Goal: Task Accomplishment & Management: Manage account settings

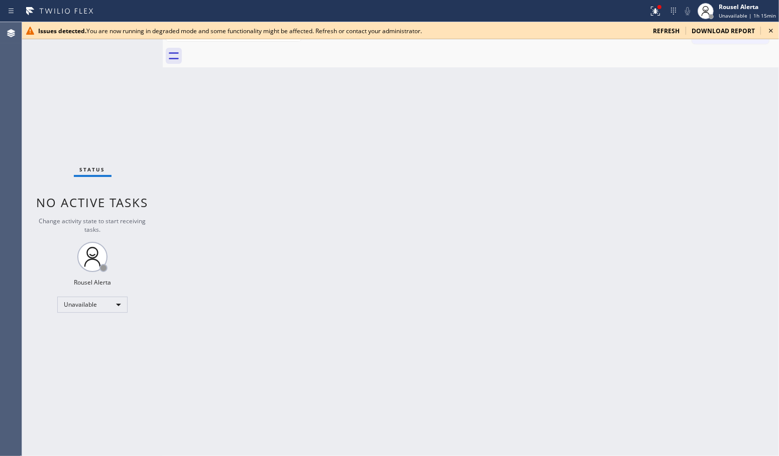
click at [443, 178] on div "Back to Dashboard Change Sender ID Customers Technicians Select a contact Outbo…" at bounding box center [471, 238] width 616 height 433
click at [384, 163] on div "Back to Dashboard Change Sender ID Customers Technicians Select a contact Outbo…" at bounding box center [471, 238] width 616 height 433
click at [463, 268] on div "Back to Dashboard Change Sender ID Customers Technicians Select a contact Outbo…" at bounding box center [471, 238] width 616 height 433
click at [669, 31] on span "refresh" at bounding box center [666, 31] width 27 height 9
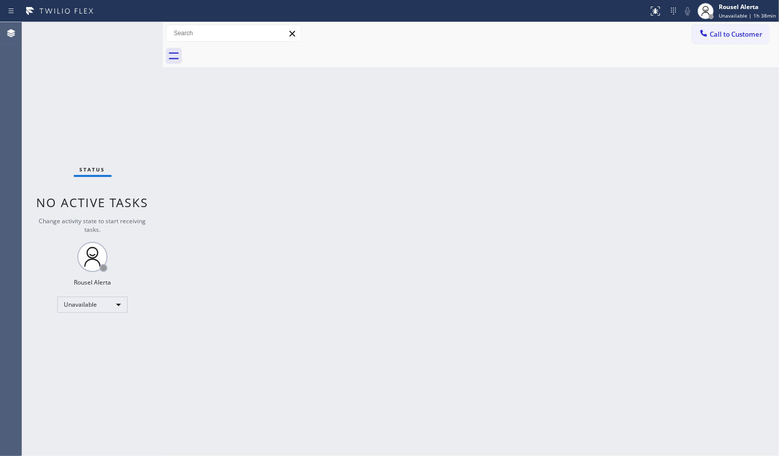
click at [749, 106] on div "Back to Dashboard Change Sender ID Customers Technicians Select a contact Outbo…" at bounding box center [471, 238] width 616 height 433
click at [727, 89] on div "Back to Dashboard Change Sender ID Customers Technicians Select a contact Outbo…" at bounding box center [471, 238] width 616 height 433
drag, startPoint x: 386, startPoint y: 181, endPoint x: 423, endPoint y: 304, distance: 128.7
click at [387, 182] on div "Back to Dashboard Change Sender ID Customers Technicians Select a contact Outbo…" at bounding box center [471, 238] width 616 height 433
click at [336, 214] on div "Back to Dashboard Change Sender ID Customers Technicians Select a contact Outbo…" at bounding box center [471, 238] width 616 height 433
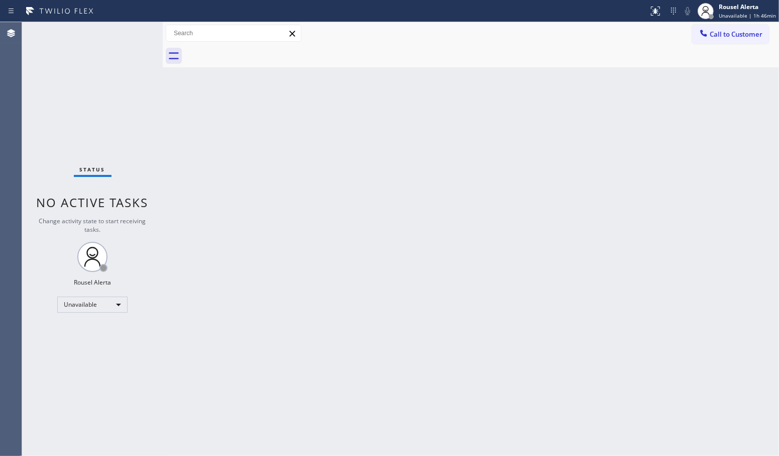
click at [762, 46] on div at bounding box center [482, 56] width 594 height 23
click at [759, 35] on span "Call to Customer" at bounding box center [736, 34] width 53 height 9
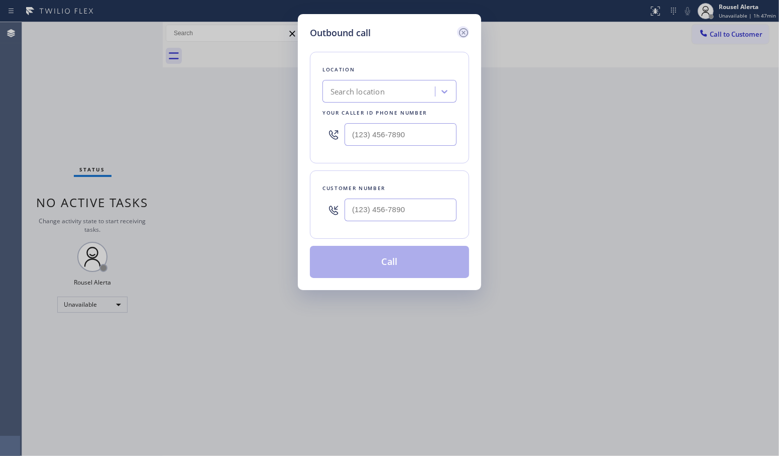
click at [461, 30] on icon at bounding box center [464, 33] width 12 height 12
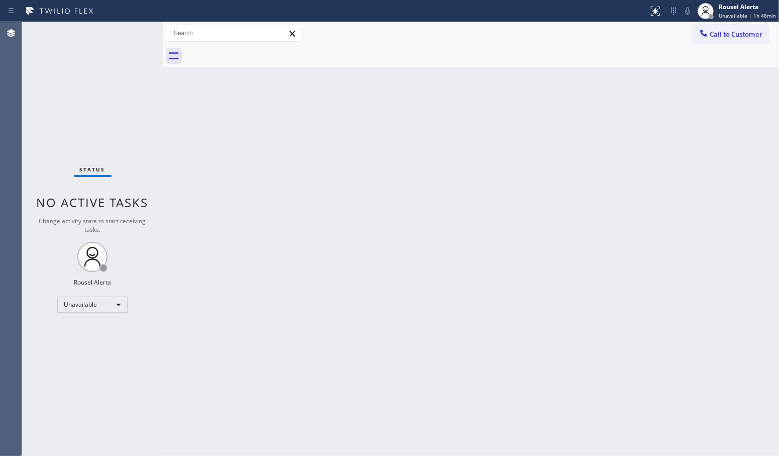
click at [119, 76] on div "Status No active tasks Change activity state to start receiving tasks. Rousel A…" at bounding box center [92, 238] width 141 height 433
click at [531, 398] on div "Back to Dashboard Change Sender ID Customers Technicians Select a contact Outbo…" at bounding box center [471, 238] width 616 height 433
click at [732, 40] on button "Call to Customer" at bounding box center [730, 34] width 77 height 19
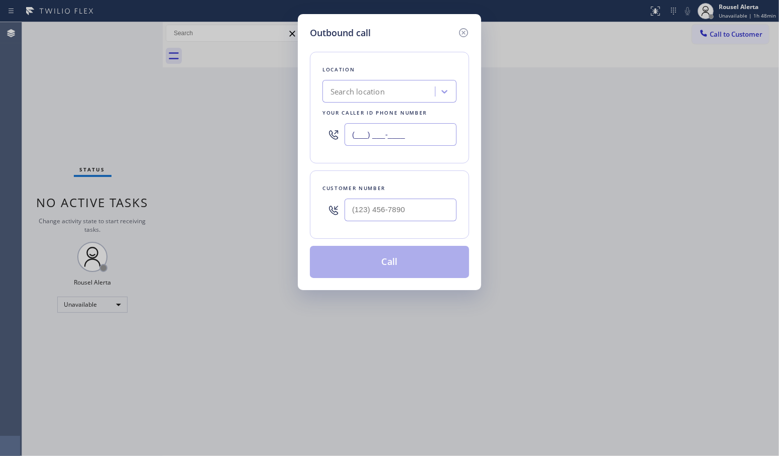
click at [365, 135] on input "(___) ___-____" at bounding box center [401, 134] width 112 height 23
paste input "855) 919-3265"
type input "[PHONE_NUMBER]"
click at [379, 211] on input "(___) ___-____" at bounding box center [401, 209] width 112 height 23
paste input "323) 654-1656"
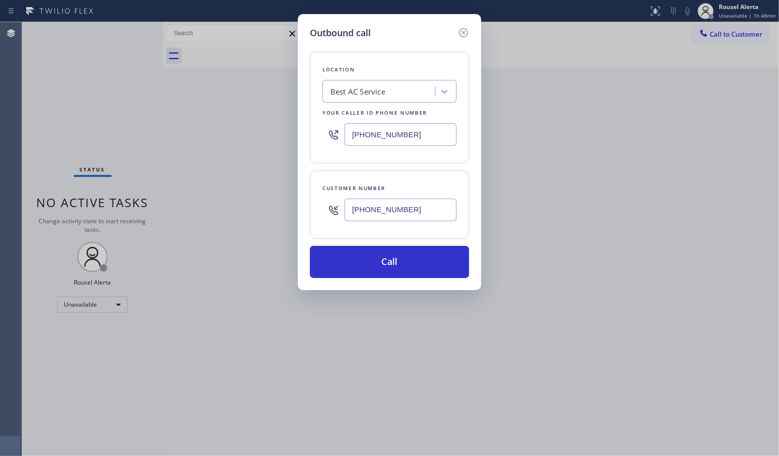
type input "[PHONE_NUMBER]"
click at [388, 271] on button "Call" at bounding box center [389, 262] width 159 height 32
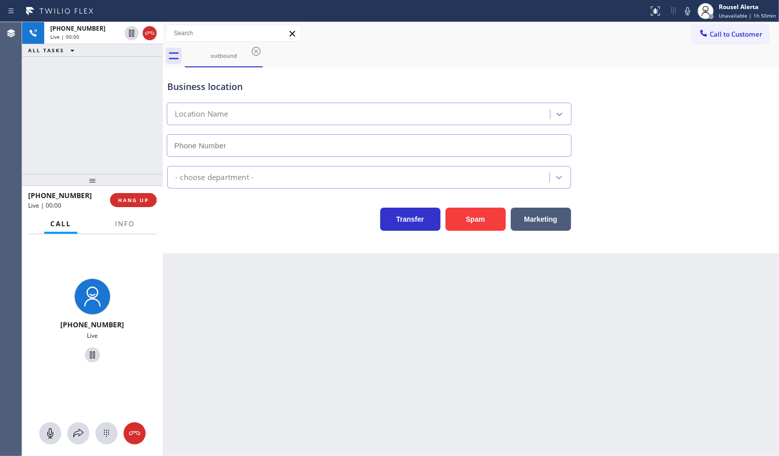
type input "[PHONE_NUMBER]"
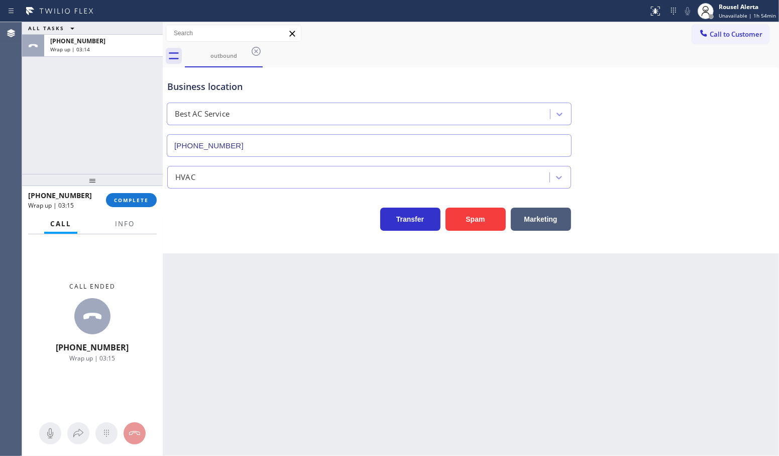
drag, startPoint x: 268, startPoint y: 384, endPoint x: 202, endPoint y: 279, distance: 123.6
click at [269, 384] on div "Back to Dashboard Change Sender ID Customers Technicians Select a contact Outbo…" at bounding box center [471, 238] width 616 height 433
click at [127, 221] on span "Info" at bounding box center [125, 223] width 20 height 9
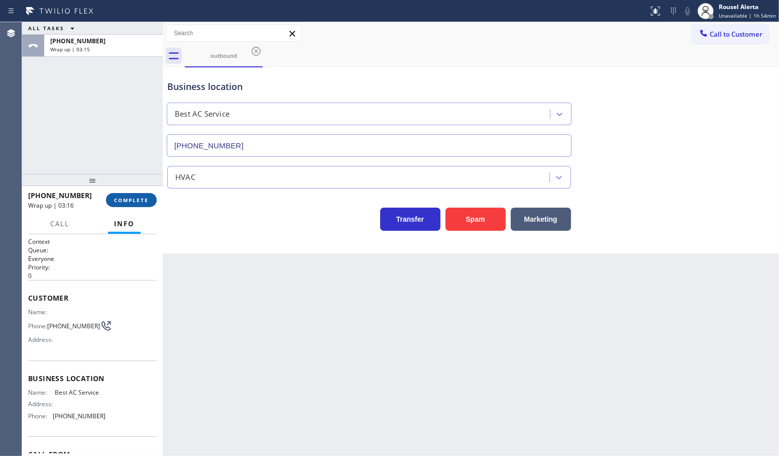
click at [134, 196] on button "COMPLETE" at bounding box center [131, 200] width 51 height 14
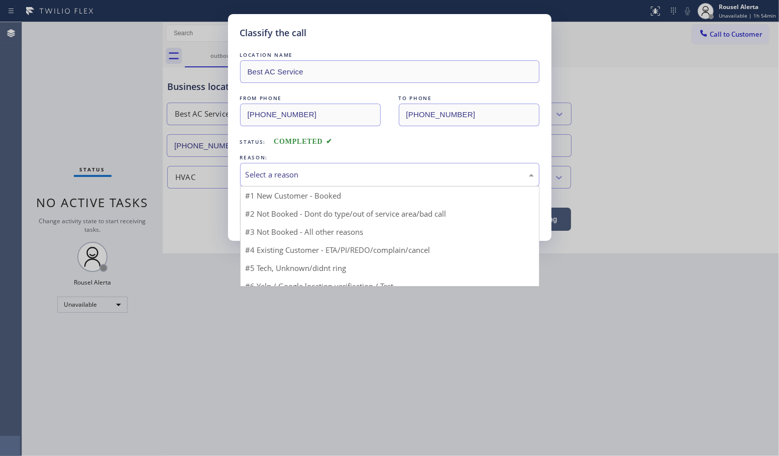
click at [284, 178] on div "Select a reason" at bounding box center [390, 175] width 288 height 12
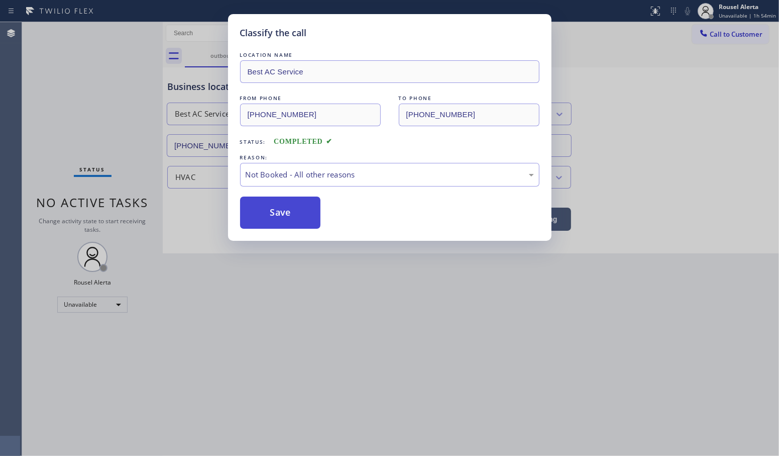
click at [280, 209] on button "Save" at bounding box center [280, 212] width 81 height 32
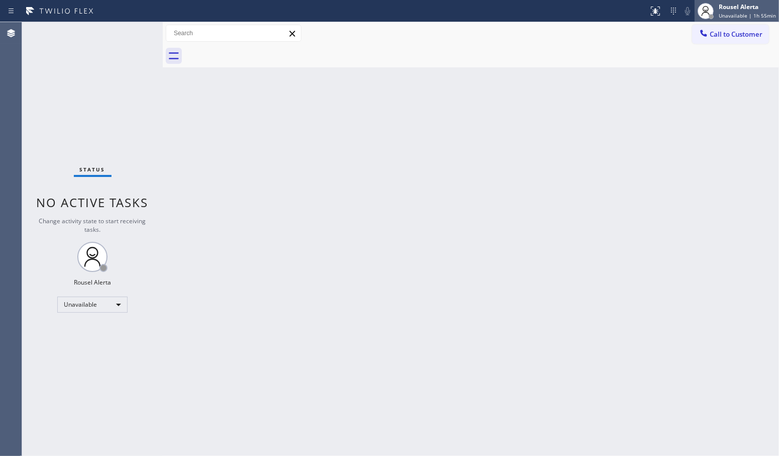
click at [743, 13] on span "Unavailable | 1h 55min" at bounding box center [747, 15] width 57 height 7
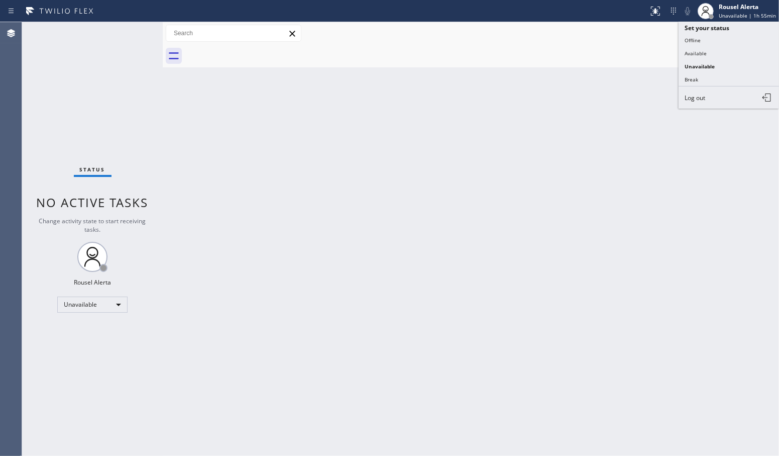
drag, startPoint x: 731, startPoint y: 52, endPoint x: 726, endPoint y: 58, distance: 7.8
click at [731, 53] on button "Available" at bounding box center [729, 53] width 100 height 13
click at [578, 199] on div "Back to Dashboard Change Sender ID Customers Technicians Select a contact Outbo…" at bounding box center [471, 238] width 616 height 433
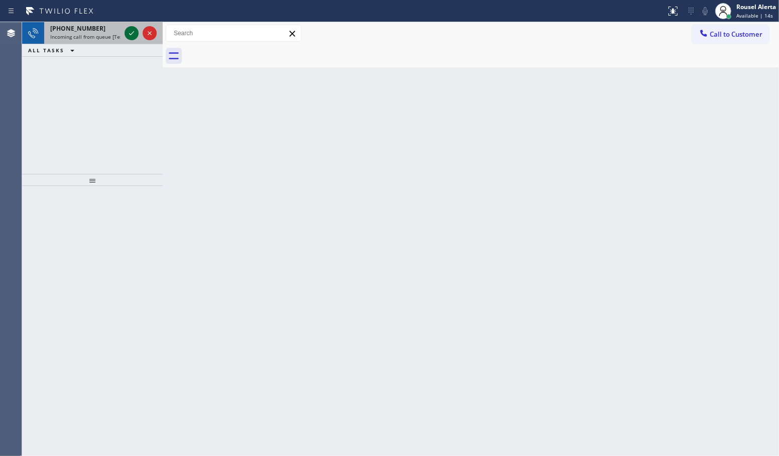
click at [126, 34] on icon at bounding box center [132, 33] width 12 height 12
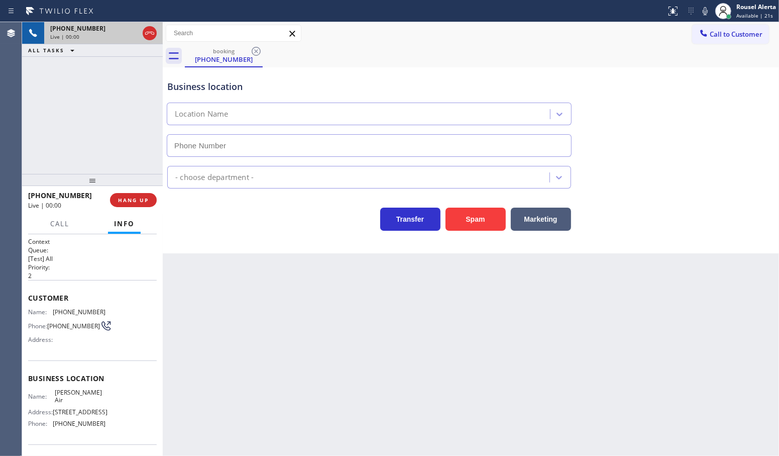
type input "[PHONE_NUMBER]"
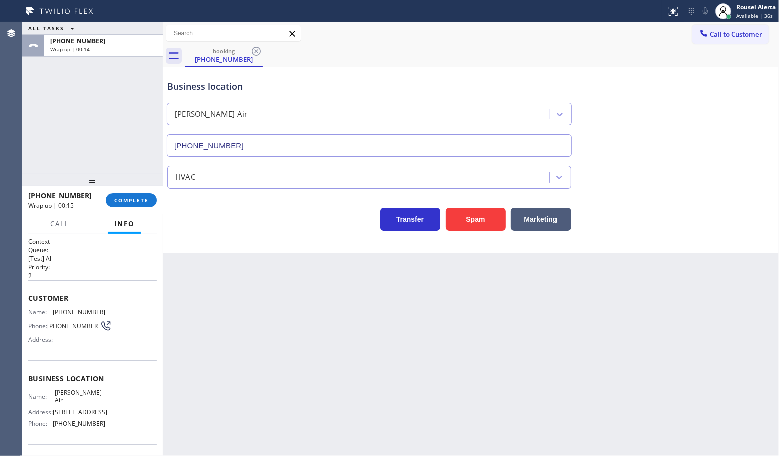
click at [86, 99] on div "ALL TASKS ALL TASKS ACTIVE TASKS TASKS IN WRAP UP [PHONE_NUMBER] Wrap up | 00:14" at bounding box center [92, 98] width 141 height 152
click at [128, 202] on span "COMPLETE" at bounding box center [131, 199] width 35 height 7
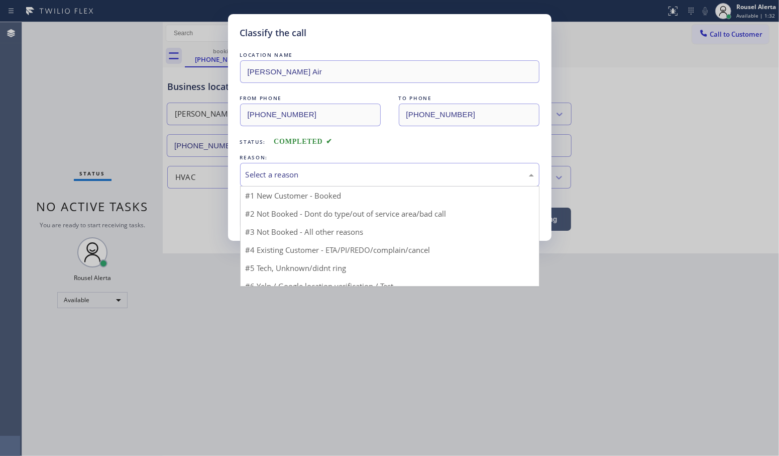
click at [283, 173] on div "Select a reason" at bounding box center [390, 175] width 288 height 12
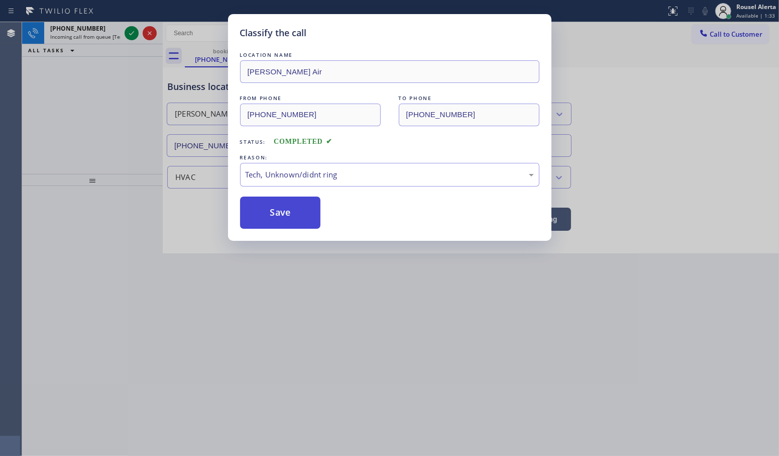
click at [285, 214] on button "Save" at bounding box center [280, 212] width 81 height 32
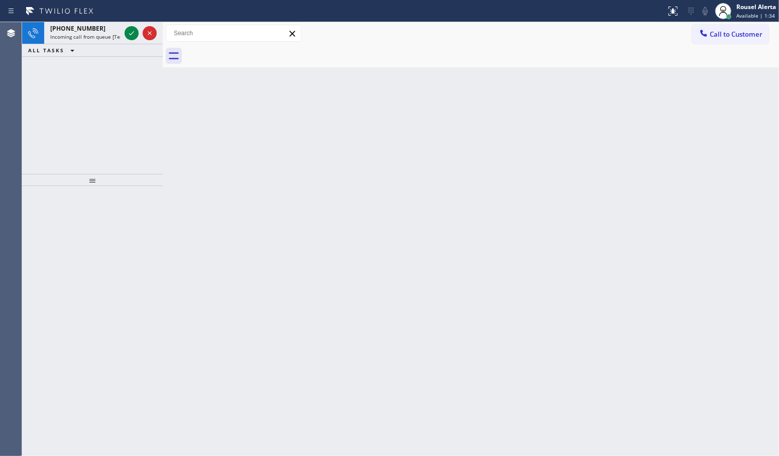
click at [126, 31] on icon at bounding box center [132, 33] width 12 height 12
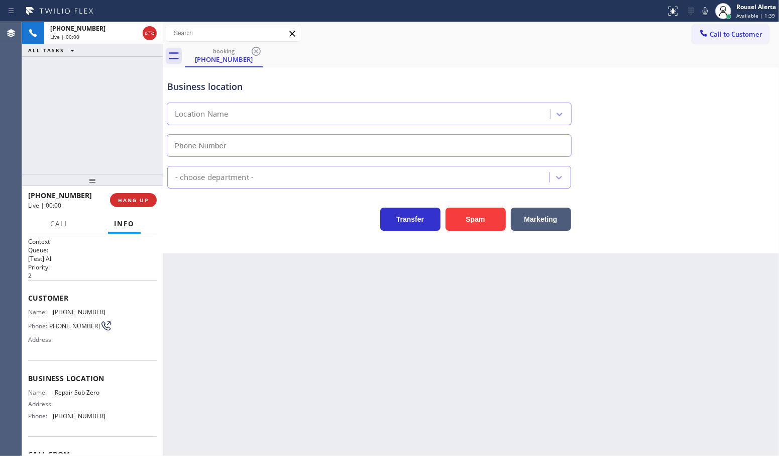
type input "[PHONE_NUMBER]"
click at [475, 224] on button "Spam" at bounding box center [476, 218] width 60 height 23
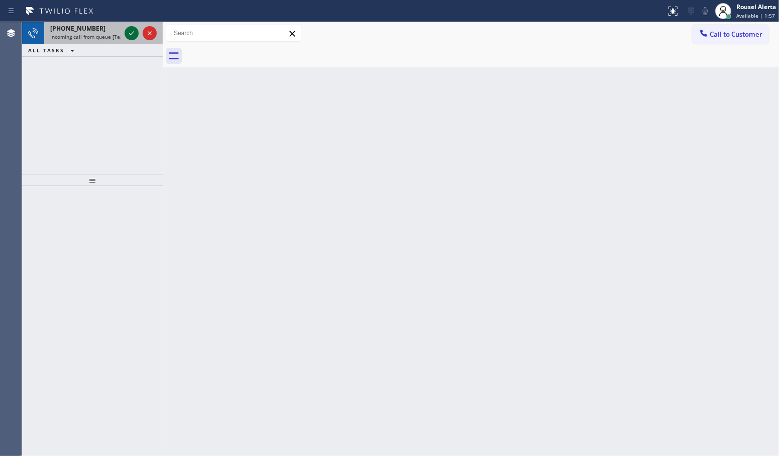
click at [131, 32] on icon at bounding box center [132, 33] width 12 height 12
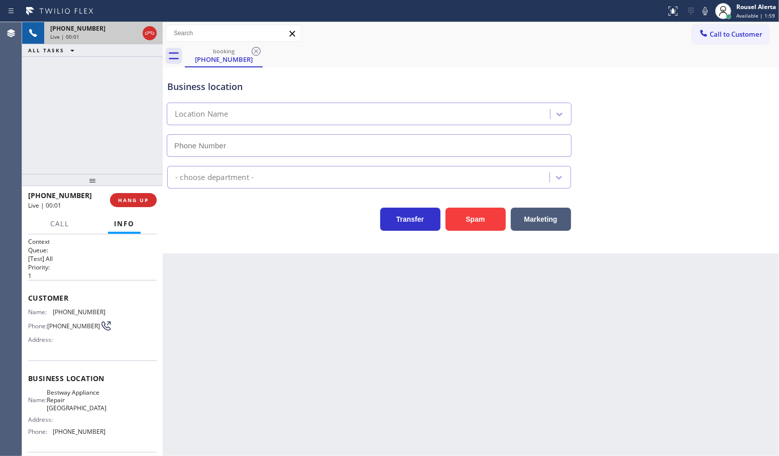
type input "[PHONE_NUMBER]"
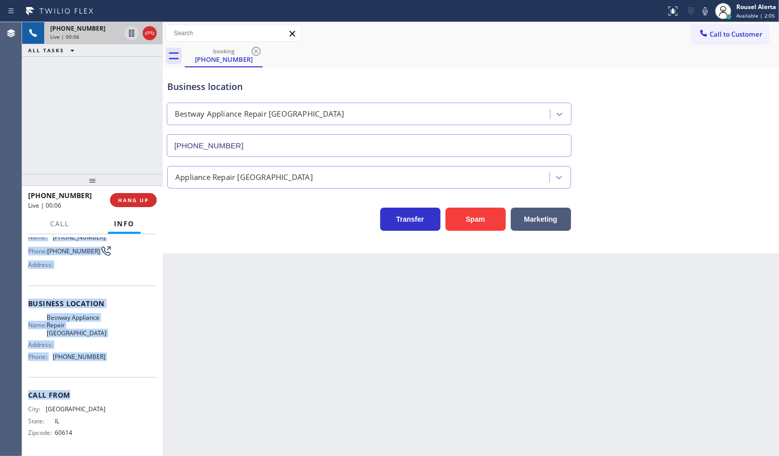
scroll to position [84, 0]
drag, startPoint x: 28, startPoint y: 309, endPoint x: 120, endPoint y: 365, distance: 107.2
click at [120, 365] on div "Context Queue: [Test] All Priority: 1 Customer Name: [PHONE_NUMBER] Phone: [PHO…" at bounding box center [92, 307] width 129 height 291
copy div "Name: [PHONE_NUMBER] Phone: [PHONE_NUMBER] Address: Business location Name: Bes…"
click at [133, 36] on icon at bounding box center [132, 33] width 12 height 12
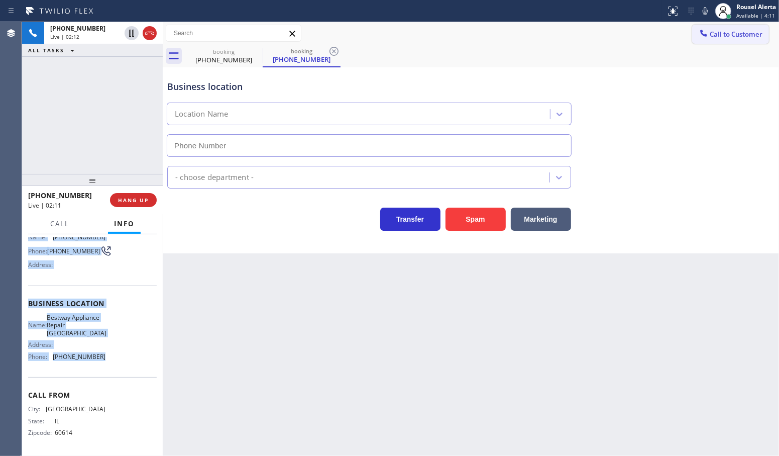
type input "[PHONE_NUMBER]"
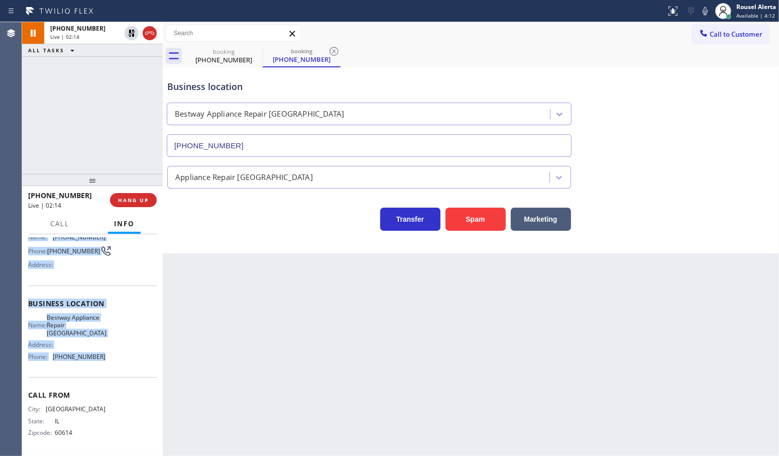
drag, startPoint x: 704, startPoint y: 9, endPoint x: 727, endPoint y: 64, distance: 60.3
click at [704, 9] on icon at bounding box center [705, 11] width 12 height 12
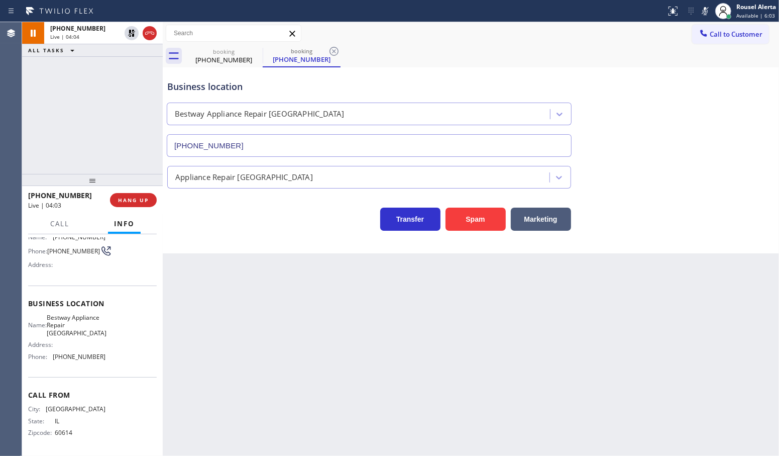
click at [111, 113] on div "[PHONE_NUMBER] Live | 04:04 ALL TASKS ALL TASKS ACTIVE TASKS TASKS IN WRAP UP" at bounding box center [92, 98] width 141 height 152
click at [131, 37] on icon at bounding box center [132, 33] width 12 height 12
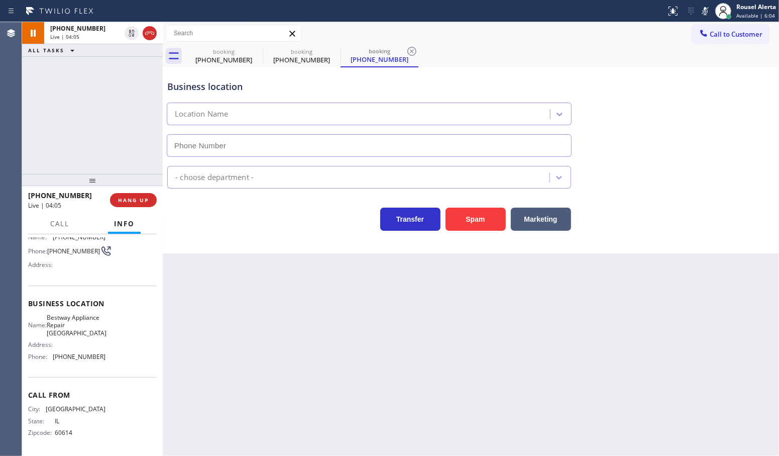
type input "[PHONE_NUMBER]"
click at [704, 11] on icon at bounding box center [705, 11] width 12 height 12
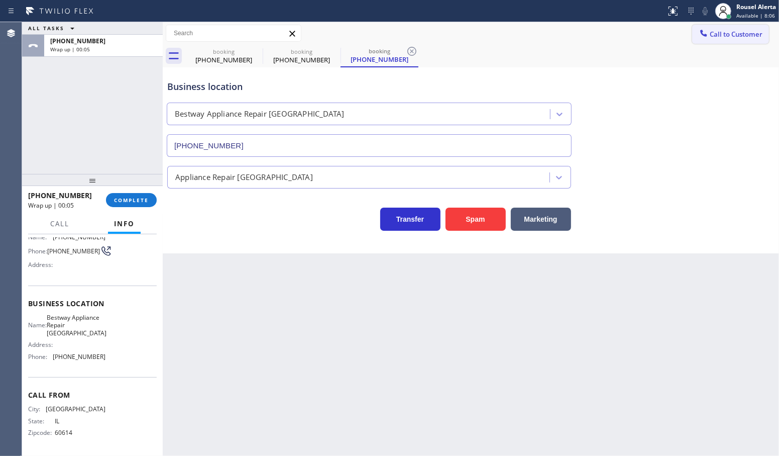
click at [727, 26] on button "Call to Customer" at bounding box center [730, 34] width 77 height 19
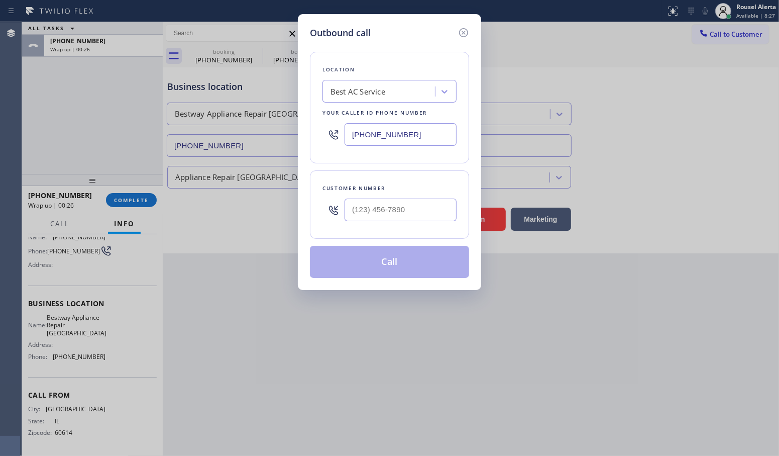
click at [292, 314] on div "Outbound call Location Best AC Service Your caller id phone number [PHONE_NUMBE…" at bounding box center [389, 228] width 779 height 456
drag, startPoint x: 413, startPoint y: 132, endPoint x: 275, endPoint y: 105, distance: 140.7
click at [275, 105] on div "Outbound call Location Best AC Service Your caller id phone number [PHONE_NUMBE…" at bounding box center [389, 228] width 779 height 456
paste input "47) 447-2070"
type input "[PHONE_NUMBER]"
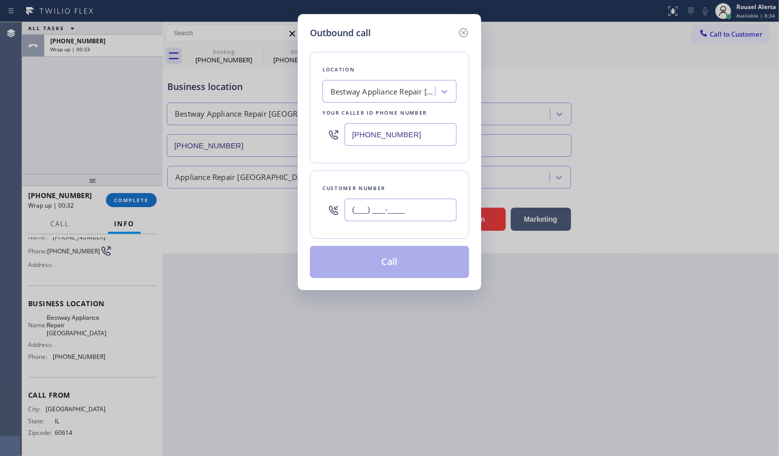
click at [422, 208] on input "(___) ___-____" at bounding box center [401, 209] width 112 height 23
paste input "773) 981-2559"
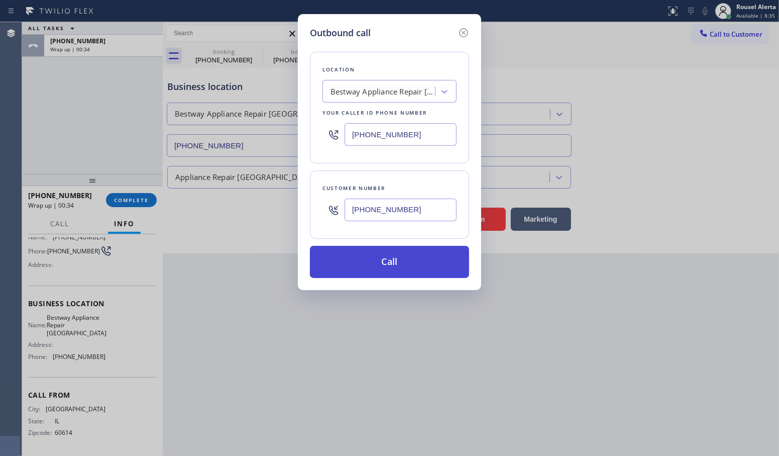
type input "[PHONE_NUMBER]"
click at [408, 259] on button "Call" at bounding box center [389, 262] width 159 height 32
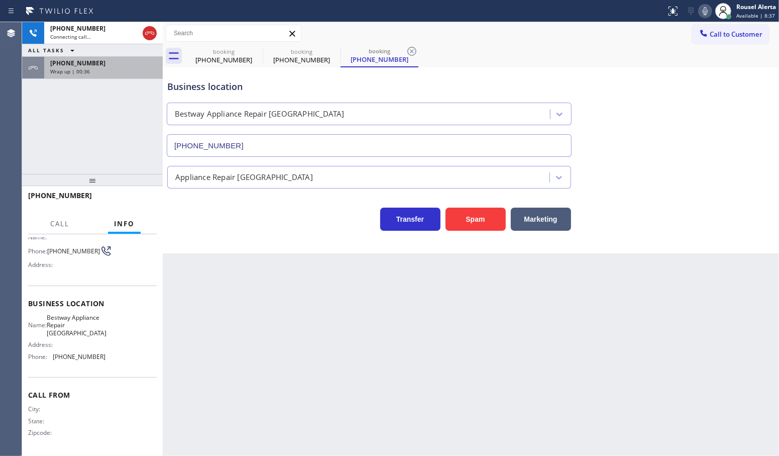
click at [137, 75] on div "[PHONE_NUMBER] Wrap up | 00:36" at bounding box center [101, 68] width 115 height 22
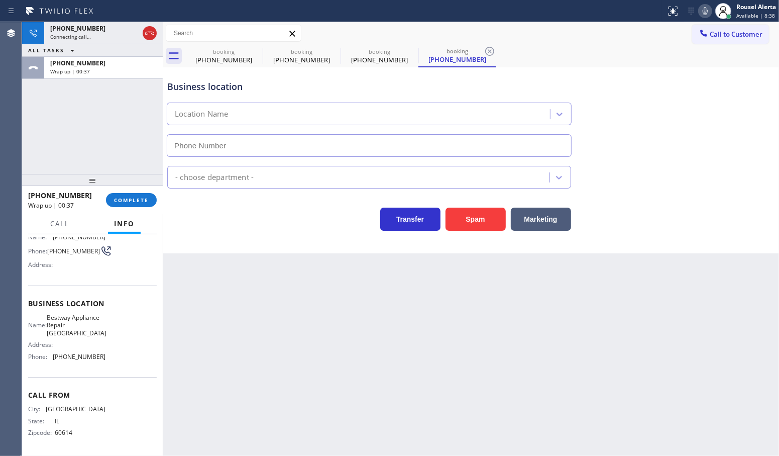
type input "[PHONE_NUMBER]"
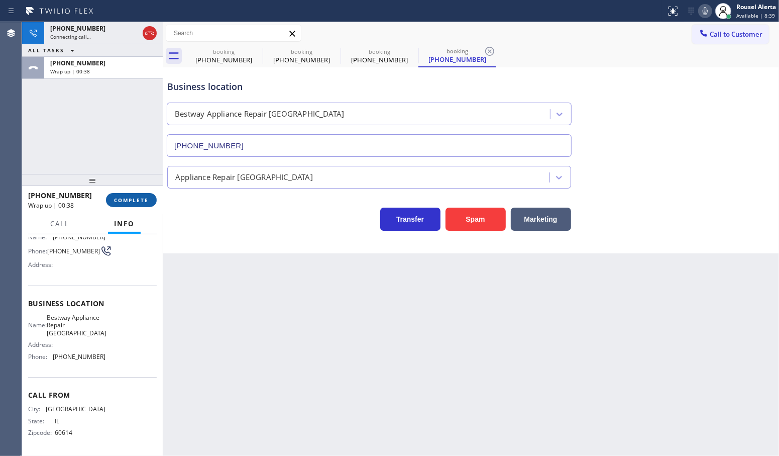
click at [117, 203] on span "COMPLETE" at bounding box center [131, 199] width 35 height 7
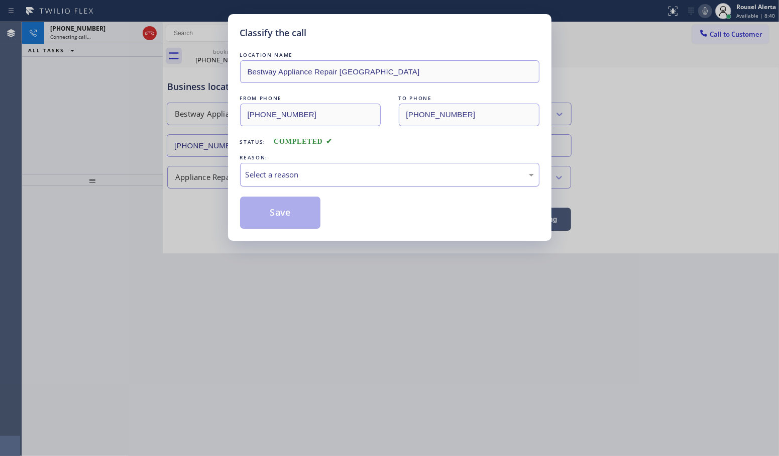
click at [289, 175] on div "Select a reason" at bounding box center [390, 175] width 288 height 12
click at [298, 212] on button "Save" at bounding box center [280, 212] width 81 height 32
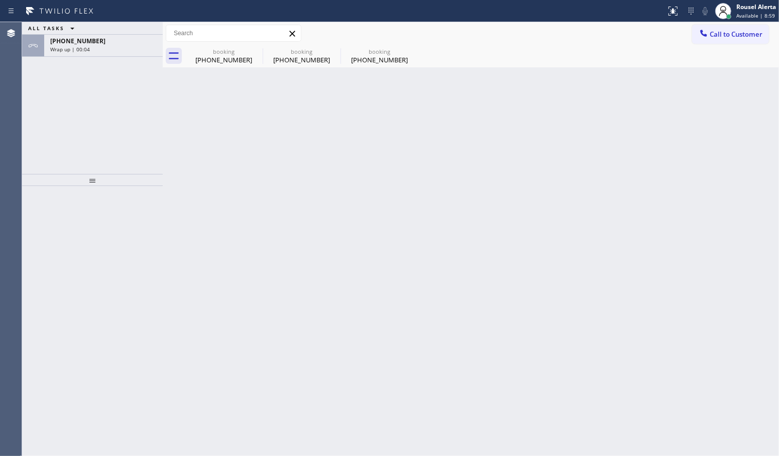
click at [186, 137] on div "Back to Dashboard Change Sender ID Customers Technicians Select a contact Outbo…" at bounding box center [471, 238] width 616 height 433
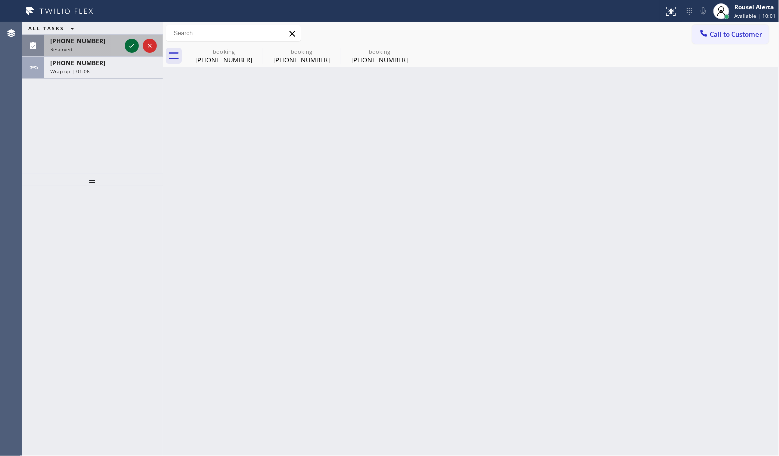
click at [129, 51] on icon at bounding box center [132, 46] width 12 height 12
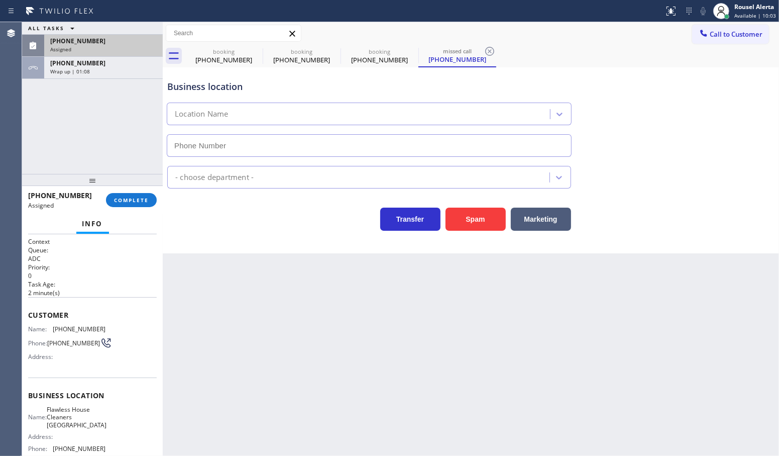
type input "[PHONE_NUMBER]"
click at [125, 202] on span "COMPLETE" at bounding box center [131, 199] width 35 height 7
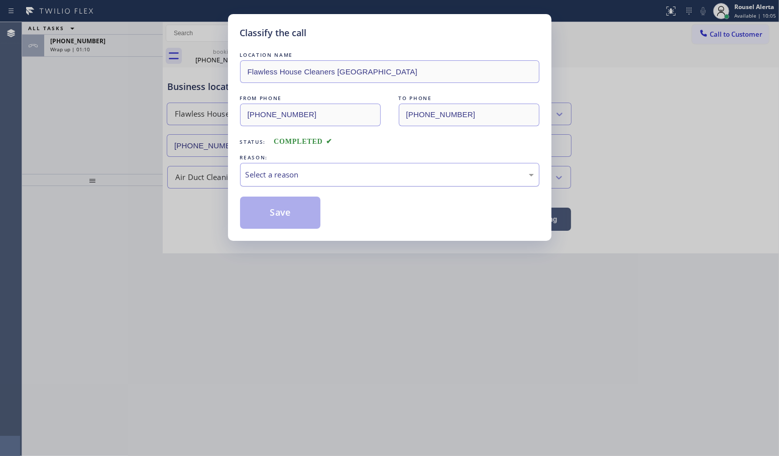
click at [273, 179] on div "Select a reason" at bounding box center [390, 175] width 288 height 12
click at [269, 220] on button "Save" at bounding box center [280, 212] width 81 height 32
click at [94, 103] on div "Classify the call LOCATION NAME Flawless House Cleaners [GEOGRAPHIC_DATA] FROM …" at bounding box center [389, 228] width 779 height 456
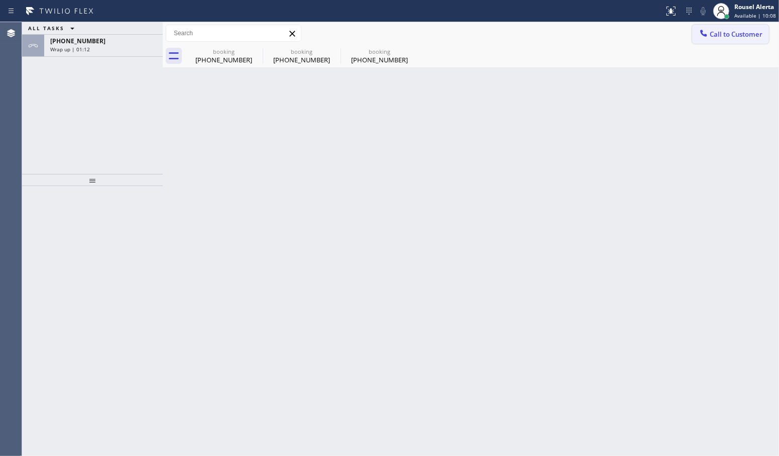
click at [729, 39] on button "Call to Customer" at bounding box center [730, 34] width 77 height 19
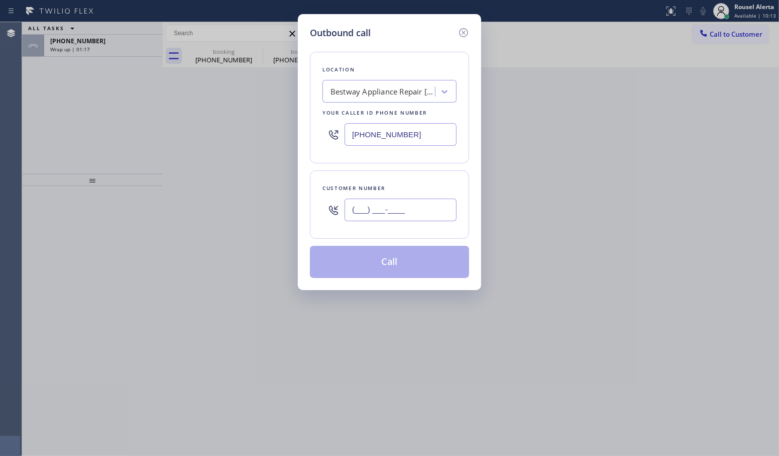
click at [417, 206] on input "(___) ___-____" at bounding box center [401, 209] width 112 height 23
paste input "773) 981-2559"
type input "[PHONE_NUMBER]"
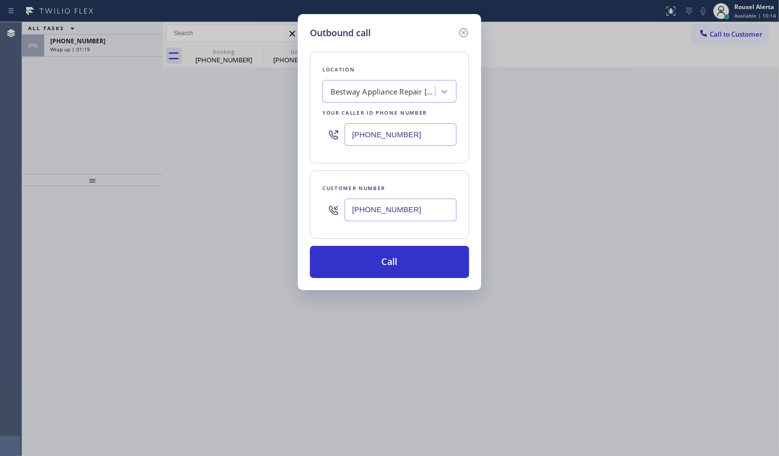
drag, startPoint x: 412, startPoint y: 264, endPoint x: 382, endPoint y: 227, distance: 48.2
click at [412, 264] on button "Call" at bounding box center [389, 262] width 159 height 32
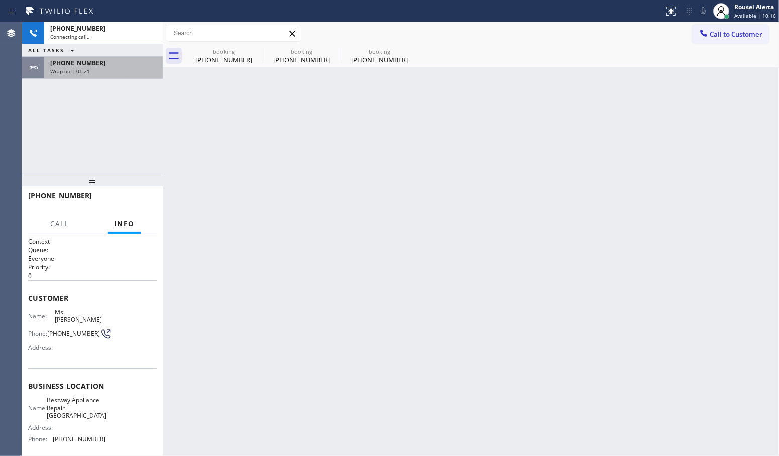
click at [135, 68] on div "Wrap up | 01:21" at bounding box center [103, 71] width 106 height 7
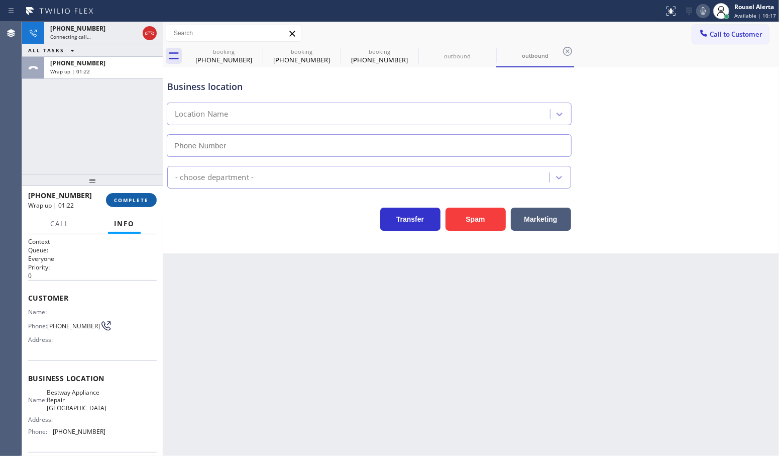
type input "[PHONE_NUMBER]"
click at [126, 200] on span "COMPLETE" at bounding box center [131, 199] width 35 height 7
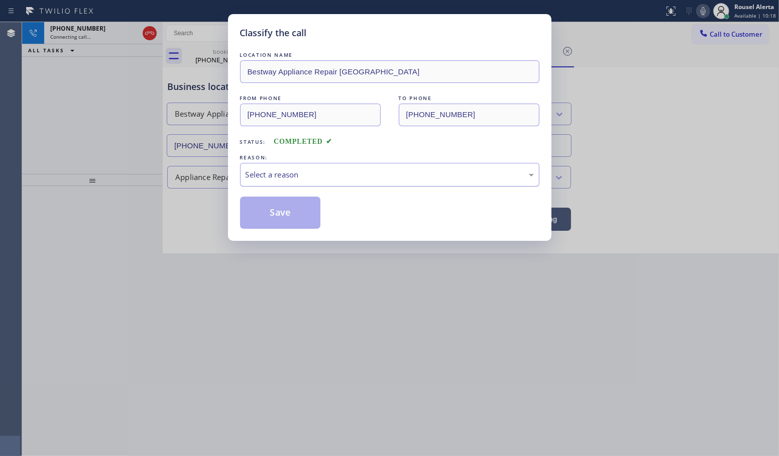
click at [264, 178] on div "Select a reason" at bounding box center [390, 175] width 288 height 12
click at [306, 212] on button "Save" at bounding box center [280, 212] width 81 height 32
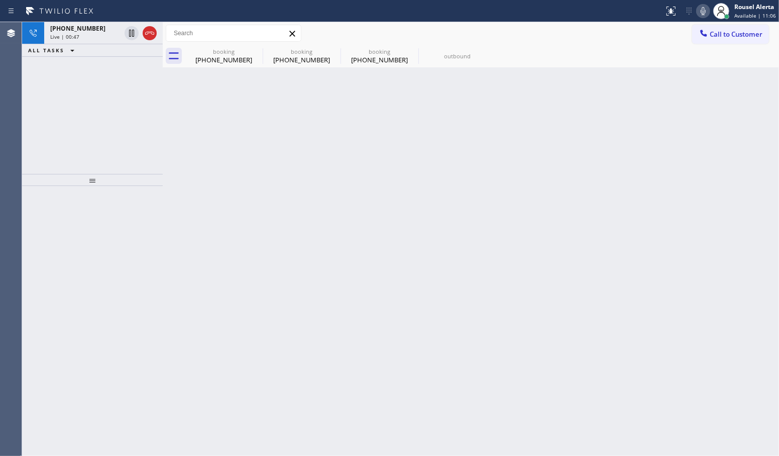
drag, startPoint x: 149, startPoint y: 36, endPoint x: 265, endPoint y: 232, distance: 228.4
click at [149, 36] on icon at bounding box center [150, 33] width 12 height 12
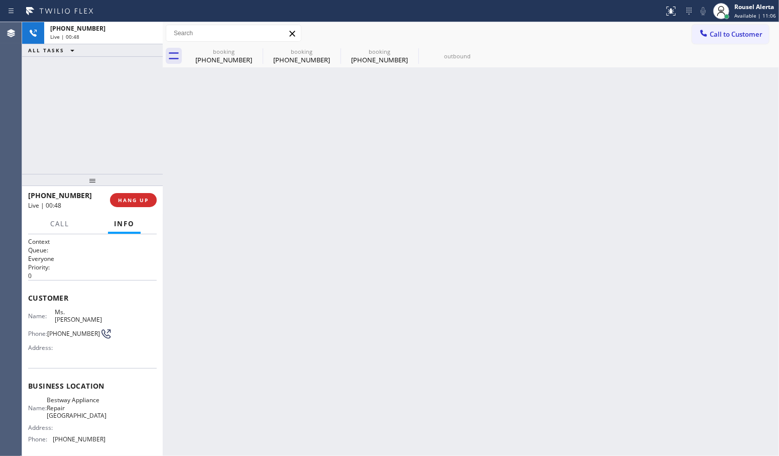
click at [272, 236] on div "Back to Dashboard Change Sender ID Customers Technicians Select a contact Outbo…" at bounding box center [471, 238] width 616 height 433
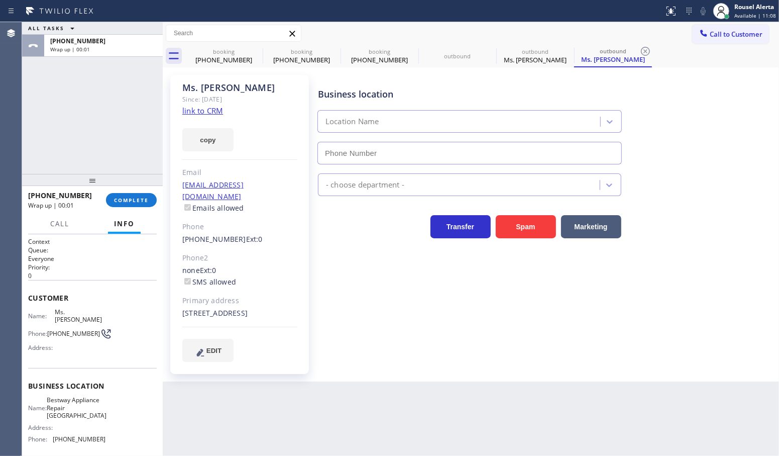
type input "[PHONE_NUMBER]"
click at [131, 203] on span "COMPLETE" at bounding box center [131, 199] width 35 height 7
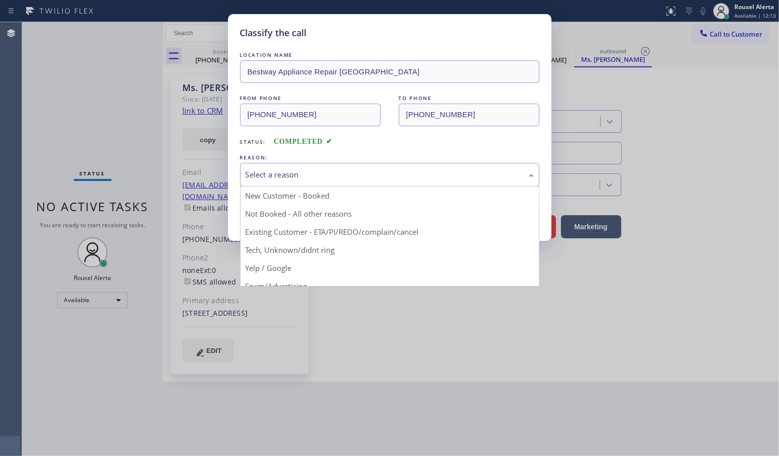
click at [338, 172] on div "Select a reason" at bounding box center [390, 175] width 288 height 12
drag, startPoint x: 332, startPoint y: 214, endPoint x: 286, endPoint y: 213, distance: 46.2
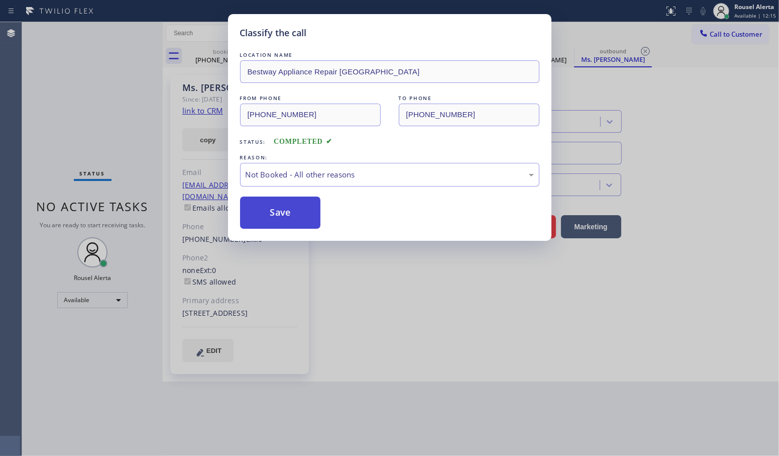
click at [277, 214] on button "Save" at bounding box center [280, 212] width 81 height 32
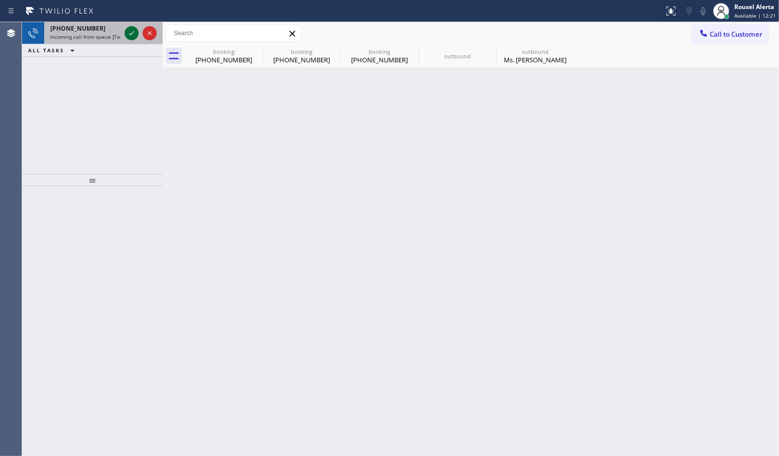
click at [126, 36] on icon at bounding box center [132, 33] width 12 height 12
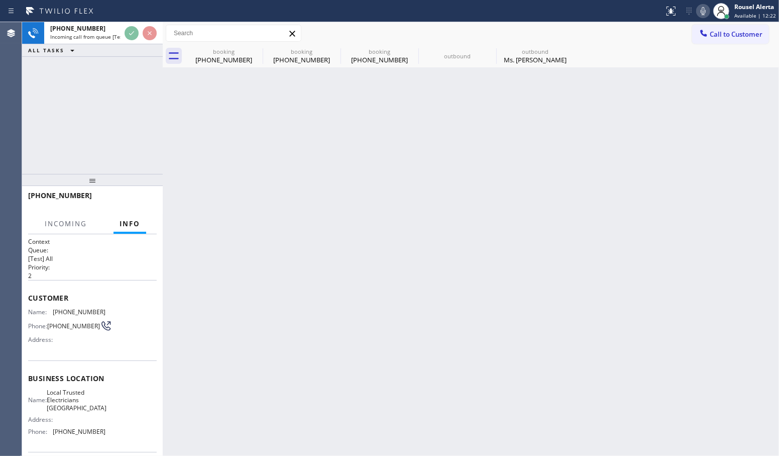
click at [267, 195] on div "Back to Dashboard Change Sender ID Customers Technicians Select a contact Outbo…" at bounding box center [471, 238] width 616 height 433
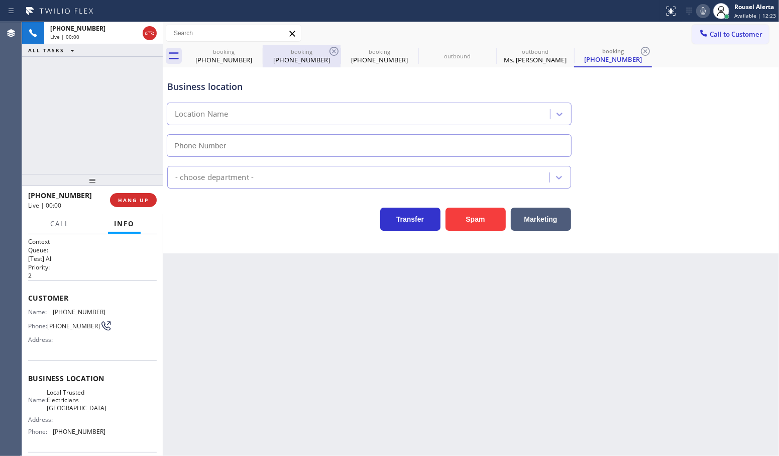
type input "[PHONE_NUMBER]"
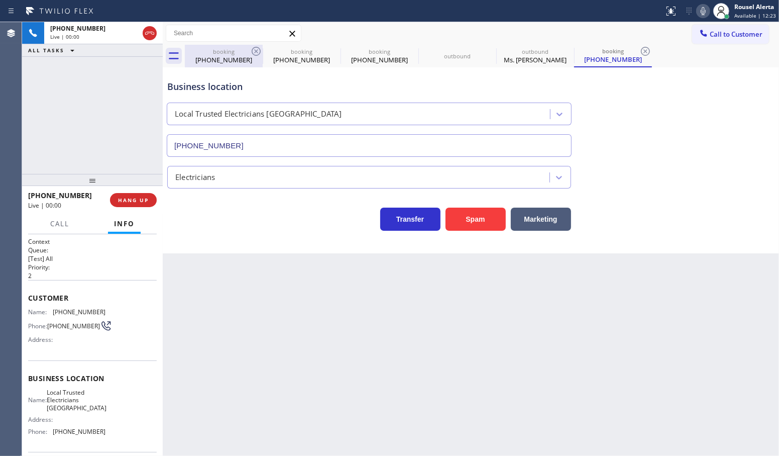
click at [249, 53] on div "booking" at bounding box center [224, 52] width 76 height 8
click at [251, 52] on icon at bounding box center [256, 51] width 12 height 12
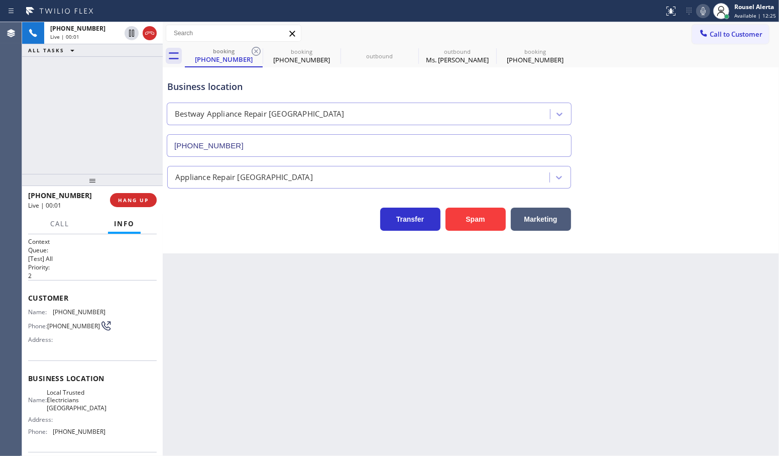
click at [251, 52] on icon at bounding box center [256, 51] width 12 height 12
click at [252, 51] on icon at bounding box center [256, 51] width 9 height 9
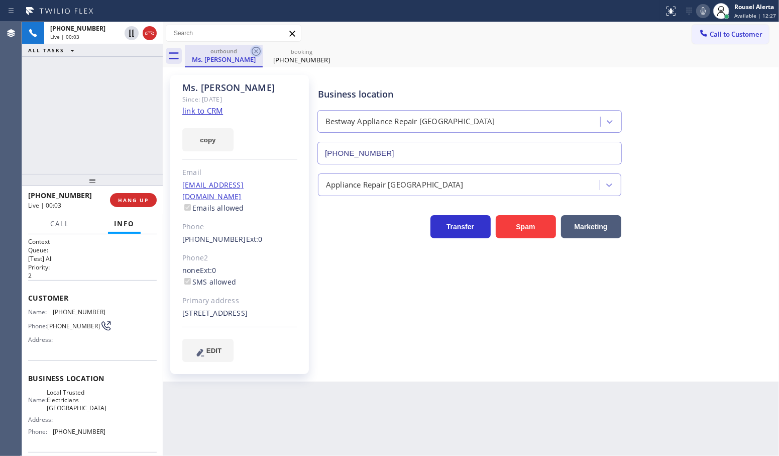
click at [253, 51] on icon at bounding box center [256, 51] width 12 height 12
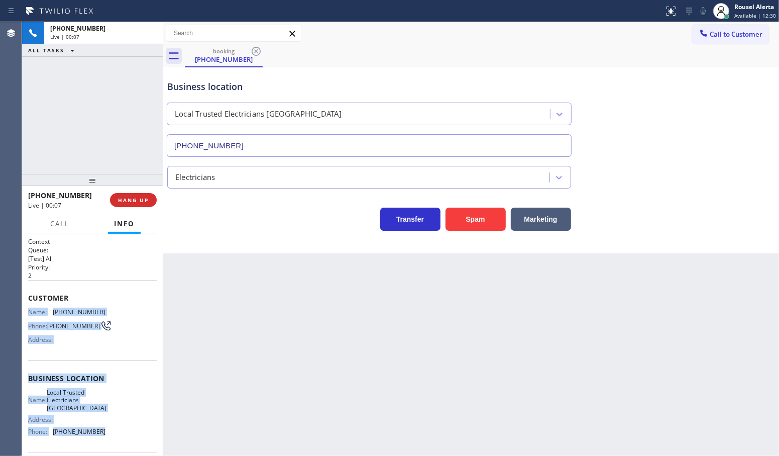
drag, startPoint x: 23, startPoint y: 310, endPoint x: 122, endPoint y: 436, distance: 159.9
click at [122, 436] on div "Context Queue: [Test] All Priority: 2 Customer Name: [PHONE_NUMBER] Phone: [PHO…" at bounding box center [92, 345] width 141 height 222
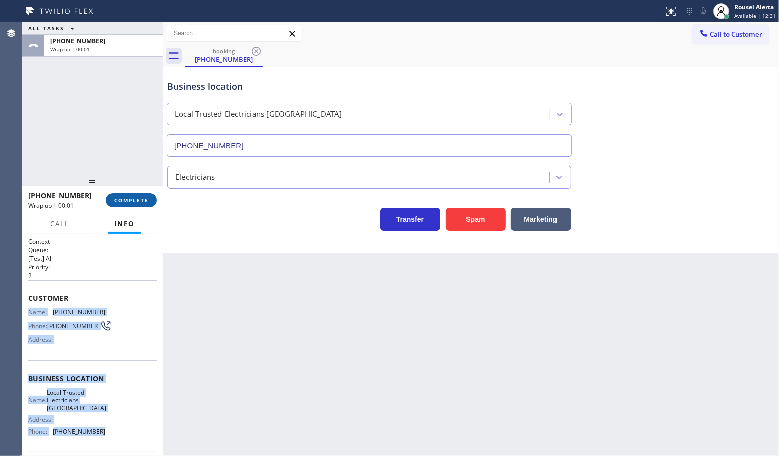
click at [119, 200] on span "COMPLETE" at bounding box center [131, 199] width 35 height 7
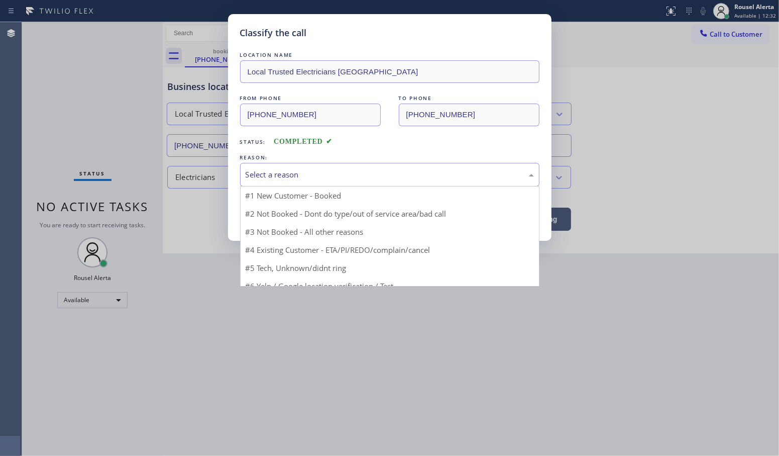
click at [257, 169] on div "Select a reason" at bounding box center [390, 175] width 288 height 12
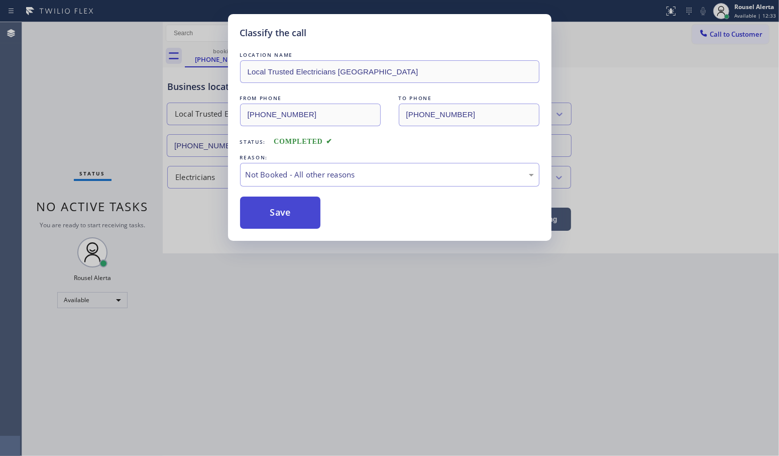
click at [278, 217] on button "Save" at bounding box center [280, 212] width 81 height 32
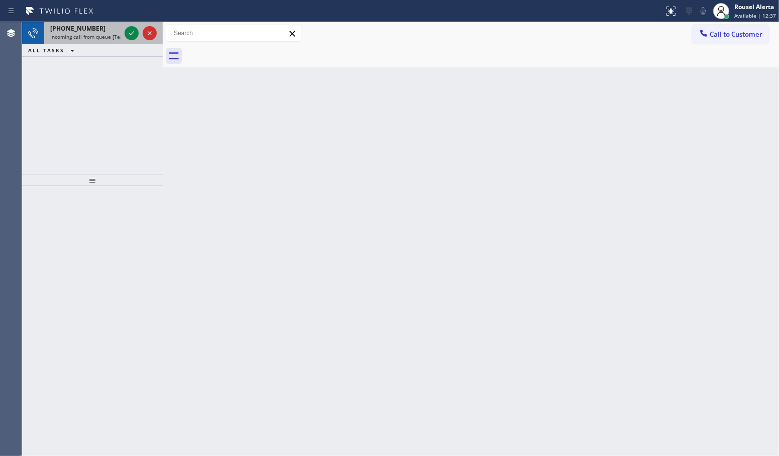
click at [127, 38] on icon at bounding box center [132, 33] width 12 height 12
click at [128, 31] on icon at bounding box center [132, 33] width 12 height 12
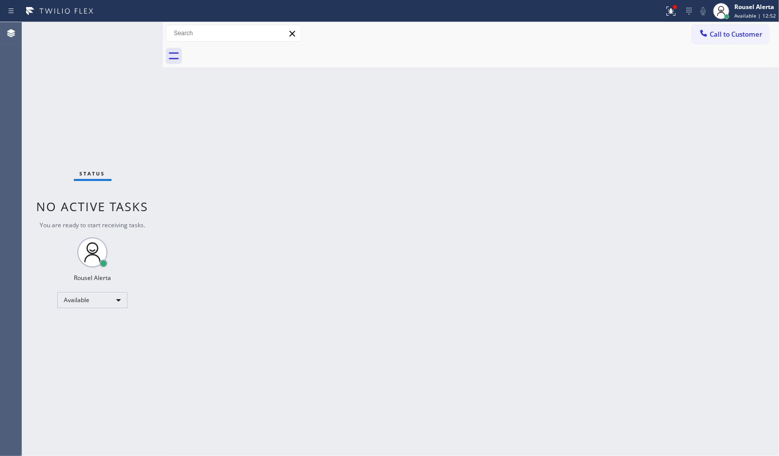
click at [244, 282] on div "Back to Dashboard Change Sender ID Customers Technicians Select a contact Outbo…" at bounding box center [471, 238] width 616 height 433
click at [669, 8] on icon at bounding box center [671, 11] width 12 height 12
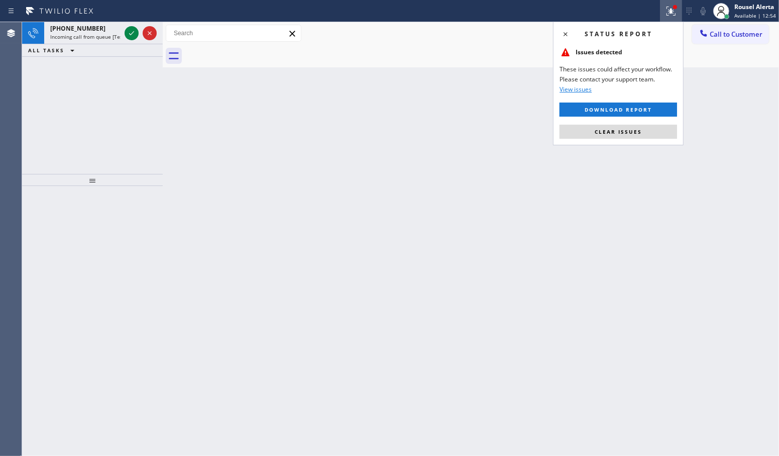
click at [631, 140] on div "Status report Issues detected These issues could affect your workflow. Please c…" at bounding box center [618, 84] width 131 height 124
click at [629, 130] on span "Clear issues" at bounding box center [618, 131] width 47 height 7
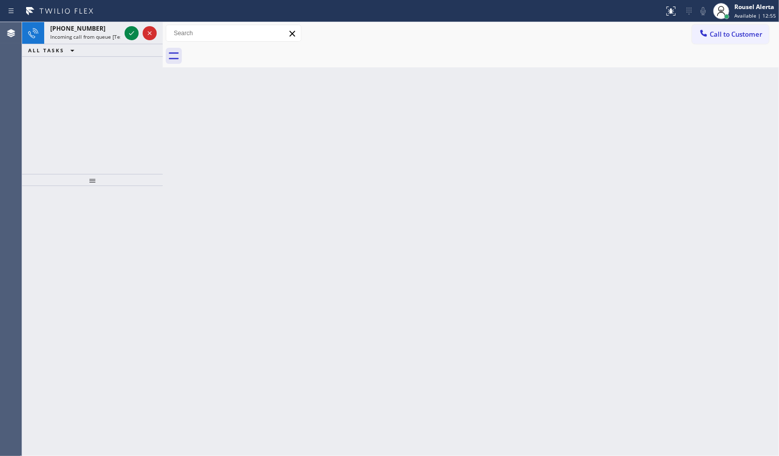
click at [113, 45] on div "ALL TASKS ALL TASKS ACTIVE TASKS TASKS IN WRAP UP" at bounding box center [92, 50] width 141 height 13
drag, startPoint x: 108, startPoint y: 36, endPoint x: 119, endPoint y: 37, distance: 10.1
click at [109, 36] on span "Incoming call from queue [Test] All" at bounding box center [91, 36] width 83 height 7
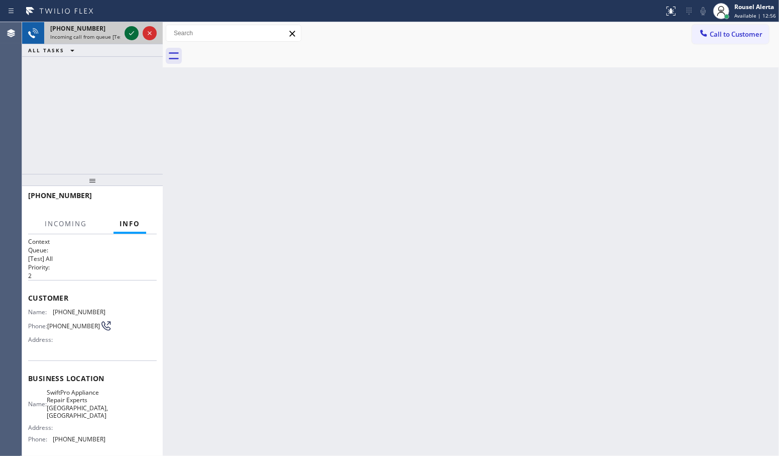
click at [129, 34] on icon at bounding box center [132, 33] width 12 height 12
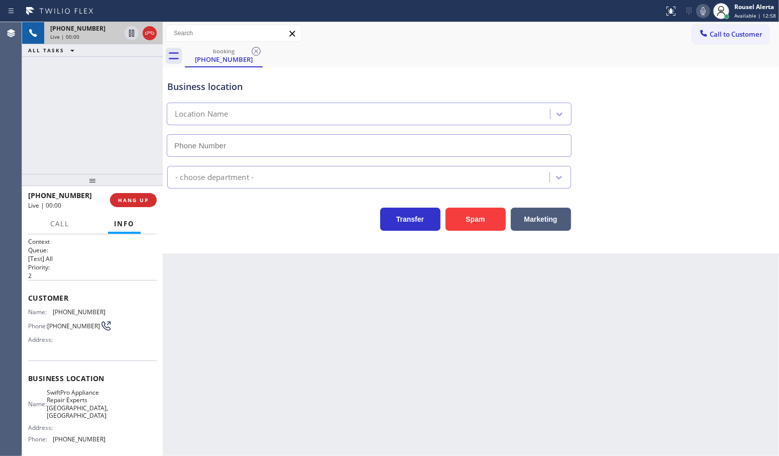
type input "[PHONE_NUMBER]"
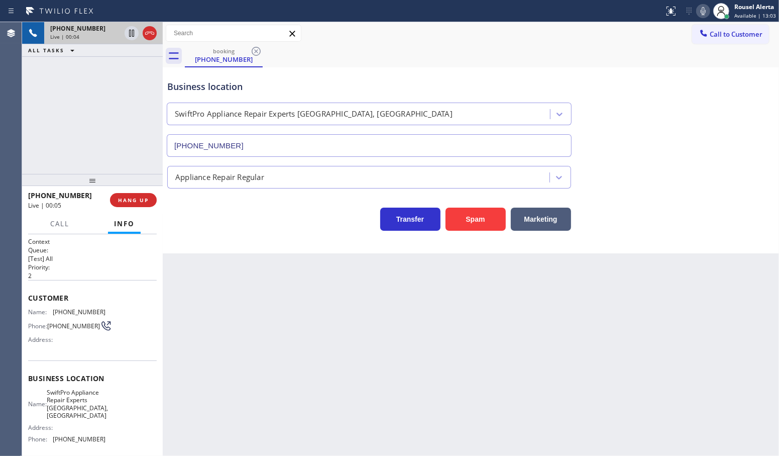
click at [433, 446] on div "Back to Dashboard Change Sender ID Customers Technicians Select a contact Outbo…" at bounding box center [471, 238] width 616 height 433
click at [423, 387] on div "Back to Dashboard Change Sender ID Customers Technicians Select a contact Outbo…" at bounding box center [471, 238] width 616 height 433
click at [129, 196] on span "HANG UP" at bounding box center [133, 199] width 31 height 7
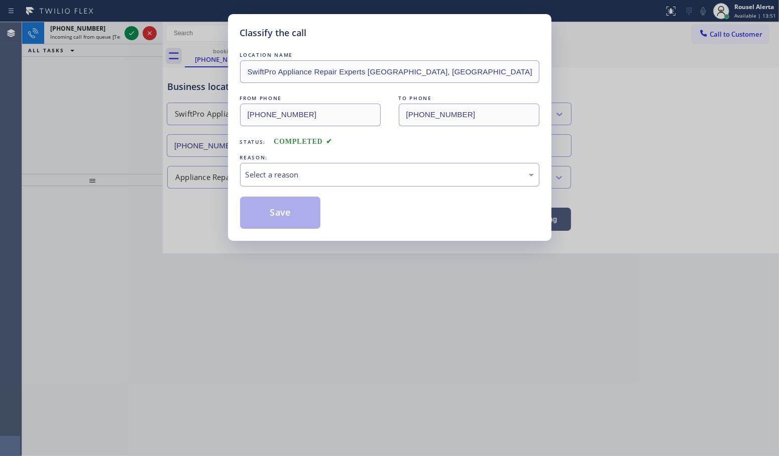
click at [382, 188] on div "LOCATION NAME SwiftPro Appliance Repair Experts [GEOGRAPHIC_DATA], [GEOGRAPHIC_…" at bounding box center [389, 139] width 299 height 179
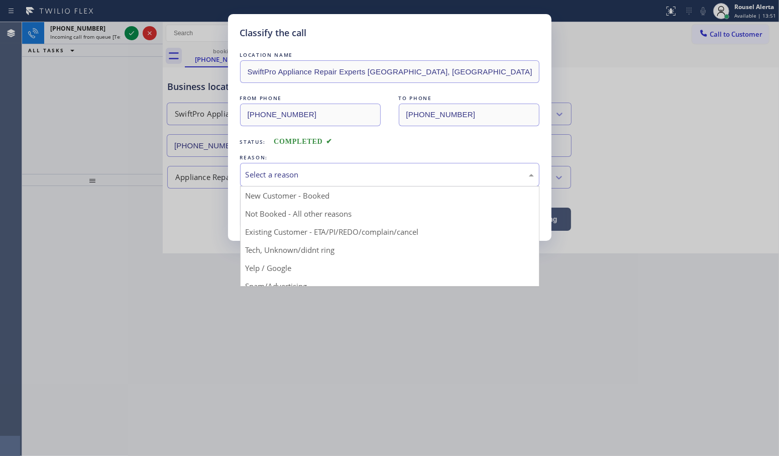
drag, startPoint x: 382, startPoint y: 171, endPoint x: 382, endPoint y: 178, distance: 7.0
click at [382, 177] on div "Select a reason" at bounding box center [390, 175] width 288 height 12
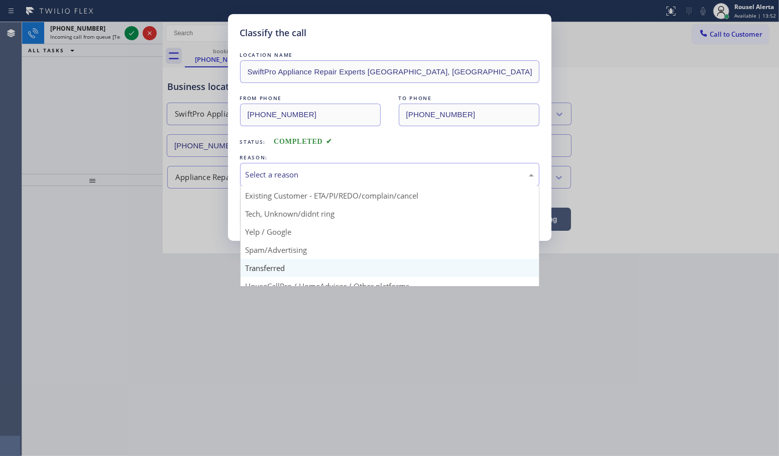
scroll to position [69, 0]
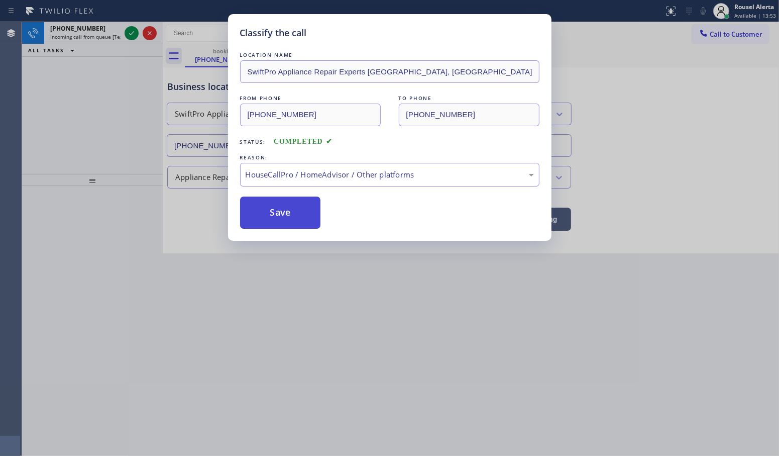
click at [314, 224] on button "Save" at bounding box center [280, 212] width 81 height 32
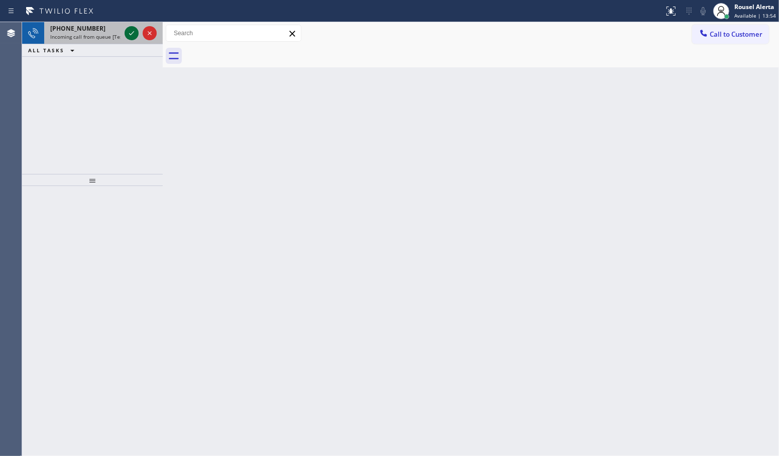
click at [130, 36] on icon at bounding box center [132, 33] width 12 height 12
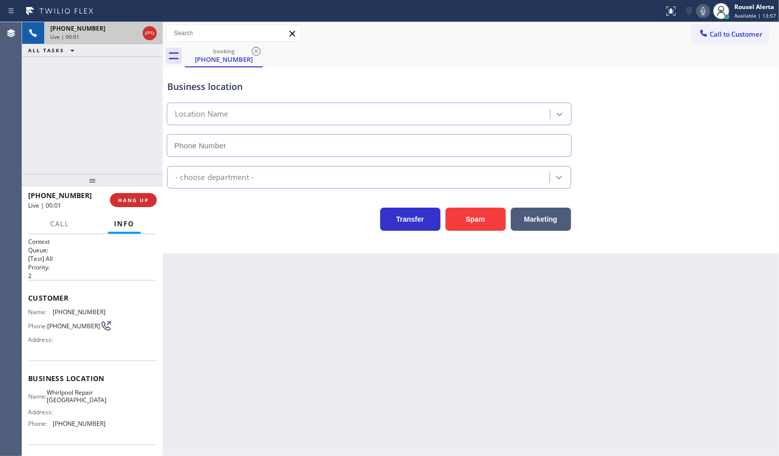
type input "[PHONE_NUMBER]"
click at [469, 220] on button "Spam" at bounding box center [476, 218] width 60 height 23
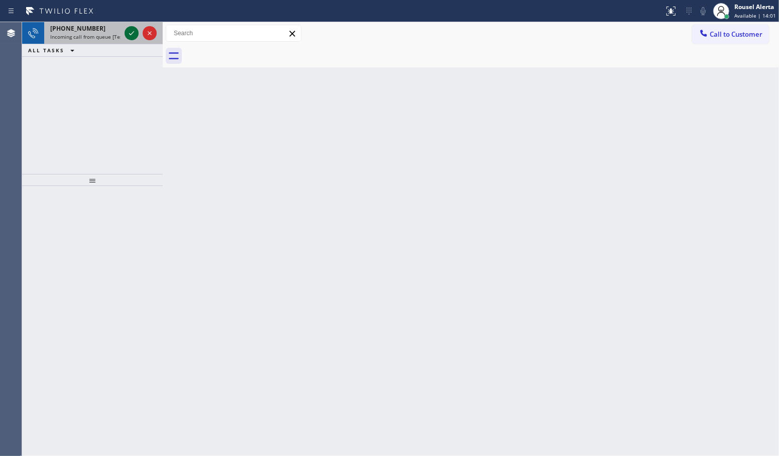
click at [127, 34] on icon at bounding box center [132, 33] width 12 height 12
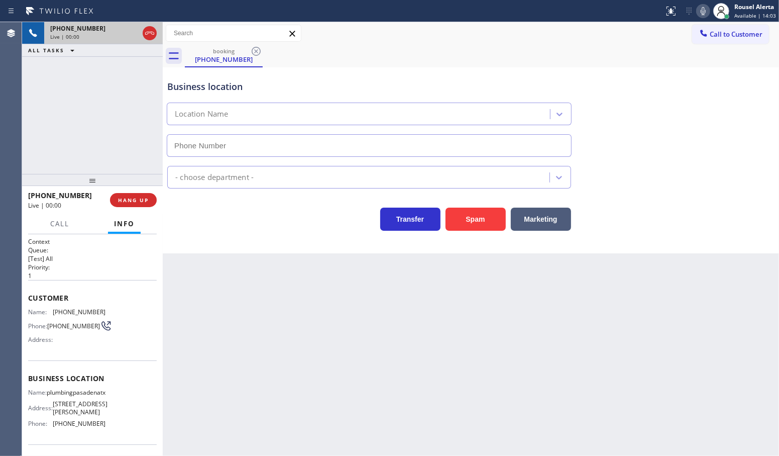
type input "[PHONE_NUMBER]"
click at [470, 225] on button "Spam" at bounding box center [476, 218] width 60 height 23
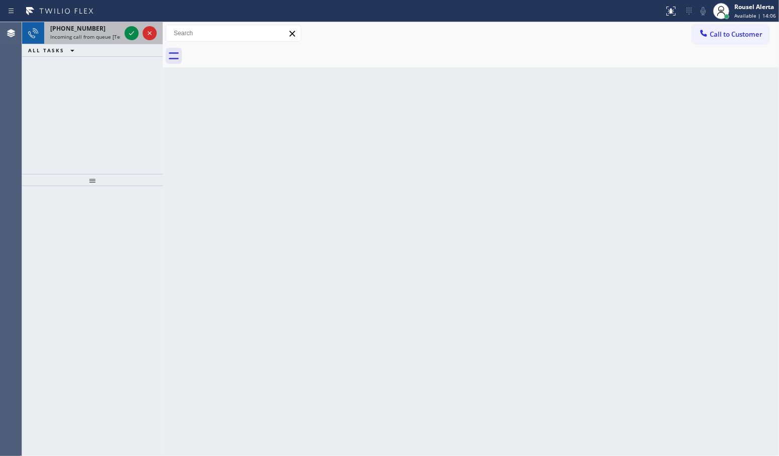
drag, startPoint x: 99, startPoint y: 25, endPoint x: 124, endPoint y: 29, distance: 24.4
click at [103, 26] on div "[PHONE_NUMBER]" at bounding box center [85, 28] width 70 height 9
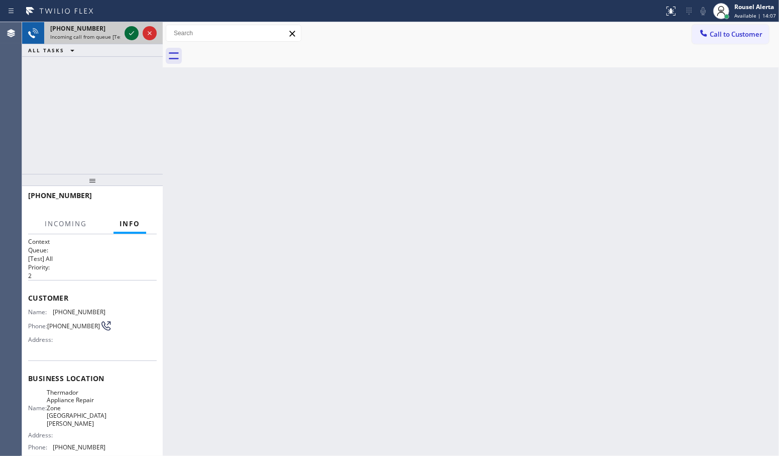
click at [132, 31] on icon at bounding box center [132, 33] width 12 height 12
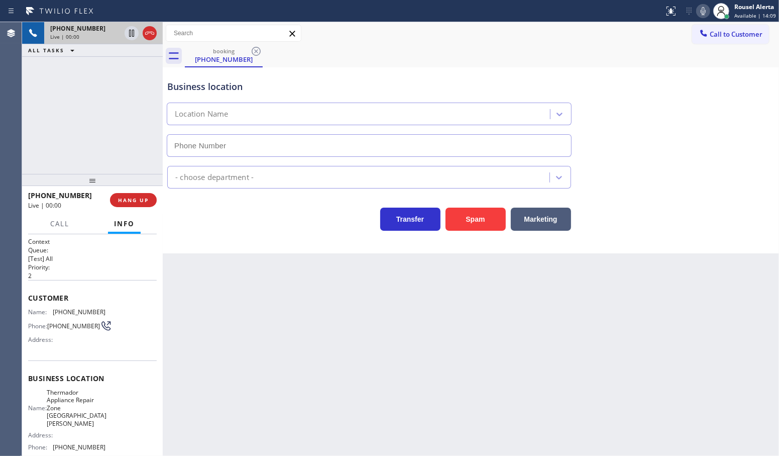
type input "[PHONE_NUMBER]"
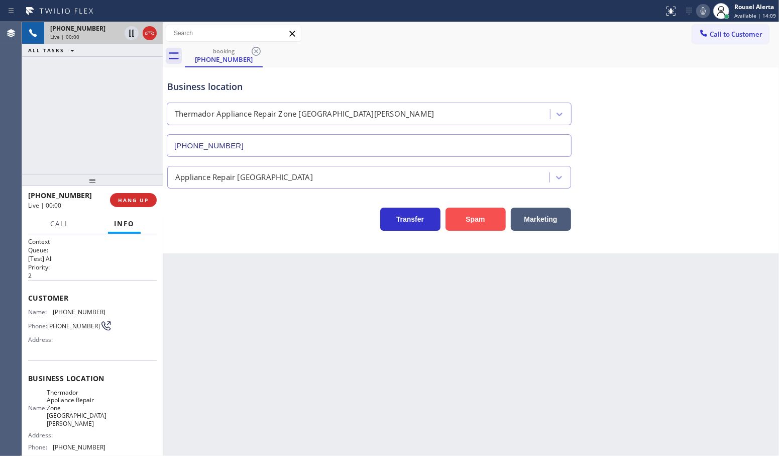
click at [477, 220] on button "Spam" at bounding box center [476, 218] width 60 height 23
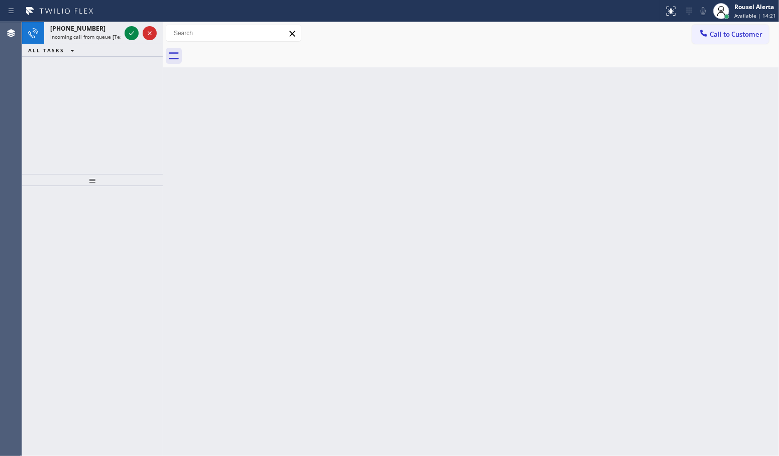
click at [117, 31] on div "[PHONE_NUMBER]" at bounding box center [85, 28] width 70 height 9
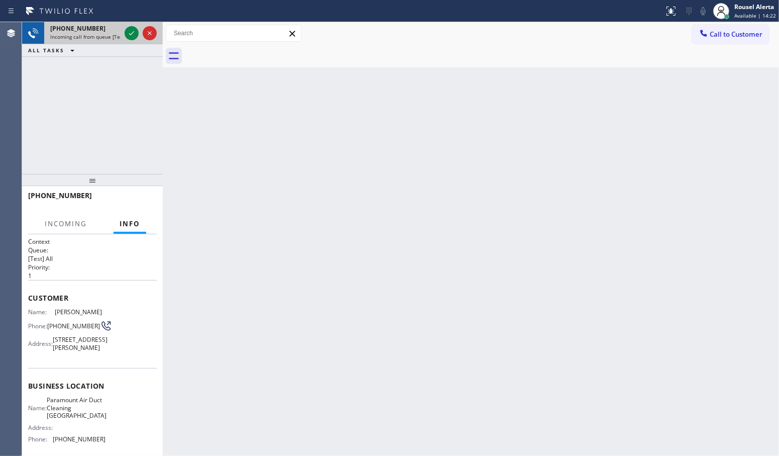
click at [124, 33] on div at bounding box center [141, 33] width 36 height 22
click at [129, 33] on icon at bounding box center [132, 33] width 12 height 12
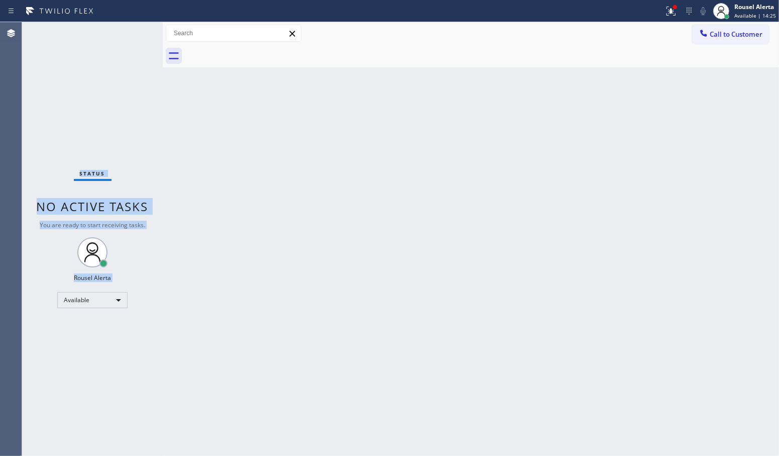
click at [129, 33] on div "Status No active tasks You are ready to start receiving tasks. Rousel Alerta Av…" at bounding box center [92, 238] width 141 height 433
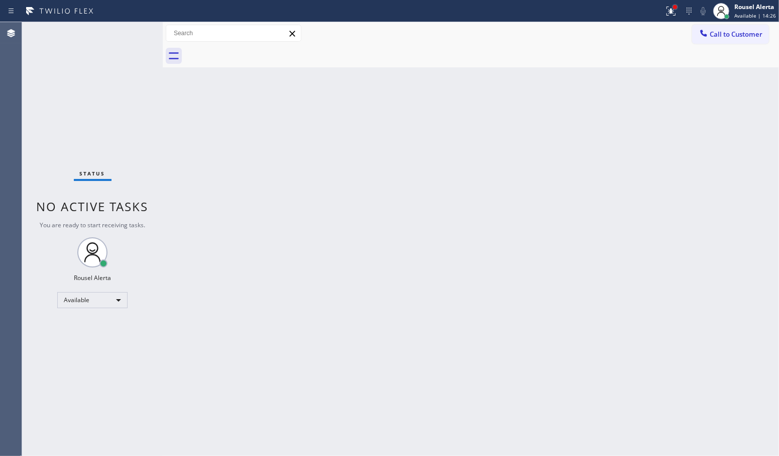
click at [674, 9] on div at bounding box center [675, 7] width 6 height 6
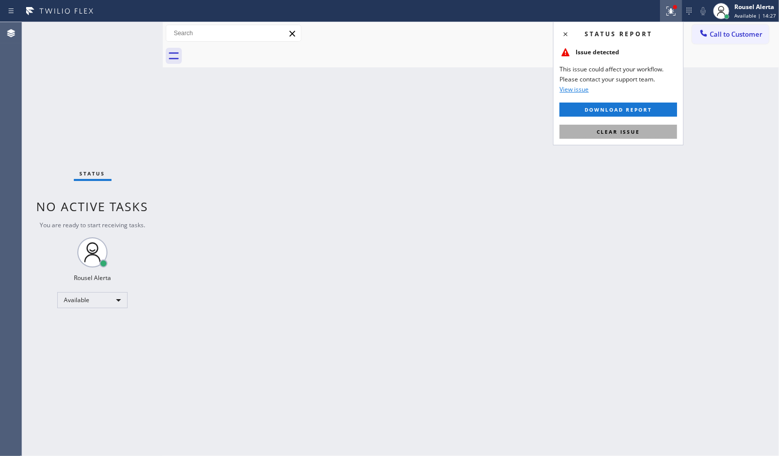
click at [645, 134] on button "Clear issue" at bounding box center [619, 132] width 118 height 14
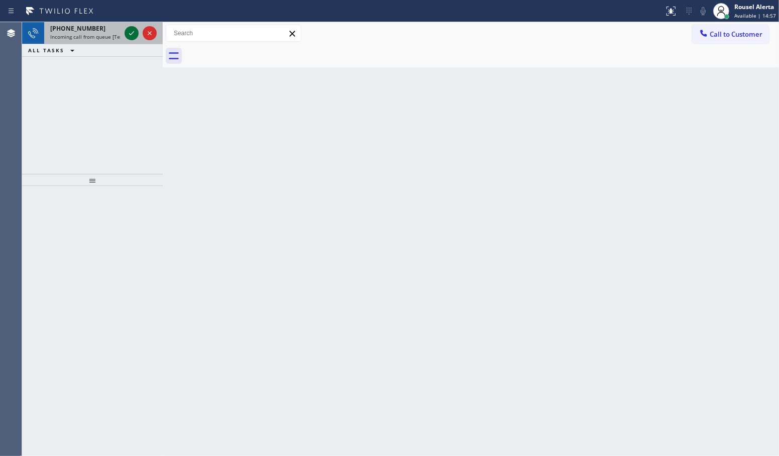
click at [130, 34] on icon at bounding box center [131, 33] width 5 height 4
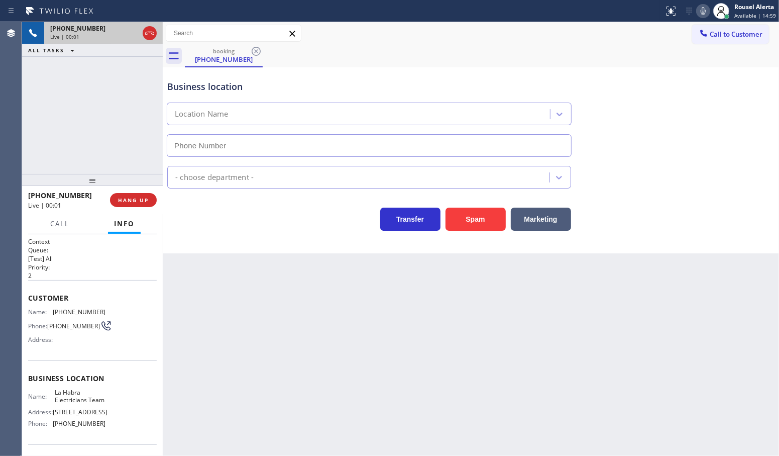
type input "[PHONE_NUMBER]"
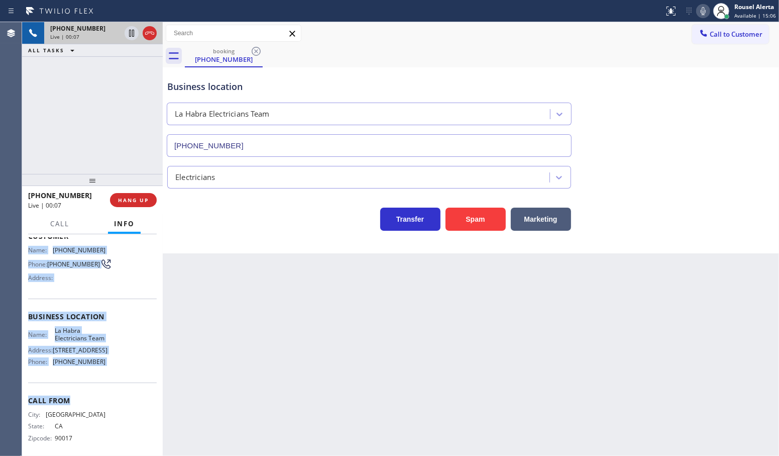
scroll to position [63, 0]
drag, startPoint x: 28, startPoint y: 310, endPoint x: 106, endPoint y: 381, distance: 105.6
click at [106, 381] on div "Context Queue: [Test] All Priority: 2 Customer Name: [PHONE_NUMBER] Phone: [PHO…" at bounding box center [92, 315] width 129 height 283
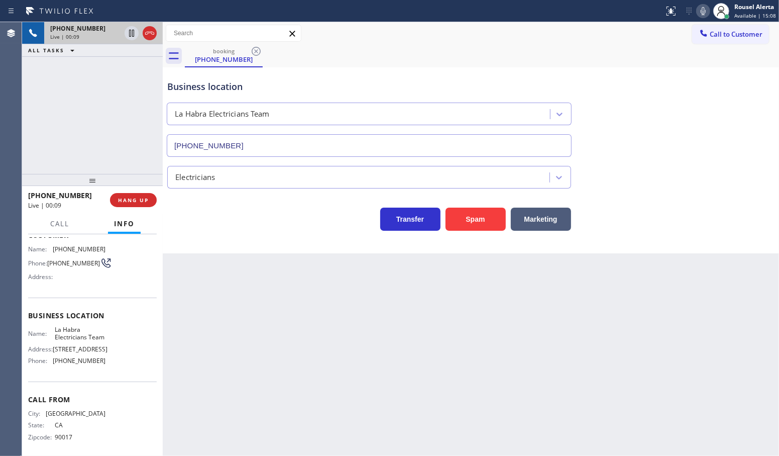
click at [285, 337] on div "Back to Dashboard Change Sender ID Customers Technicians Select a contact Outbo…" at bounding box center [471, 238] width 616 height 433
click at [134, 202] on span "HANG UP" at bounding box center [133, 199] width 31 height 7
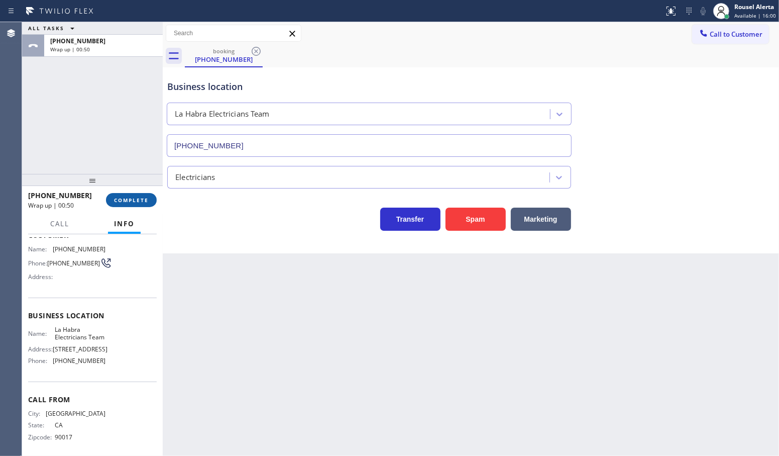
click at [129, 206] on button "COMPLETE" at bounding box center [131, 200] width 51 height 14
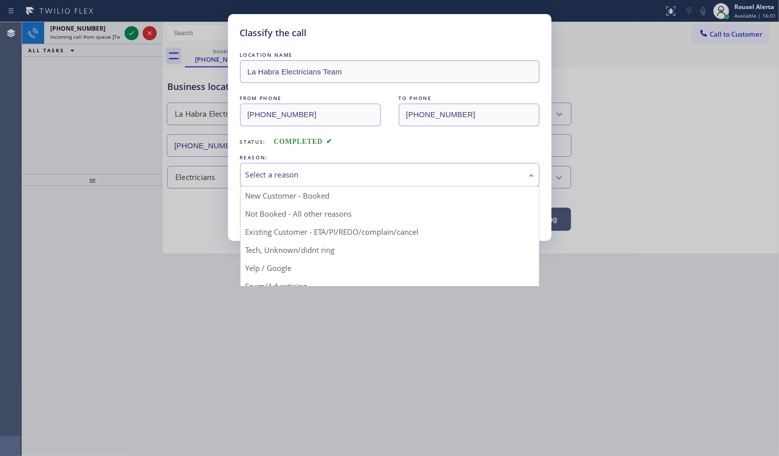
click at [265, 172] on div "Select a reason" at bounding box center [390, 175] width 288 height 12
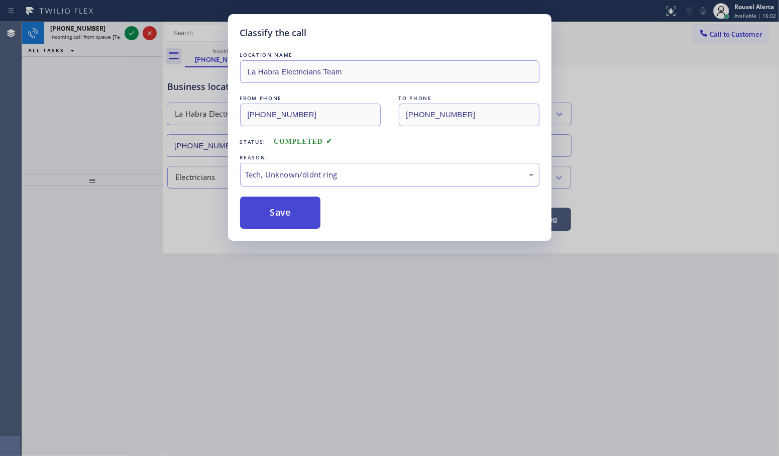
click at [282, 211] on button "Save" at bounding box center [280, 212] width 81 height 32
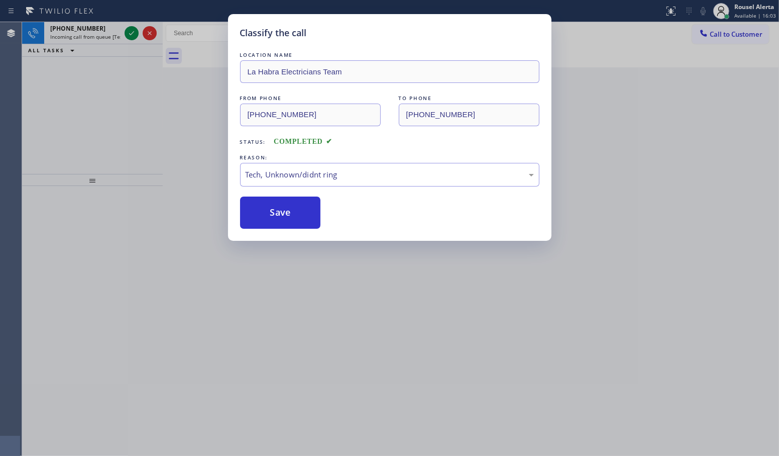
click at [94, 32] on div "Classify the call LOCATION NAME La Habra Electricians Team FROM PHONE [PHONE_NU…" at bounding box center [389, 228] width 779 height 456
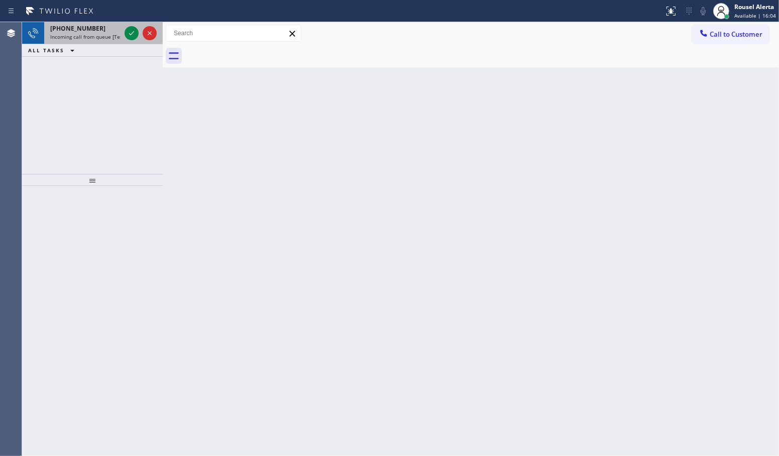
drag, startPoint x: 111, startPoint y: 31, endPoint x: 123, endPoint y: 31, distance: 12.1
click at [113, 31] on div "[PHONE_NUMBER]" at bounding box center [85, 28] width 70 height 9
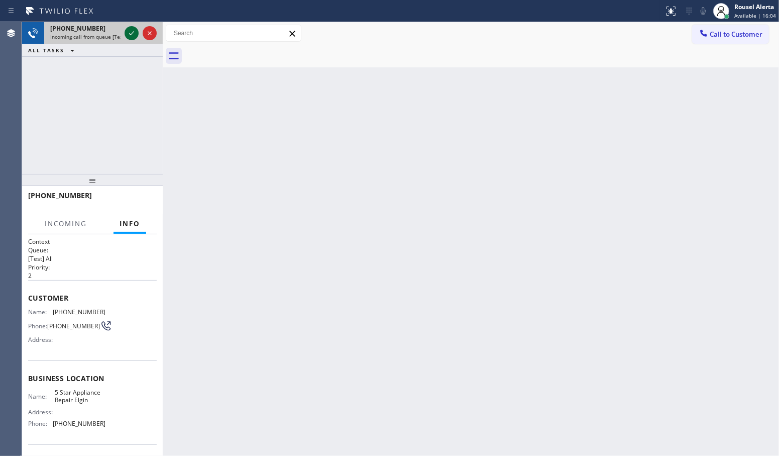
click at [130, 31] on icon at bounding box center [132, 33] width 12 height 12
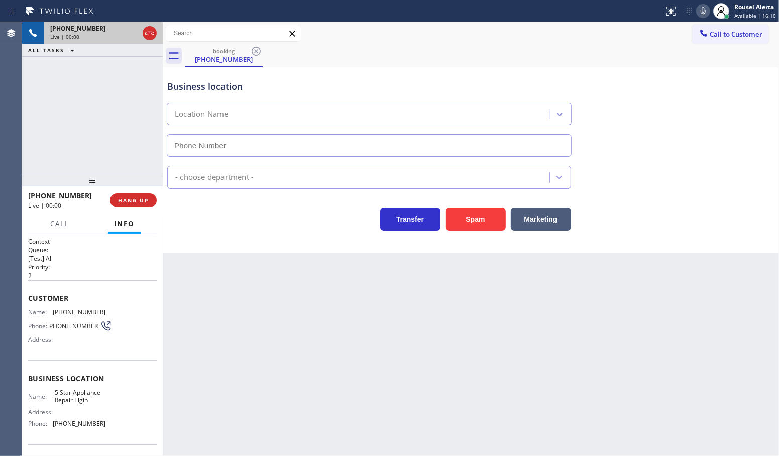
type input "[PHONE_NUMBER]"
click at [471, 214] on button "Spam" at bounding box center [476, 218] width 60 height 23
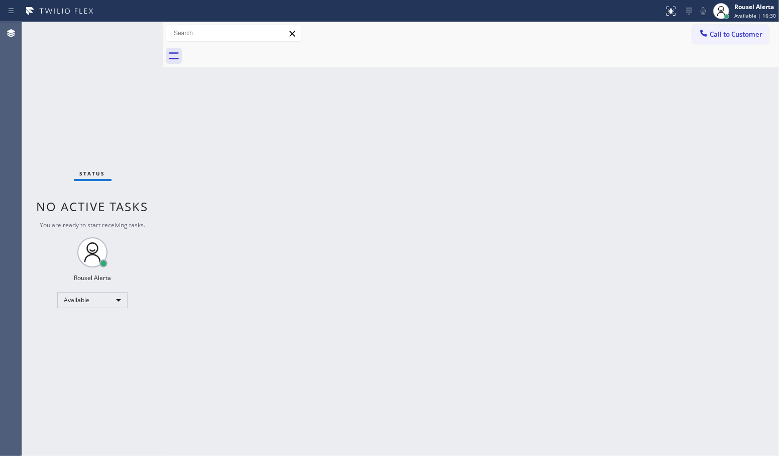
drag, startPoint x: 304, startPoint y: 250, endPoint x: 343, endPoint y: 337, distance: 94.9
click at [306, 250] on div "Back to Dashboard Change Sender ID Customers Technicians Select a contact Outbo…" at bounding box center [471, 238] width 616 height 433
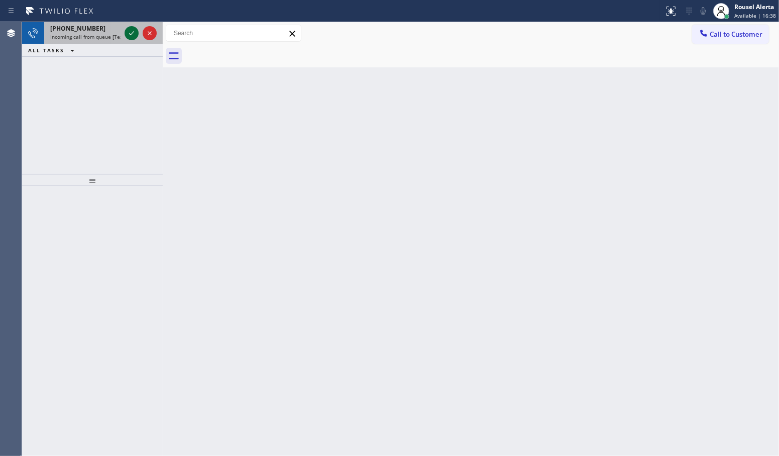
click at [129, 38] on icon at bounding box center [132, 33] width 12 height 12
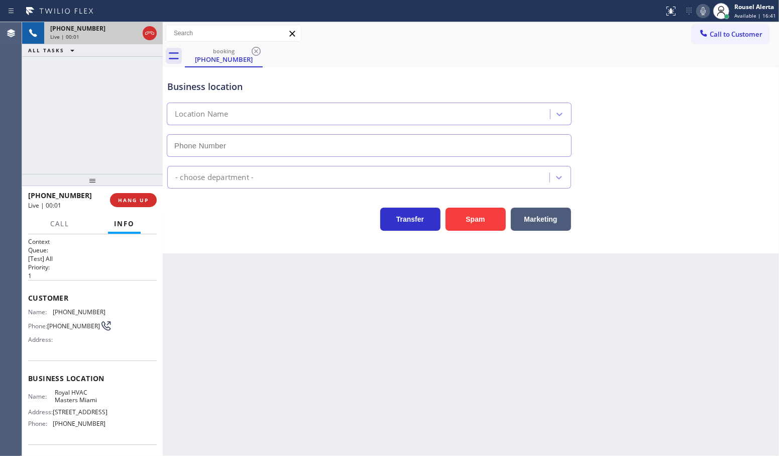
type input "[PHONE_NUMBER]"
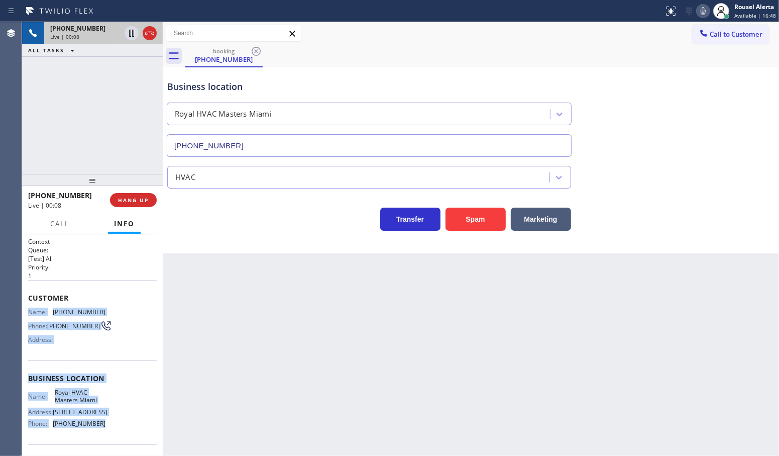
drag, startPoint x: 29, startPoint y: 312, endPoint x: 99, endPoint y: 424, distance: 132.7
click at [99, 424] on div "Context Queue: [Test] All Priority: 1 Customer Name: [PHONE_NUMBER] Phone: [PHO…" at bounding box center [92, 378] width 129 height 283
copy div "Name: [PHONE_NUMBER] Phone: [PHONE_NUMBER] Address: Business location Name: Roy…"
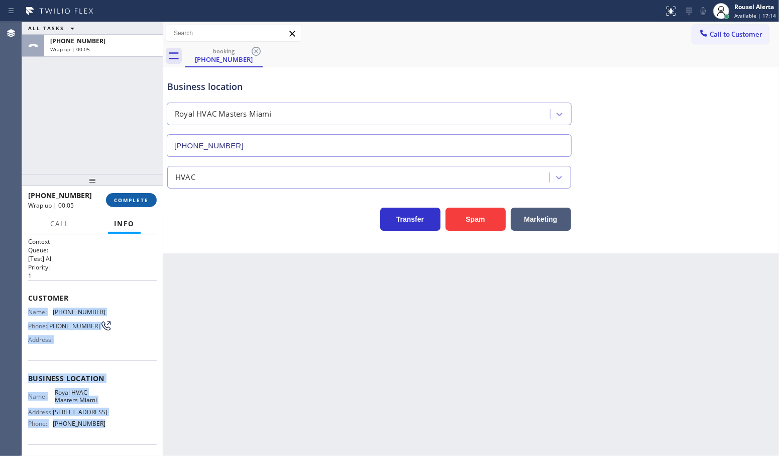
drag, startPoint x: 122, startPoint y: 203, endPoint x: 122, endPoint y: 210, distance: 6.5
click at [122, 203] on span "COMPLETE" at bounding box center [131, 199] width 35 height 7
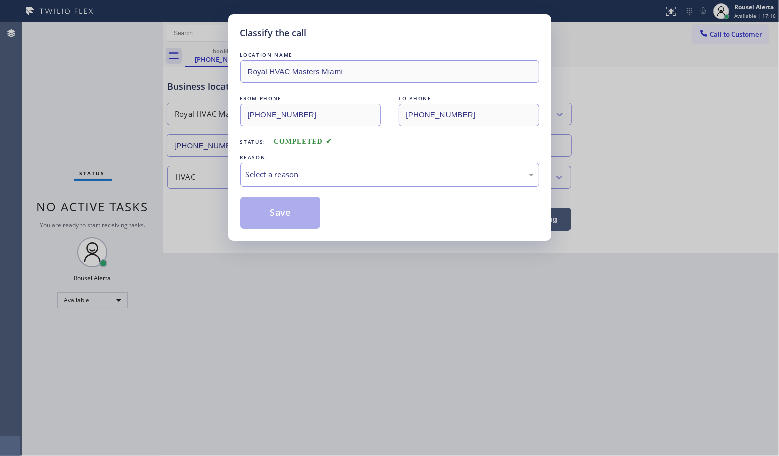
click at [266, 176] on div "Select a reason" at bounding box center [390, 175] width 288 height 12
drag, startPoint x: 288, startPoint y: 208, endPoint x: 282, endPoint y: 254, distance: 46.1
click at [288, 207] on button "Save" at bounding box center [280, 212] width 81 height 32
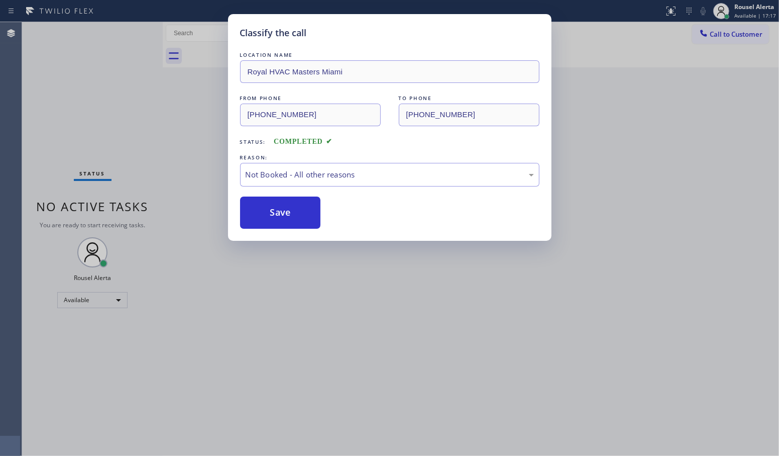
click at [316, 305] on div "Classify the call LOCATION NAME Royal HVAC Masters Miami FROM PHONE [PHONE_NUMB…" at bounding box center [389, 228] width 779 height 456
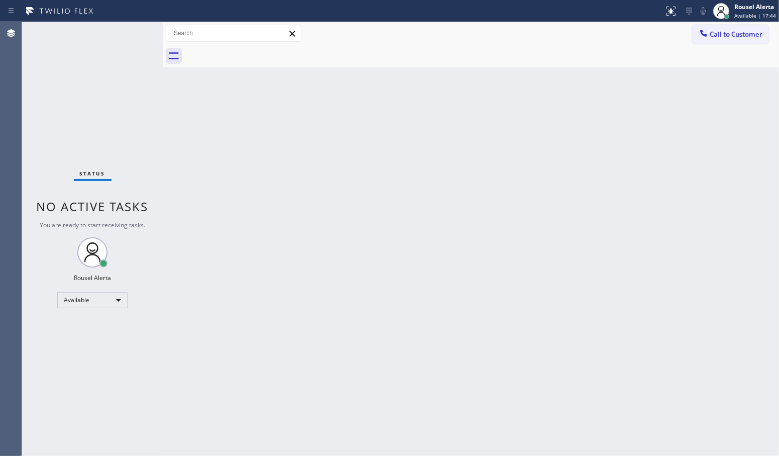
click at [78, 94] on div "Status No active tasks You are ready to start receiving tasks. Rousel Alerta Av…" at bounding box center [92, 238] width 141 height 433
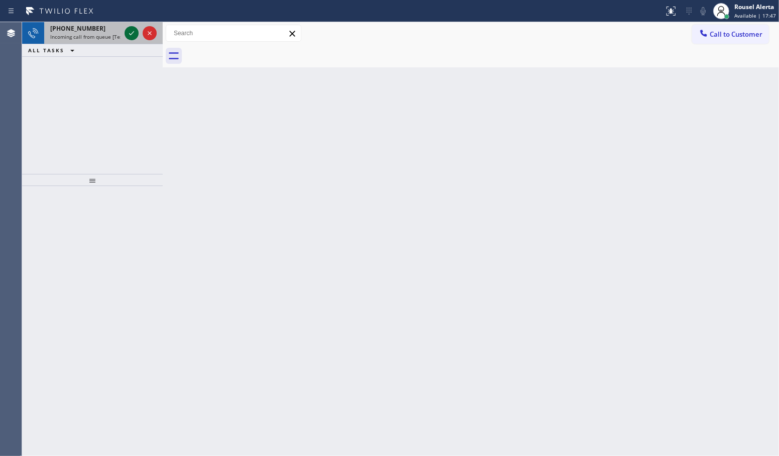
click at [126, 30] on icon at bounding box center [132, 33] width 12 height 12
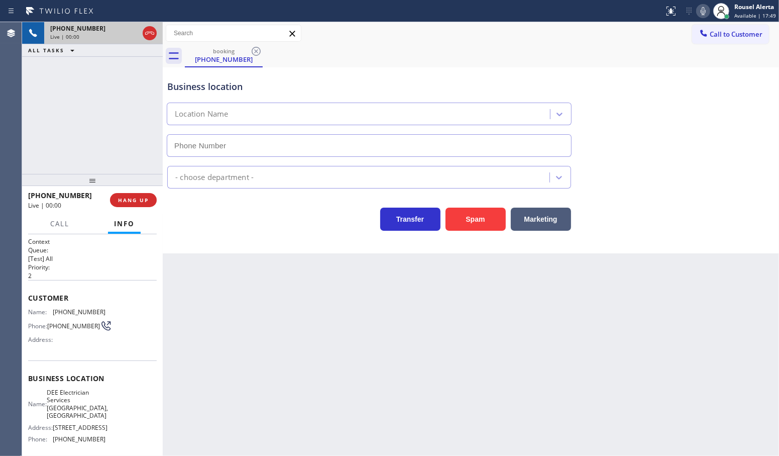
type input "[PHONE_NUMBER]"
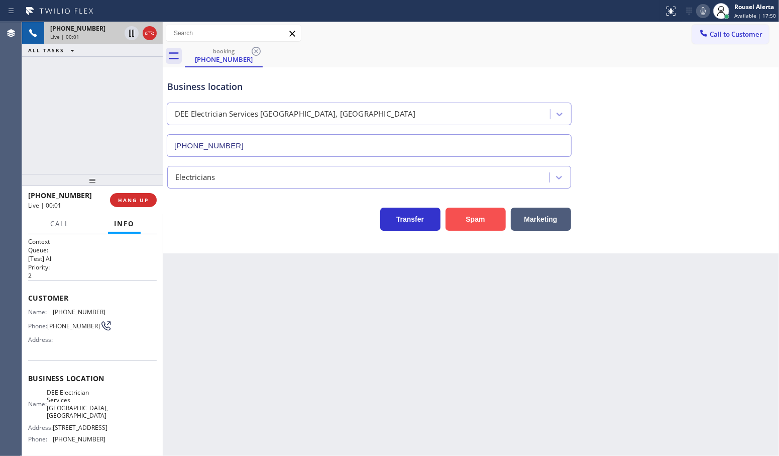
click at [483, 221] on button "Spam" at bounding box center [476, 218] width 60 height 23
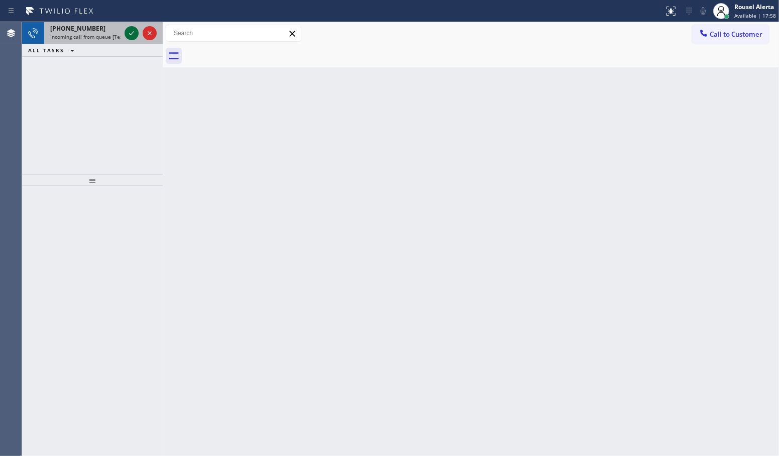
click at [133, 36] on icon at bounding box center [132, 33] width 12 height 12
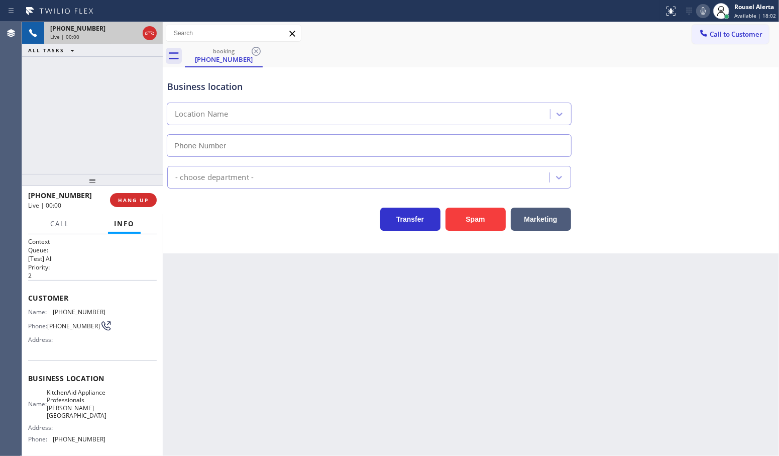
type input "[PHONE_NUMBER]"
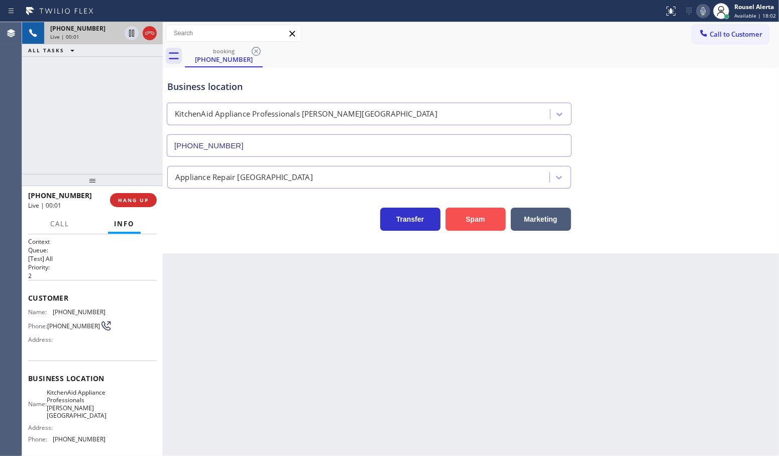
click at [459, 230] on button "Spam" at bounding box center [476, 218] width 60 height 23
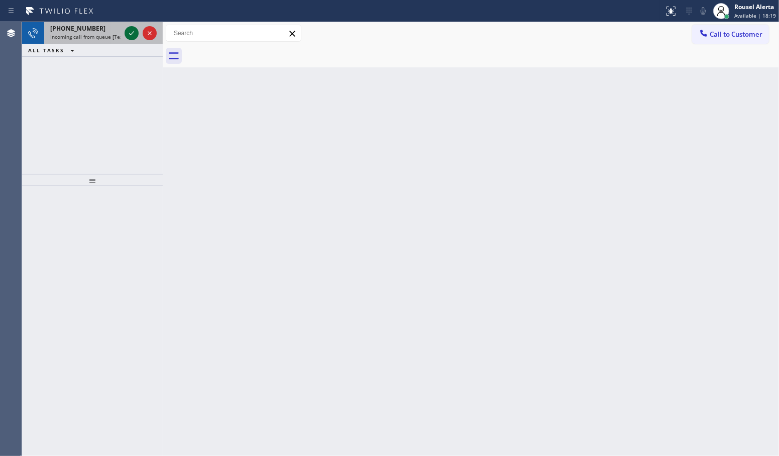
click at [126, 32] on icon at bounding box center [132, 33] width 12 height 12
click at [131, 37] on icon at bounding box center [132, 33] width 12 height 12
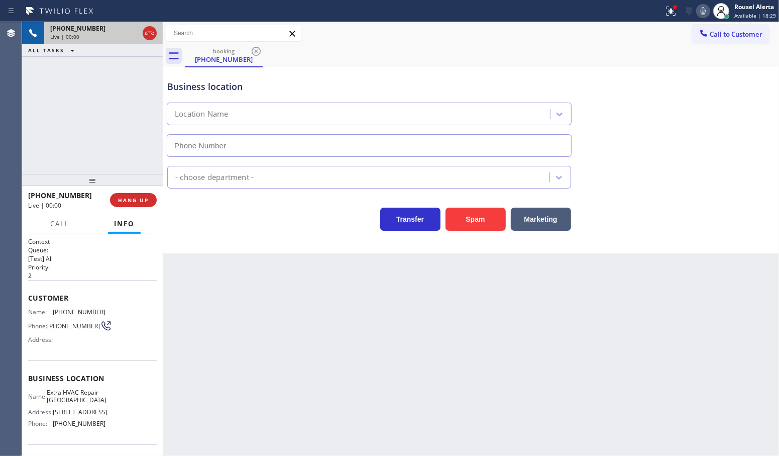
type input "[PHONE_NUMBER]"
click at [468, 219] on button "Spam" at bounding box center [476, 218] width 60 height 23
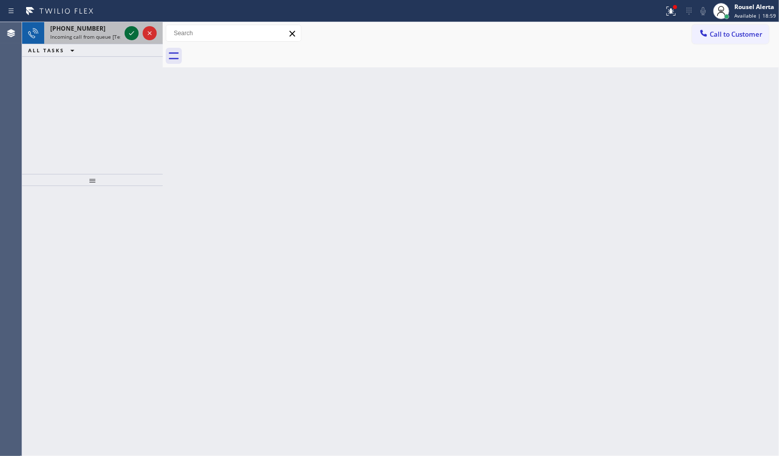
click at [126, 34] on icon at bounding box center [132, 33] width 12 height 12
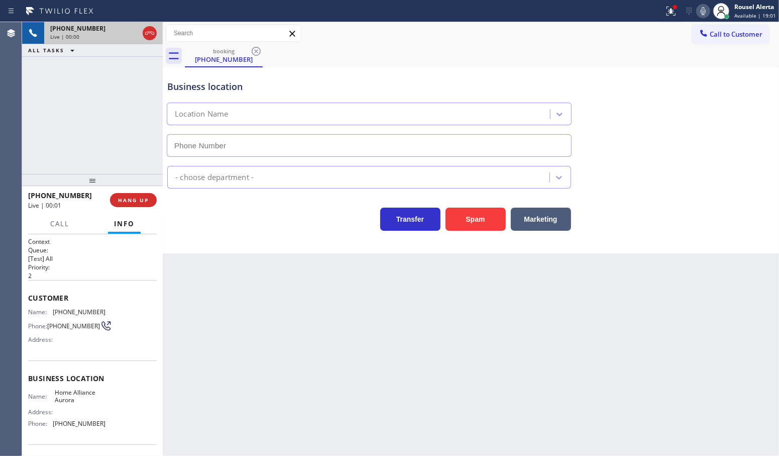
type input "[PHONE_NUMBER]"
click at [472, 220] on button "Spam" at bounding box center [476, 218] width 60 height 23
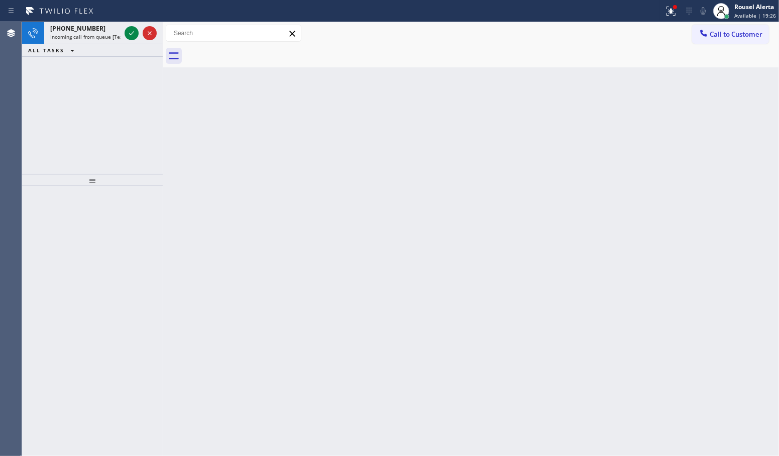
click at [281, 239] on div "Back to Dashboard Change Sender ID Customers Technicians Select a contact Outbo…" at bounding box center [471, 238] width 616 height 433
click at [104, 22] on div "[PHONE_NUMBER] Incoming call from queue [Test] All" at bounding box center [83, 33] width 78 height 22
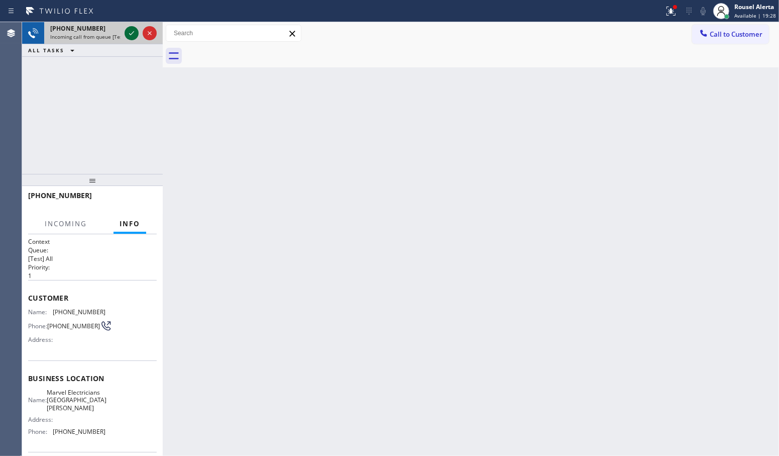
click at [133, 33] on icon at bounding box center [132, 33] width 12 height 12
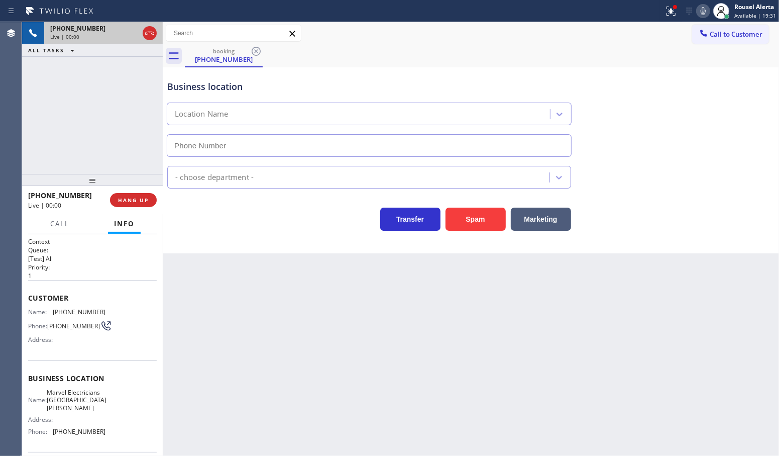
type input "[PHONE_NUMBER]"
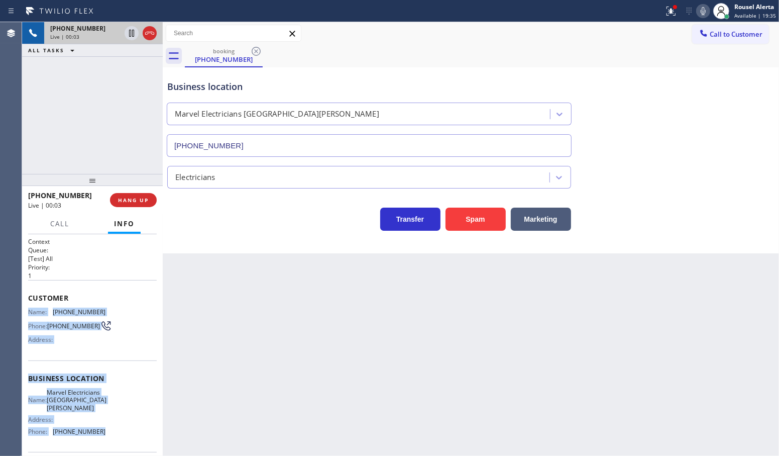
drag, startPoint x: 27, startPoint y: 313, endPoint x: 109, endPoint y: 432, distance: 145.0
click at [109, 432] on div "Context Queue: [Test] All Priority: 1 Customer Name: [PHONE_NUMBER] Phone: [PHO…" at bounding box center [92, 345] width 141 height 222
copy div "Name: [PHONE_NUMBER] Phone: [PHONE_NUMBER] Address: Business location Name: Mar…"
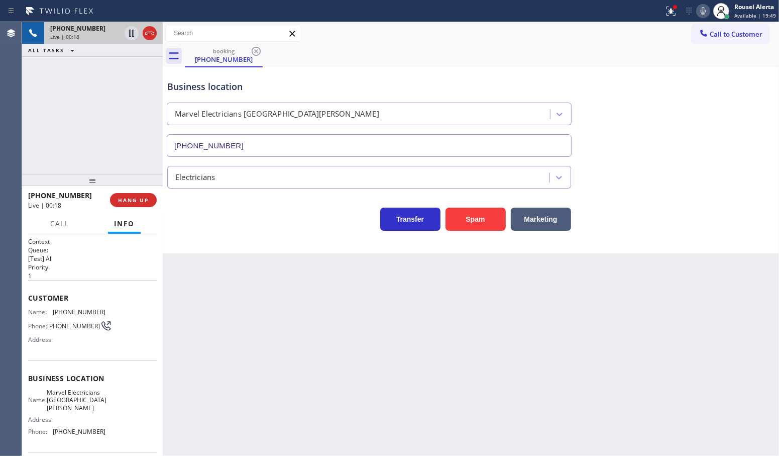
drag, startPoint x: 383, startPoint y: 323, endPoint x: 360, endPoint y: 310, distance: 25.9
click at [383, 323] on div "Back to Dashboard Change Sender ID Customers Technicians Select a contact Outbo…" at bounding box center [471, 238] width 616 height 433
click at [265, 320] on div "Back to Dashboard Change Sender ID Customers Technicians Select a contact Outbo…" at bounding box center [471, 238] width 616 height 433
click at [135, 193] on button "HANG UP" at bounding box center [133, 200] width 47 height 14
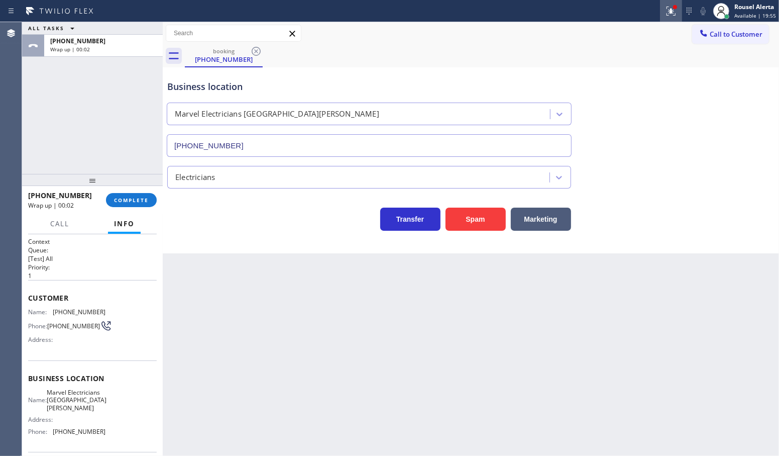
click at [672, 16] on icon at bounding box center [671, 11] width 12 height 12
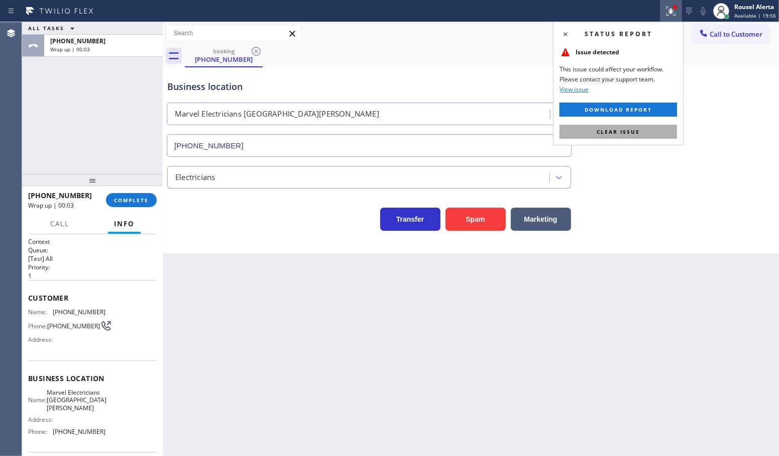
click at [665, 132] on button "Clear issue" at bounding box center [619, 132] width 118 height 14
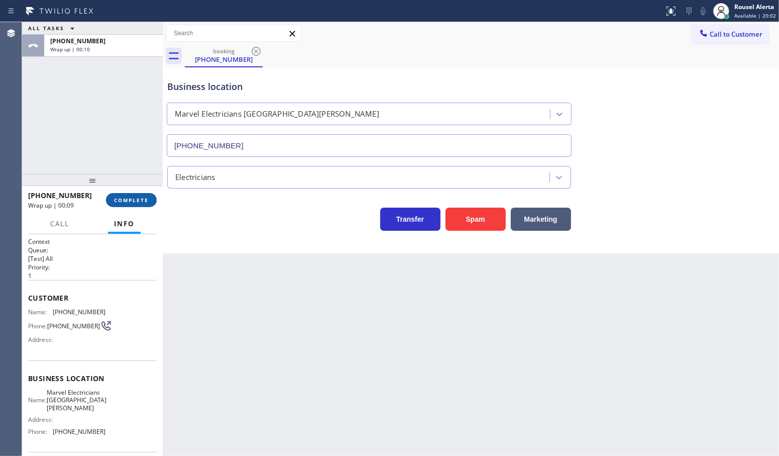
click at [126, 204] on button "COMPLETE" at bounding box center [131, 200] width 51 height 14
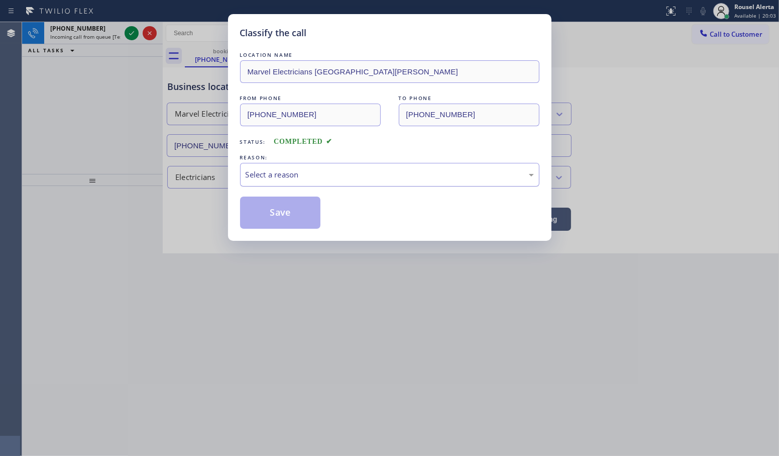
click at [323, 173] on div "Select a reason" at bounding box center [390, 175] width 288 height 12
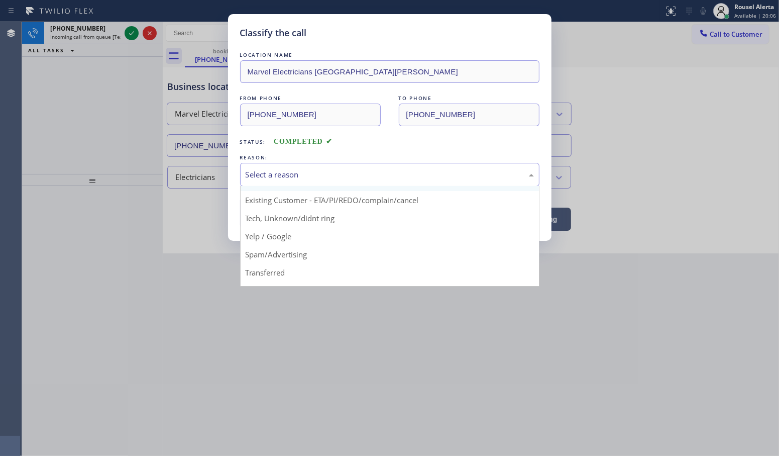
scroll to position [63, 0]
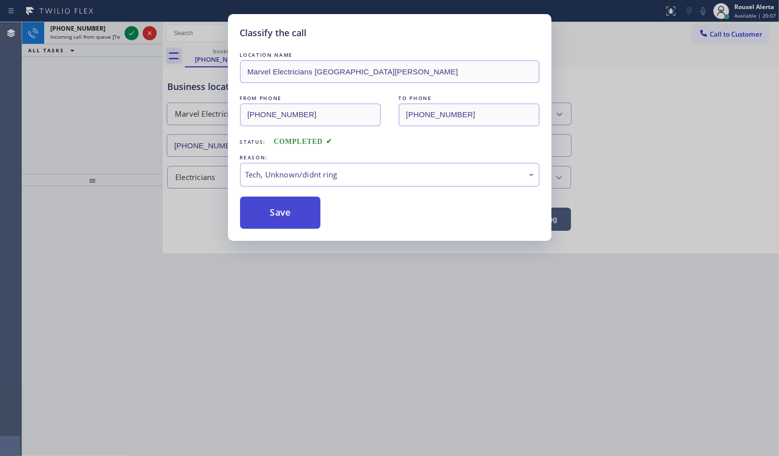
click at [304, 217] on button "Save" at bounding box center [280, 212] width 81 height 32
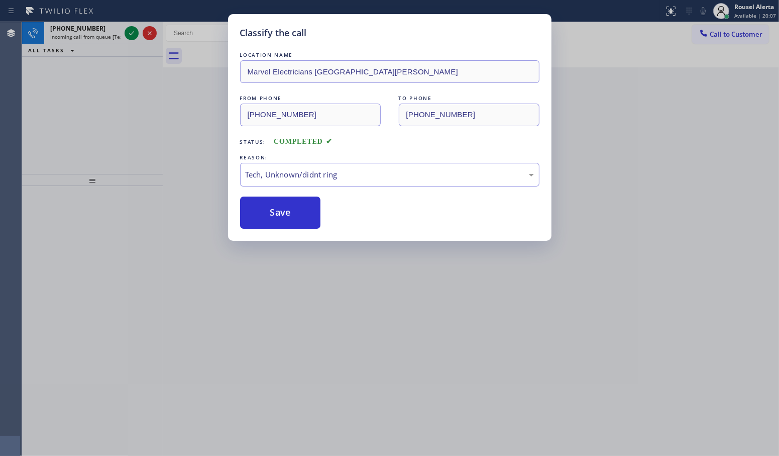
click at [315, 287] on div "Classify the call LOCATION NAME Marvel Electricians [GEOGRAPHIC_DATA][PERSON_NA…" at bounding box center [389, 228] width 779 height 456
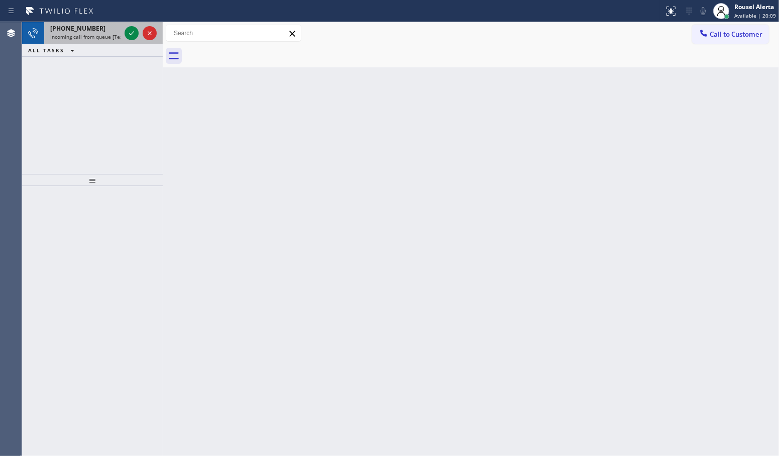
click at [89, 29] on span "[PHONE_NUMBER]" at bounding box center [77, 28] width 55 height 9
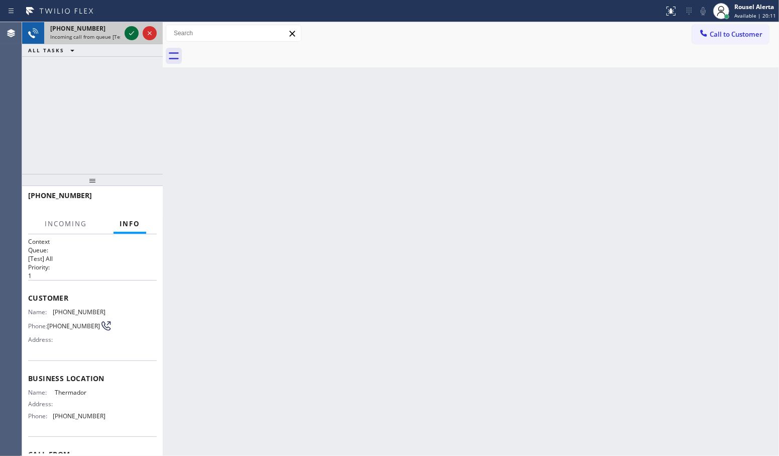
click at [132, 29] on icon at bounding box center [132, 33] width 12 height 12
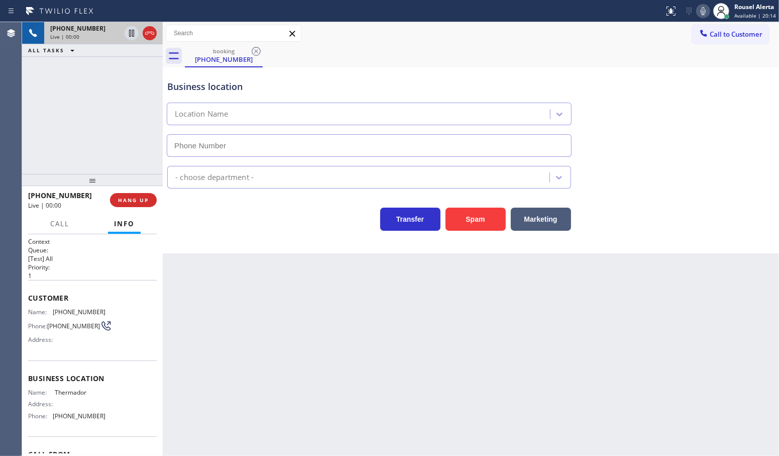
type input "[PHONE_NUMBER]"
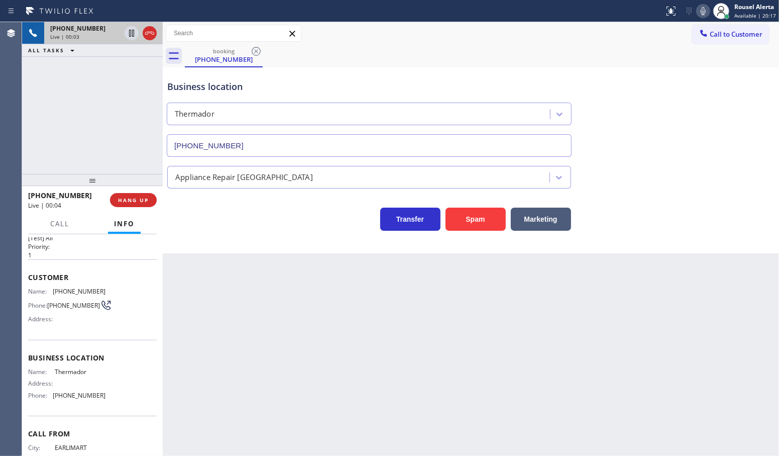
scroll to position [16, 0]
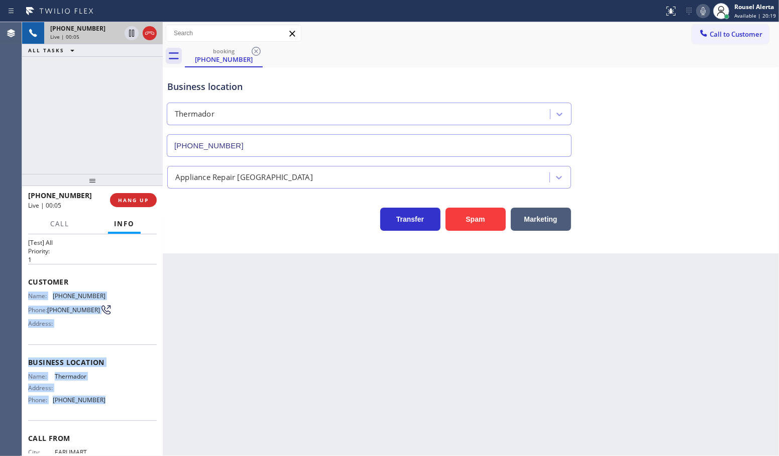
drag, startPoint x: 29, startPoint y: 294, endPoint x: 95, endPoint y: 405, distance: 129.5
click at [95, 405] on div "Context Queue: [Test] All Priority: 1 Customer Name: [PHONE_NUMBER] Phone: [PHO…" at bounding box center [92, 358] width 129 height 275
copy div "Name: [PHONE_NUMBER] Phone: [PHONE_NUMBER] Address: Business location Name: The…"
click at [129, 89] on div "[PHONE_NUMBER] Live | 00:11 ALL TASKS ALL TASKS ACTIVE TASKS TASKS IN WRAP UP" at bounding box center [92, 98] width 141 height 152
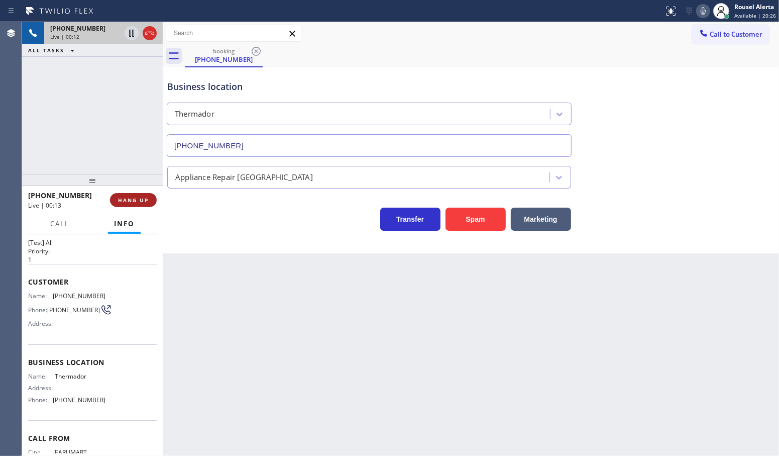
click at [133, 201] on span "HANG UP" at bounding box center [133, 199] width 31 height 7
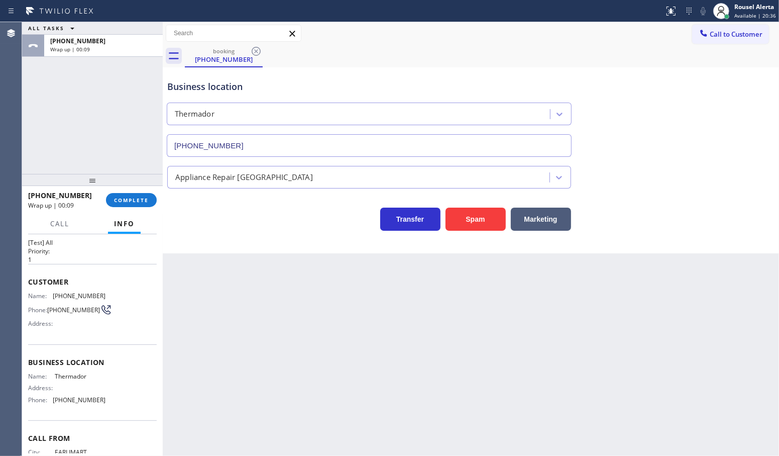
drag, startPoint x: 113, startPoint y: 103, endPoint x: 115, endPoint y: 130, distance: 26.7
click at [113, 103] on div "ALL TASKS ALL TASKS ACTIVE TASKS TASKS IN WRAP UP [PHONE_NUMBER] Wrap up | 00:09" at bounding box center [92, 98] width 141 height 152
click at [133, 201] on span "COMPLETE" at bounding box center [131, 199] width 35 height 7
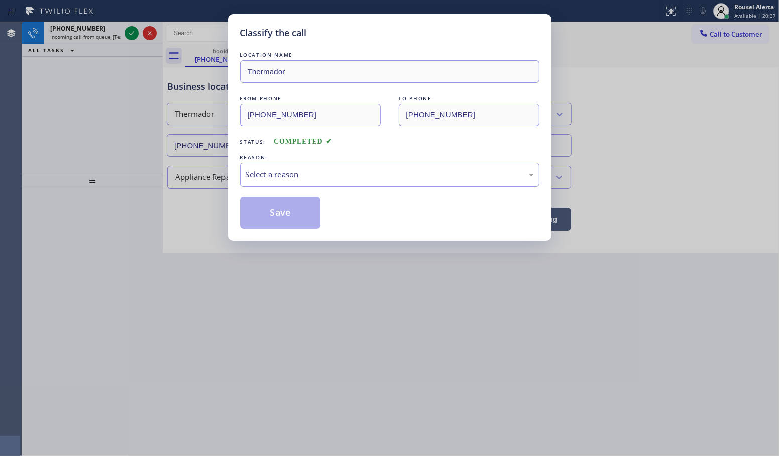
click at [294, 164] on div "Select a reason" at bounding box center [389, 175] width 299 height 24
click at [280, 223] on button "Save" at bounding box center [280, 212] width 81 height 32
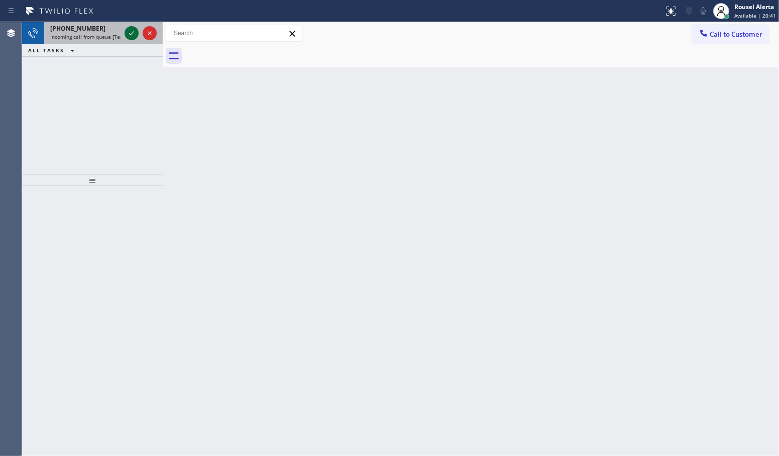
click at [129, 38] on icon at bounding box center [132, 33] width 12 height 12
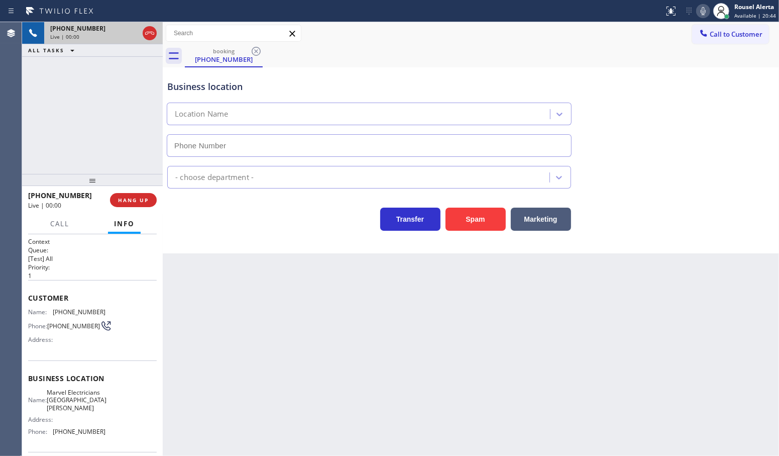
type input "[PHONE_NUMBER]"
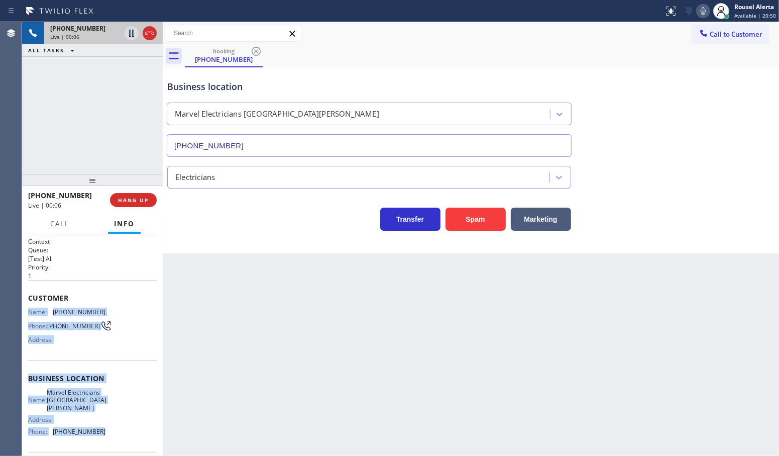
drag, startPoint x: 27, startPoint y: 311, endPoint x: 104, endPoint y: 432, distance: 143.2
click at [104, 432] on div "Context Queue: [Test] All Priority: 1 Customer Name: [PHONE_NUMBER] Phone: [PHO…" at bounding box center [92, 345] width 141 height 222
copy div "Name: [PHONE_NUMBER] Phone: [PHONE_NUMBER] Address: Business location Name: Mar…"
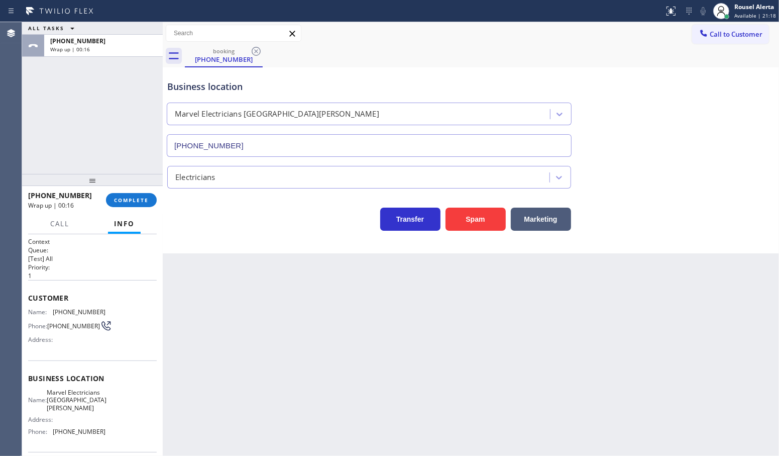
click at [260, 279] on div "Back to Dashboard Change Sender ID Customers Technicians Select a contact Outbo…" at bounding box center [471, 238] width 616 height 433
click at [151, 207] on div "[PHONE_NUMBER] Wrap up | 00:17 COMPLETE" at bounding box center [92, 200] width 129 height 26
click at [137, 206] on button "COMPLETE" at bounding box center [131, 200] width 51 height 14
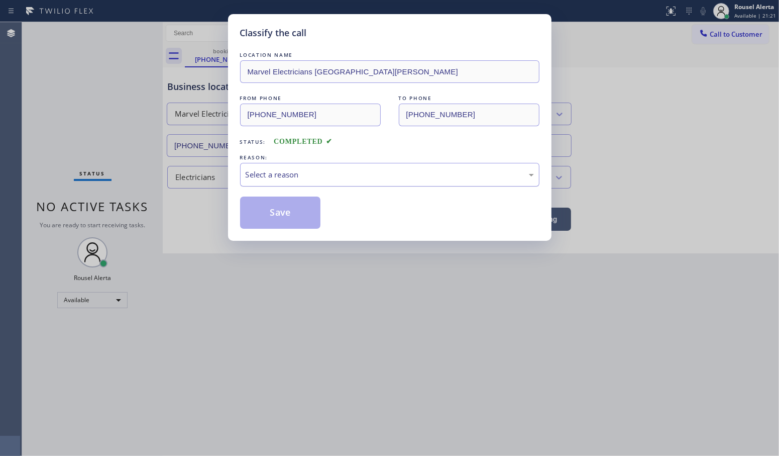
click at [304, 172] on div "Select a reason" at bounding box center [390, 175] width 288 height 12
click at [293, 210] on button "Save" at bounding box center [280, 212] width 81 height 32
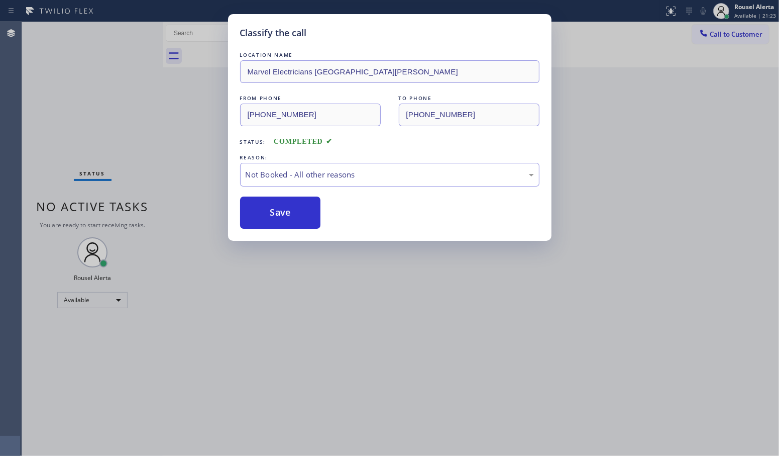
click at [329, 304] on div "Classify the call LOCATION NAME Marvel Electricians [GEOGRAPHIC_DATA][PERSON_NA…" at bounding box center [389, 228] width 779 height 456
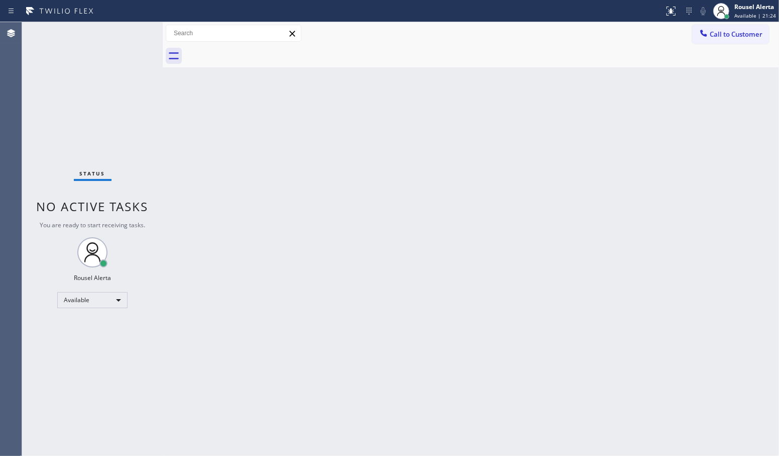
click at [461, 284] on div "Back to Dashboard Change Sender ID Customers Technicians Select a contact Outbo…" at bounding box center [471, 238] width 616 height 433
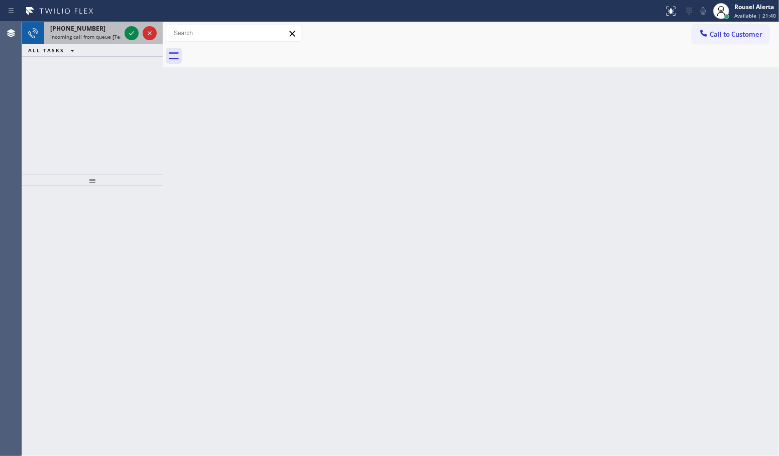
click at [127, 39] on div at bounding box center [141, 33] width 36 height 22
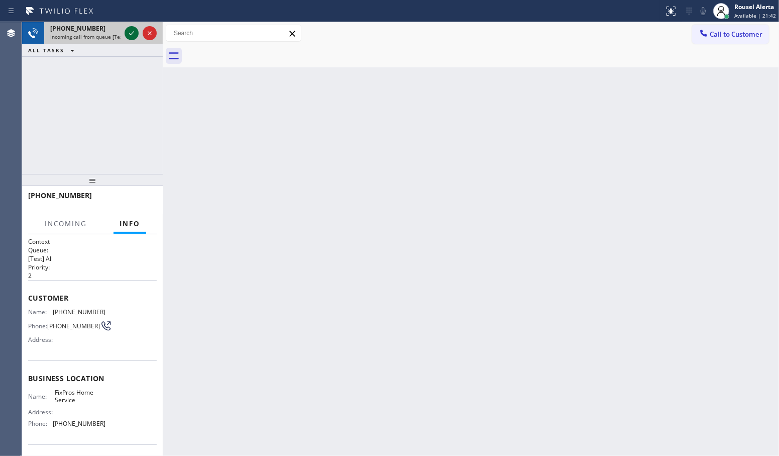
click at [127, 38] on icon at bounding box center [132, 33] width 12 height 12
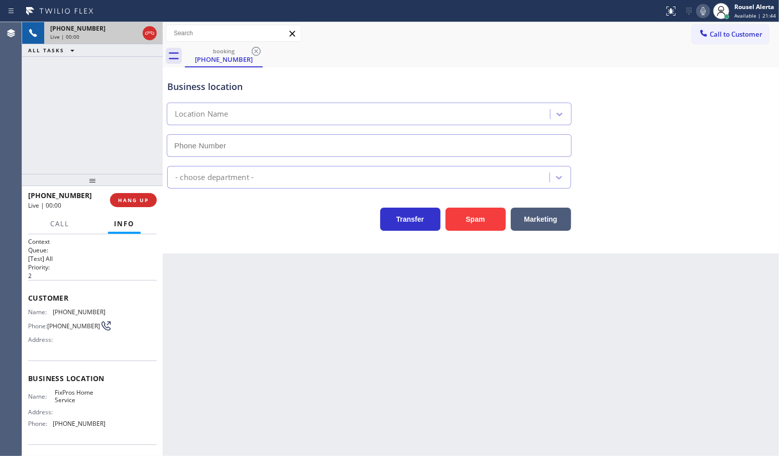
type input "[PHONE_NUMBER]"
click at [472, 225] on button "Spam" at bounding box center [476, 218] width 60 height 23
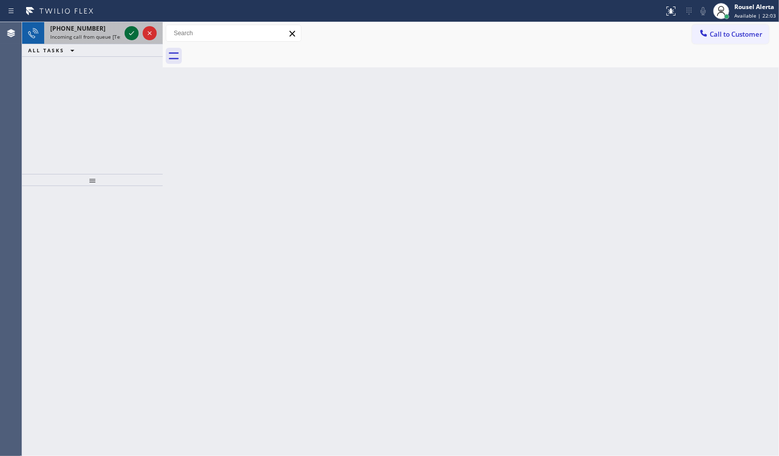
click at [127, 34] on icon at bounding box center [132, 33] width 12 height 12
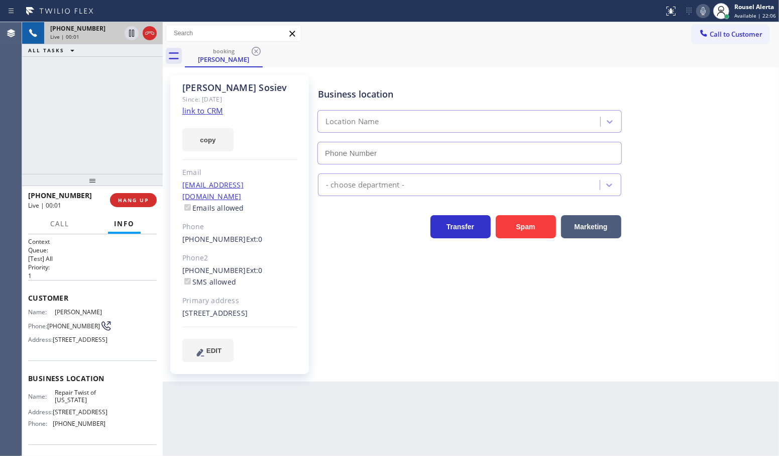
type input "[PHONE_NUMBER]"
click at [216, 113] on link "link to CRM" at bounding box center [202, 110] width 41 height 10
click at [80, 76] on div "[PHONE_NUMBER] Live | 01:08 ALL TASKS ALL TASKS ACTIVE TASKS TASKS IN WRAP UP" at bounding box center [92, 98] width 141 height 152
click at [129, 34] on icon at bounding box center [132, 33] width 12 height 12
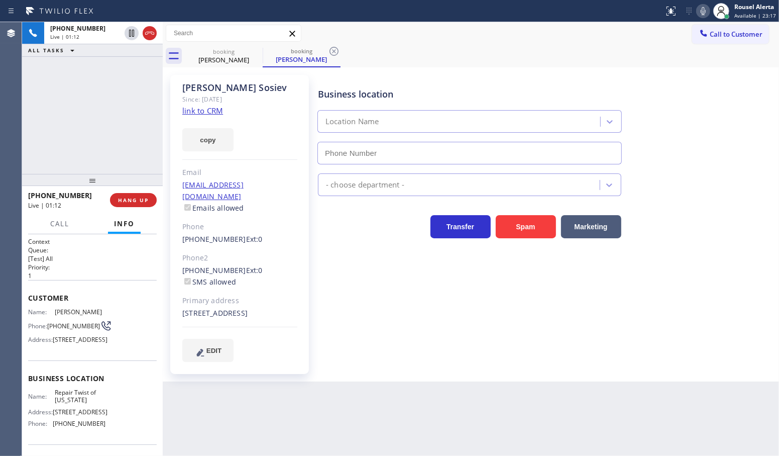
click at [702, 10] on icon at bounding box center [703, 11] width 12 height 12
type input "[PHONE_NUMBER]"
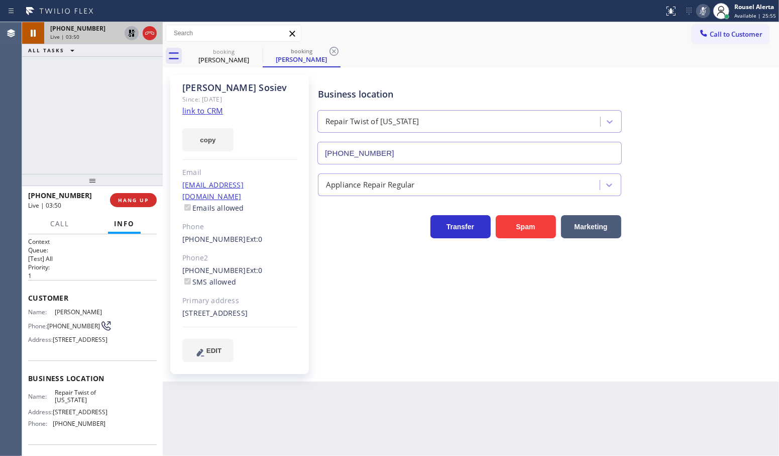
click at [129, 34] on icon at bounding box center [131, 33] width 7 height 7
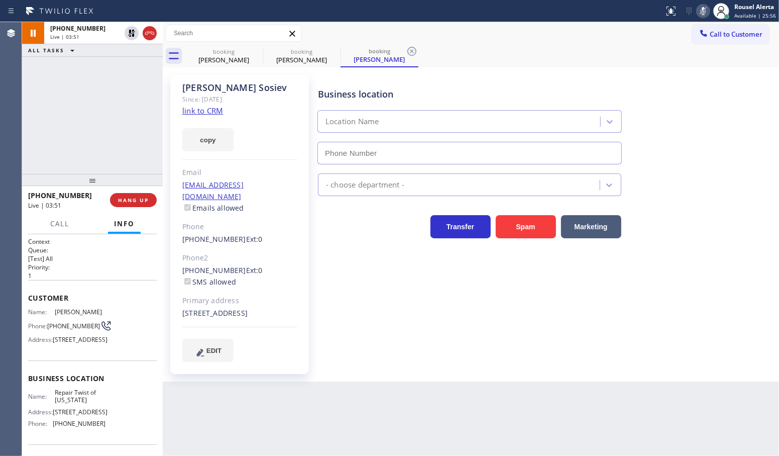
click at [707, 9] on icon at bounding box center [703, 11] width 12 height 12
type input "[PHONE_NUMBER]"
click at [120, 89] on div "[PHONE_NUMBER] Live | 04:40 ALL TASKS ALL TASKS ACTIVE TASKS TASKS IN WRAP UP" at bounding box center [92, 98] width 141 height 152
click at [340, 433] on div "Back to Dashboard Change Sender ID Customers Technicians Select a contact Outbo…" at bounding box center [471, 238] width 616 height 433
drag, startPoint x: 62, startPoint y: 78, endPoint x: 68, endPoint y: 80, distance: 6.4
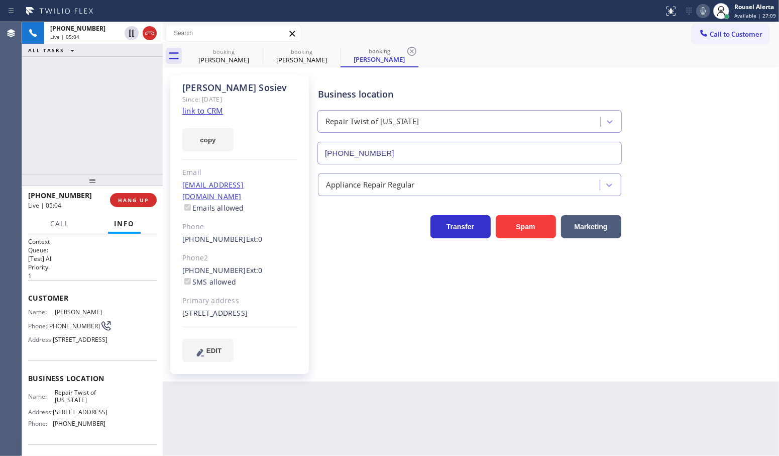
click at [62, 78] on div "[PHONE_NUMBER] Live | 05:04 ALL TASKS ALL TASKS ACTIVE TASKS TASKS IN WRAP UP" at bounding box center [92, 98] width 141 height 152
drag, startPoint x: 307, startPoint y: 435, endPoint x: 274, endPoint y: 383, distance: 62.1
click at [308, 428] on div "Back to Dashboard Change Sender ID Customers Technicians Select a contact Outbo…" at bounding box center [471, 238] width 616 height 433
drag, startPoint x: 93, startPoint y: 91, endPoint x: 108, endPoint y: 122, distance: 34.1
click at [92, 90] on div "[PHONE_NUMBER] Live | 05:05 ALL TASKS ALL TASKS ACTIVE TASKS TASKS IN WRAP UP" at bounding box center [92, 98] width 141 height 152
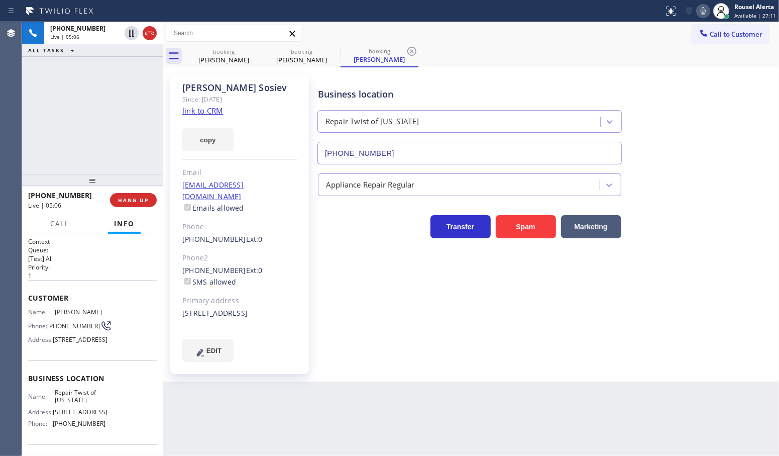
click at [307, 402] on div "Back to Dashboard Change Sender ID Customers Technicians Select a contact Outbo…" at bounding box center [471, 238] width 616 height 433
drag, startPoint x: 118, startPoint y: 142, endPoint x: 116, endPoint y: 148, distance: 6.8
click at [117, 142] on div "[PHONE_NUMBER] Live | 05:07 ALL TASKS ALL TASKS ACTIVE TASKS TASKS IN WRAP UP" at bounding box center [92, 98] width 141 height 152
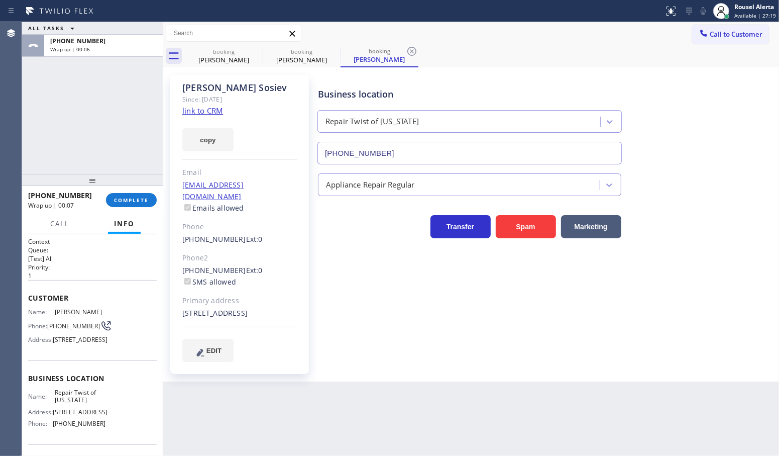
drag, startPoint x: 88, startPoint y: 74, endPoint x: 93, endPoint y: 74, distance: 5.5
click at [92, 74] on div "ALL TASKS ALL TASKS ACTIVE TASKS TASKS IN WRAP UP [PHONE_NUMBER] Wrap up | 00:06" at bounding box center [92, 98] width 141 height 152
click at [123, 190] on div "[PHONE_NUMBER] Wrap up | 00:07 COMPLETE" at bounding box center [92, 200] width 129 height 26
click at [129, 206] on button "COMPLETE" at bounding box center [131, 200] width 51 height 14
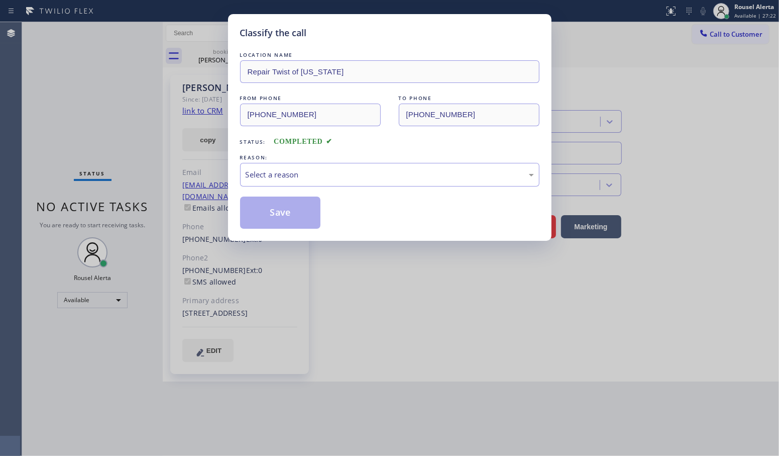
click at [390, 170] on div "Select a reason" at bounding box center [390, 175] width 288 height 12
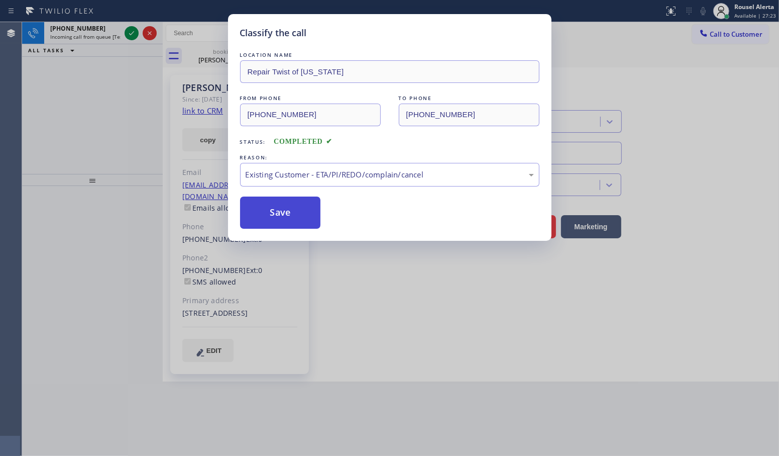
click at [287, 224] on button "Save" at bounding box center [280, 212] width 81 height 32
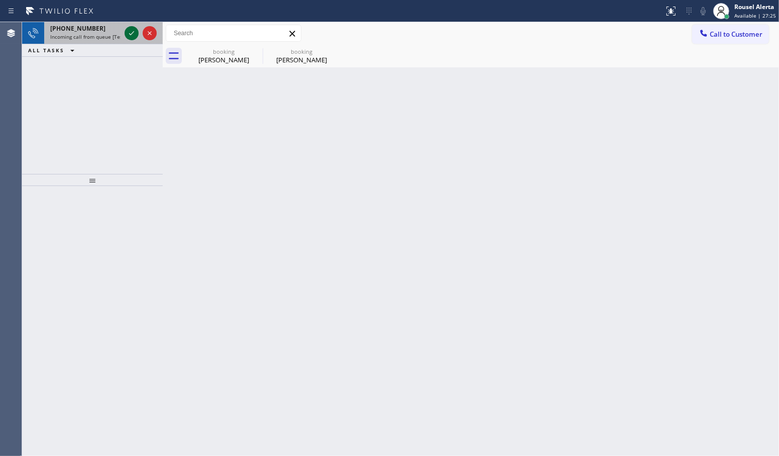
click at [126, 31] on icon at bounding box center [132, 33] width 12 height 12
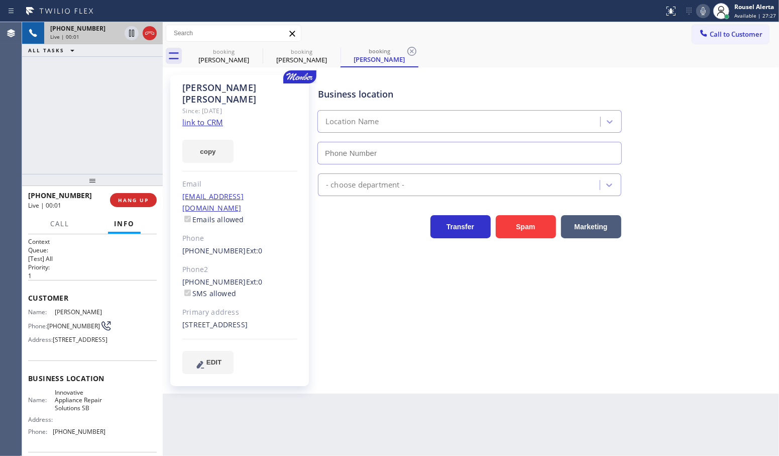
type input "[PHONE_NUMBER]"
click at [195, 117] on link "link to CRM" at bounding box center [202, 122] width 41 height 10
drag, startPoint x: 92, startPoint y: 103, endPoint x: 121, endPoint y: 89, distance: 32.3
click at [92, 104] on div "[PHONE_NUMBER] Live | 01:13 ALL TASKS ALL TASKS ACTIVE TASKS TASKS IN WRAP UP" at bounding box center [92, 98] width 141 height 152
click at [129, 37] on icon at bounding box center [132, 33] width 12 height 12
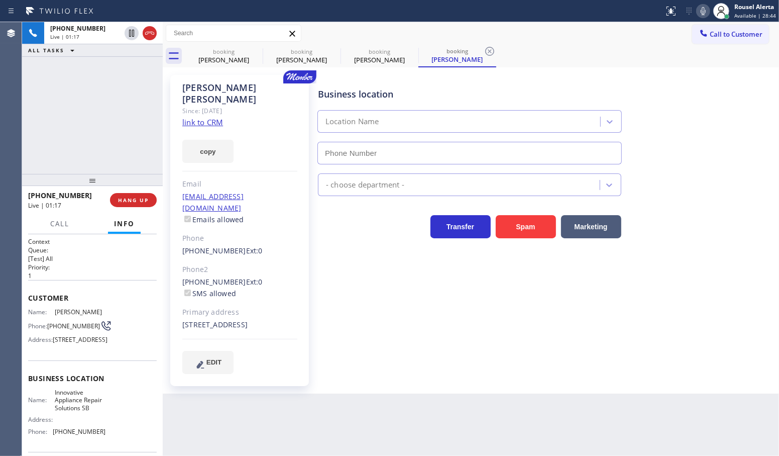
type input "[PHONE_NUMBER]"
click at [706, 10] on icon at bounding box center [703, 11] width 5 height 8
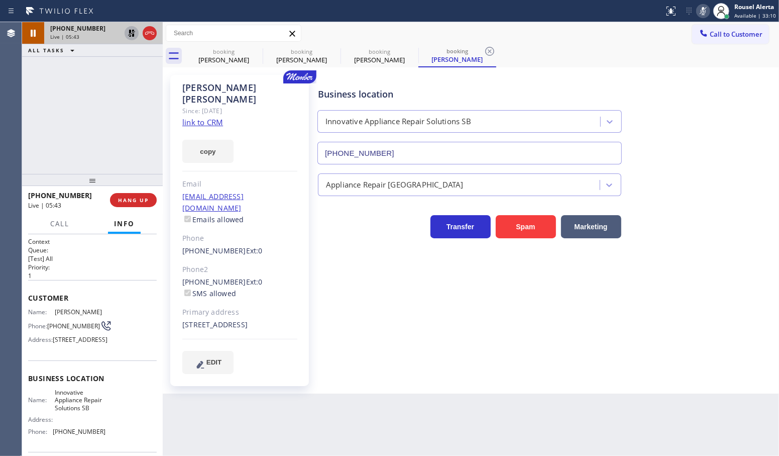
click at [134, 33] on icon at bounding box center [132, 33] width 12 height 12
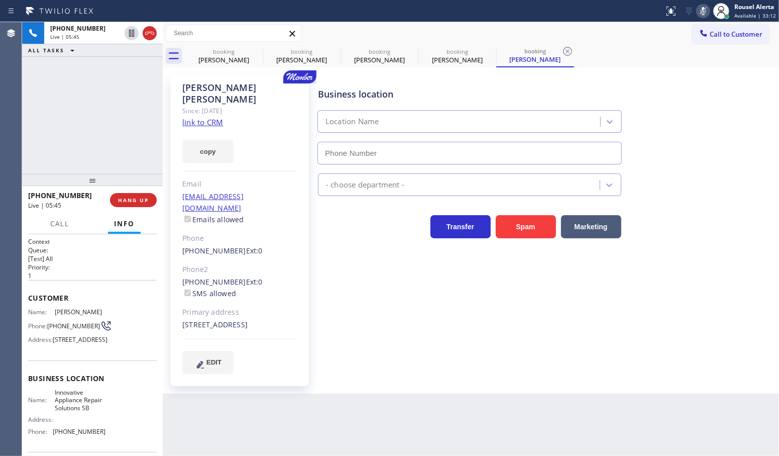
click at [708, 6] on icon at bounding box center [703, 11] width 12 height 12
type input "[PHONE_NUMBER]"
click at [701, 9] on icon at bounding box center [703, 11] width 12 height 12
drag, startPoint x: 702, startPoint y: 9, endPoint x: 699, endPoint y: 21, distance: 12.4
click at [703, 9] on icon at bounding box center [703, 11] width 12 height 12
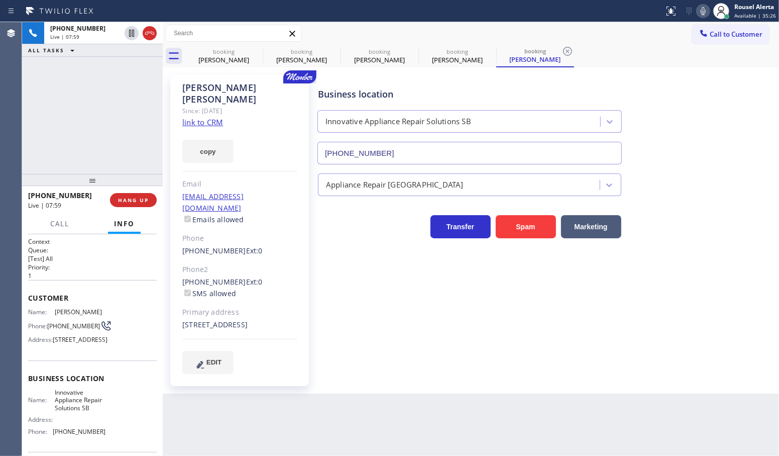
click at [701, 11] on icon at bounding box center [703, 11] width 12 height 12
click at [706, 12] on icon at bounding box center [703, 11] width 5 height 8
drag, startPoint x: 258, startPoint y: 84, endPoint x: 183, endPoint y: 83, distance: 74.3
click at [183, 83] on div "[PERSON_NAME]" at bounding box center [239, 93] width 115 height 23
copy div "[PERSON_NAME]"
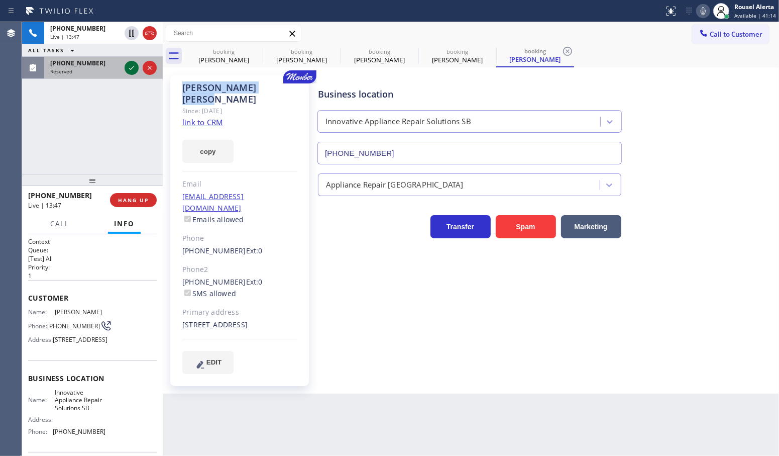
click at [132, 71] on icon at bounding box center [132, 68] width 12 height 12
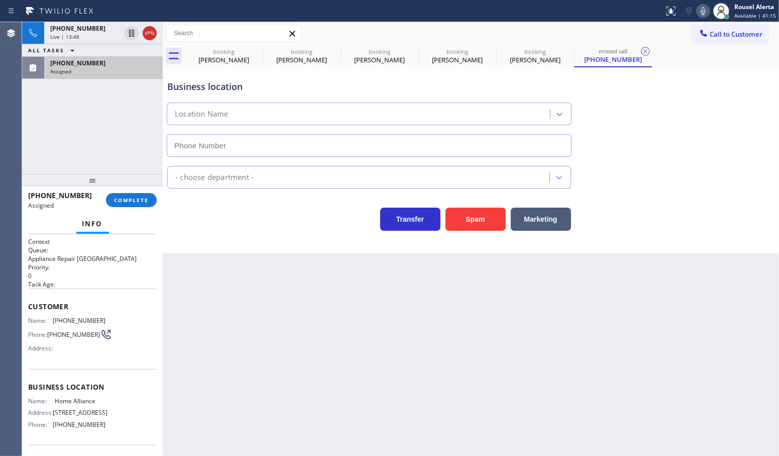
type input "[PHONE_NUMBER]"
drag, startPoint x: 130, startPoint y: 33, endPoint x: 484, endPoint y: 1, distance: 355.6
click at [130, 33] on icon at bounding box center [132, 33] width 12 height 12
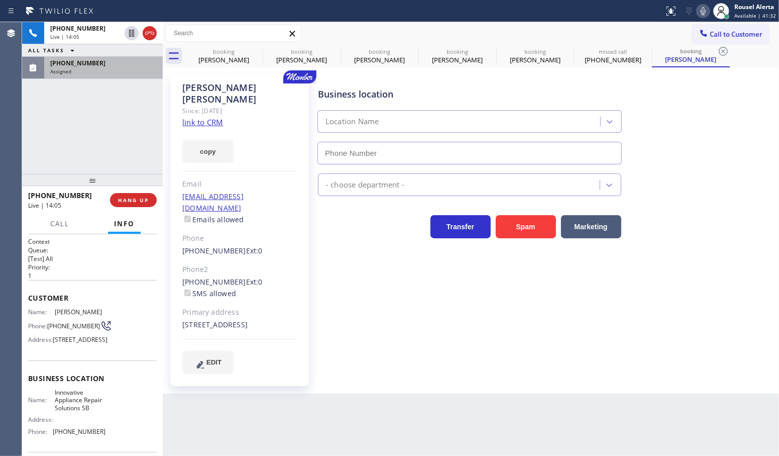
click at [705, 10] on icon at bounding box center [703, 11] width 12 height 12
type input "[PHONE_NUMBER]"
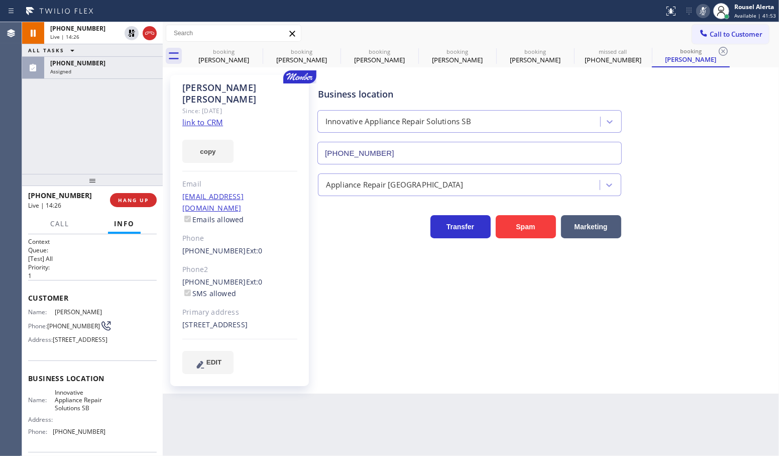
drag, startPoint x: 81, startPoint y: 64, endPoint x: 133, endPoint y: 154, distance: 103.7
click at [81, 64] on span "[PHONE_NUMBER]" at bounding box center [77, 63] width 55 height 9
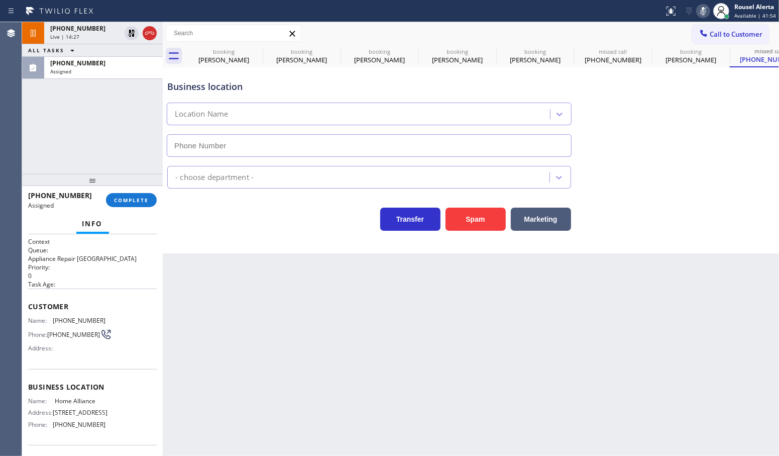
type input "[PHONE_NUMBER]"
click at [201, 380] on div "Back to Dashboard Change Sender ID Customers Technicians Select a contact Outbo…" at bounding box center [471, 238] width 616 height 433
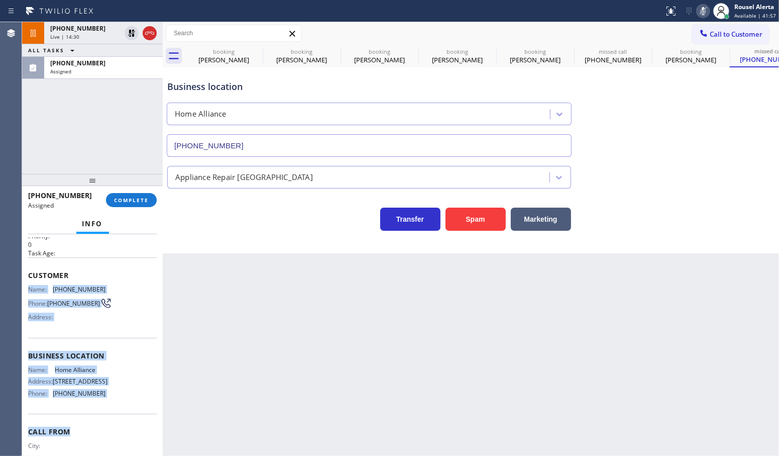
scroll to position [63, 0]
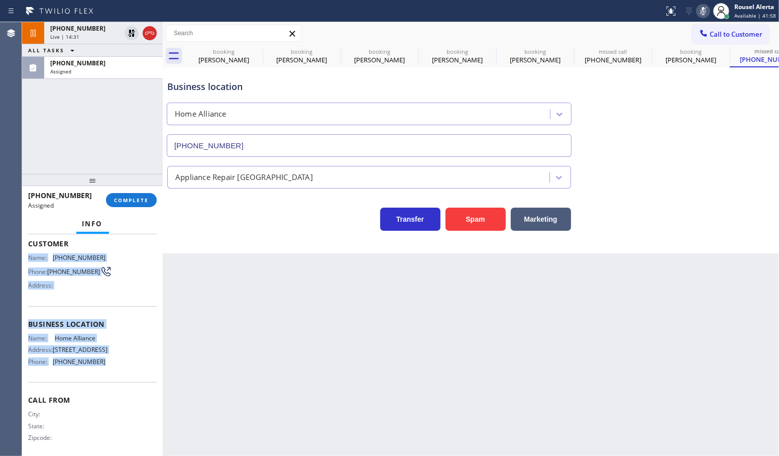
drag, startPoint x: 24, startPoint y: 312, endPoint x: 120, endPoint y: 377, distance: 115.3
click at [120, 377] on div "Context Queue: Appliance Repair High End Priority: 0 Task Age: Customer Name: […" at bounding box center [92, 345] width 141 height 222
copy div "Name: [PHONE_NUMBER] Phone: [PHONE_NUMBER] Address: Business location Name: Hom…"
click at [134, 205] on button "COMPLETE" at bounding box center [131, 200] width 51 height 14
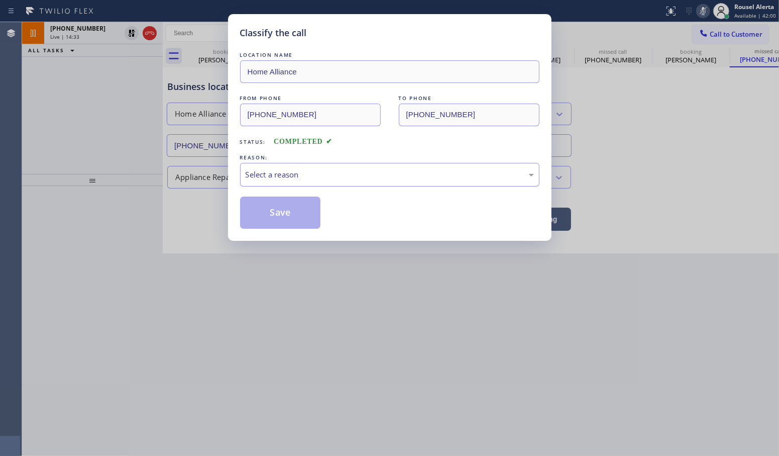
click at [287, 177] on div "Select a reason" at bounding box center [390, 175] width 288 height 12
click at [295, 215] on button "Save" at bounding box center [280, 212] width 81 height 32
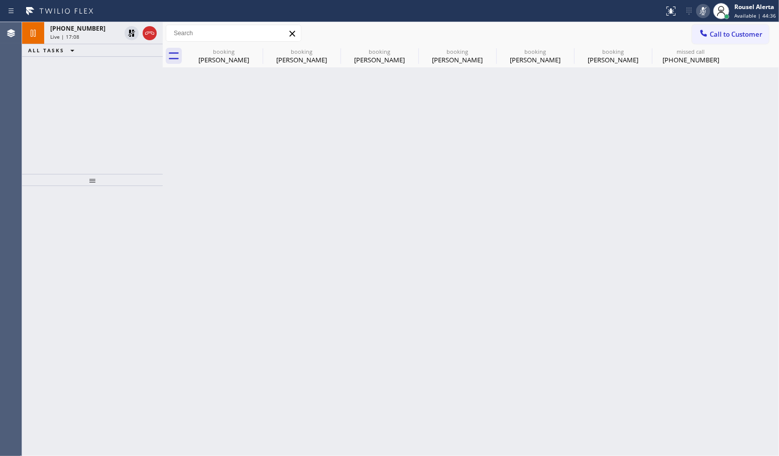
click at [237, 192] on div "Back to Dashboard Change Sender ID Customers Technicians Select a contact Outbo…" at bounding box center [471, 238] width 616 height 433
click at [219, 64] on div "booking [PERSON_NAME]" at bounding box center [224, 56] width 76 height 23
type input "[PHONE_NUMBER]"
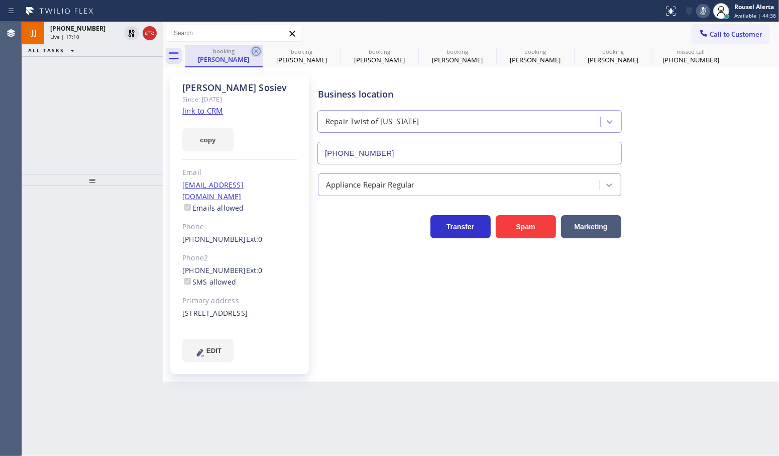
click at [258, 50] on icon at bounding box center [256, 51] width 12 height 12
type input "[PHONE_NUMBER]"
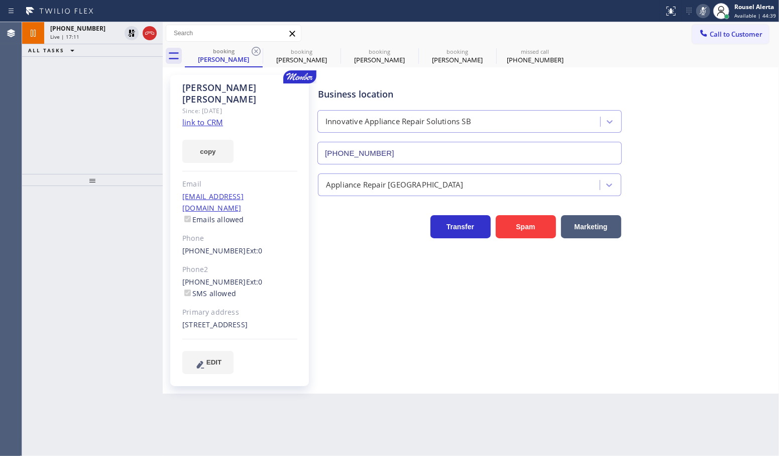
click at [258, 50] on icon at bounding box center [256, 51] width 12 height 12
click at [413, 49] on icon at bounding box center [411, 51] width 9 height 9
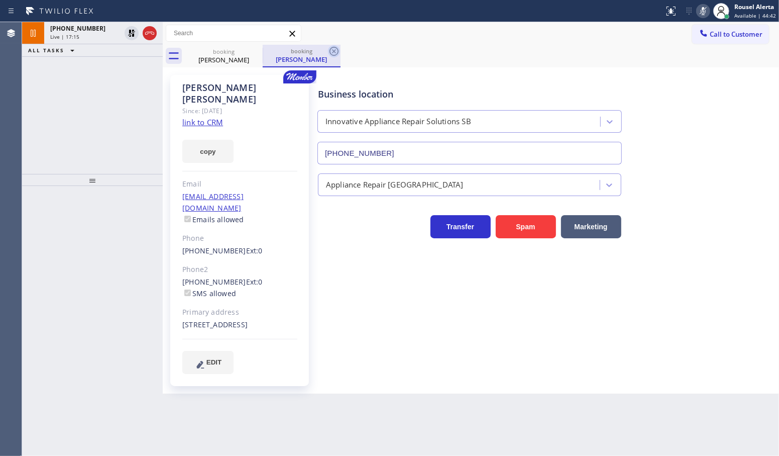
click at [332, 49] on icon at bounding box center [334, 51] width 12 height 12
click at [136, 84] on div "[PHONE_NUMBER] Live | 18:21 ALL TASKS ALL TASKS ACTIVE TASKS TASKS IN WRAP UP" at bounding box center [92, 98] width 141 height 152
click at [422, 431] on div "Back to Dashboard Change Sender ID Customers Technicians Select a contact Outbo…" at bounding box center [471, 238] width 616 height 433
click at [96, 71] on div "[PHONE_NUMBER] Live | 18:22 ALL TASKS ALL TASKS ACTIVE TASKS TASKS IN WRAP UP" at bounding box center [92, 98] width 141 height 152
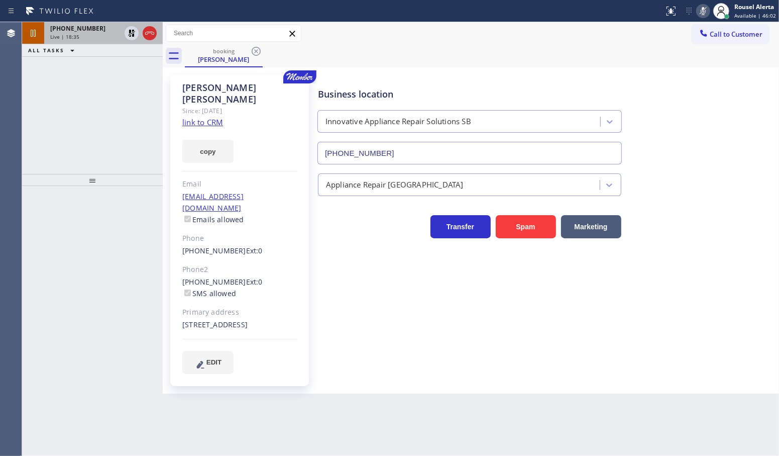
click at [88, 41] on div "[PHONE_NUMBER] Live | 18:35" at bounding box center [83, 33] width 78 height 22
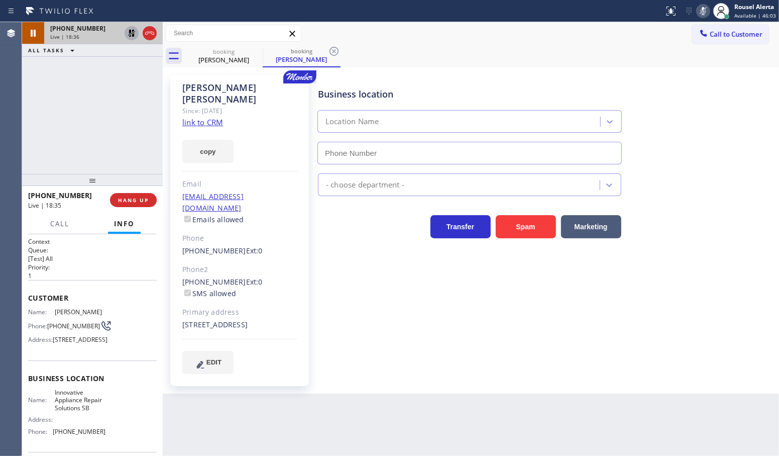
click at [132, 36] on icon at bounding box center [131, 33] width 7 height 7
type input "[PHONE_NUMBER]"
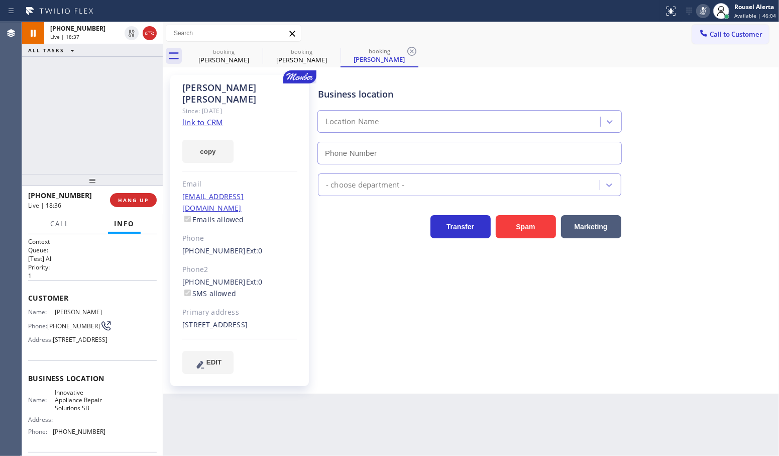
type input "[PHONE_NUMBER]"
click at [706, 9] on icon at bounding box center [703, 11] width 12 height 12
click at [134, 83] on div "[PHONE_NUMBER] Live | 19:22 ALL TASKS ALL TASKS ACTIVE TASKS TASKS IN WRAP UP" at bounding box center [92, 98] width 141 height 152
click at [235, 388] on div "Back to Dashboard Change Sender ID Customers Technicians Select a contact Outbo…" at bounding box center [471, 238] width 616 height 433
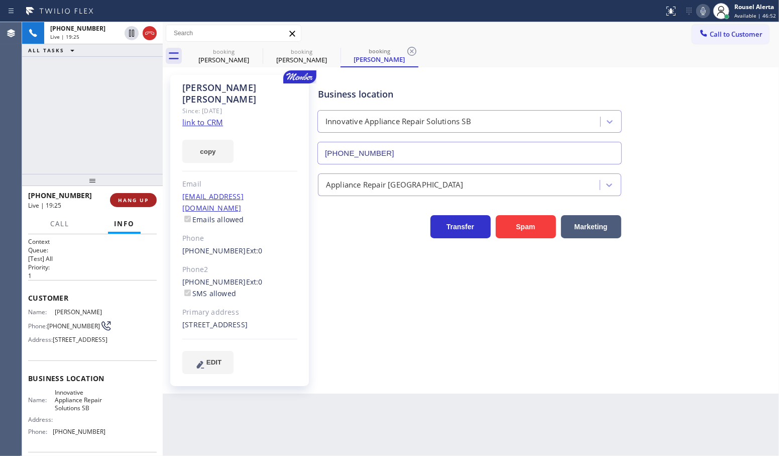
click at [133, 206] on button "HANG UP" at bounding box center [133, 200] width 47 height 14
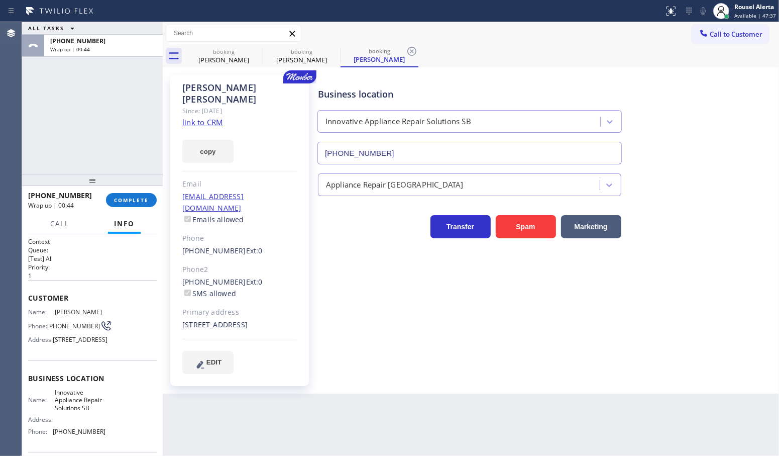
click at [119, 98] on div "ALL TASKS ALL TASKS ACTIVE TASKS TASKS IN WRAP UP [PHONE_NUMBER] Wrap up | 00:44" at bounding box center [92, 98] width 141 height 152
click at [72, 110] on div "ALL TASKS ALL TASKS ACTIVE TASKS TASKS IN WRAP UP [PHONE_NUMBER] Wrap up | 01:17" at bounding box center [92, 98] width 141 height 152
click at [229, 400] on div "Back to Dashboard Change Sender ID Customers Technicians Select a contact Outbo…" at bounding box center [471, 238] width 616 height 433
click at [124, 162] on div "ALL TASKS ALL TASKS ACTIVE TASKS TASKS IN WRAP UP [PHONE_NUMBER] Wrap up | 01:19" at bounding box center [92, 98] width 141 height 152
click at [125, 201] on span "COMPLETE" at bounding box center [131, 199] width 35 height 7
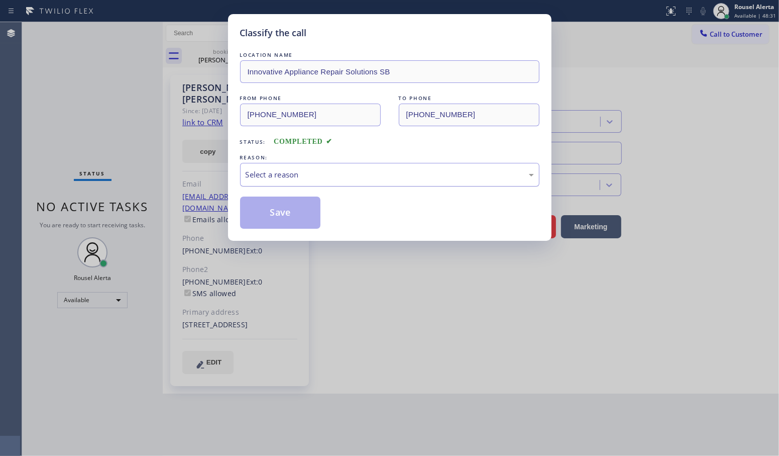
click at [315, 170] on div "Select a reason" at bounding box center [390, 175] width 288 height 12
drag, startPoint x: 277, startPoint y: 209, endPoint x: 282, endPoint y: 270, distance: 61.0
click at [276, 209] on button "Save" at bounding box center [280, 212] width 81 height 32
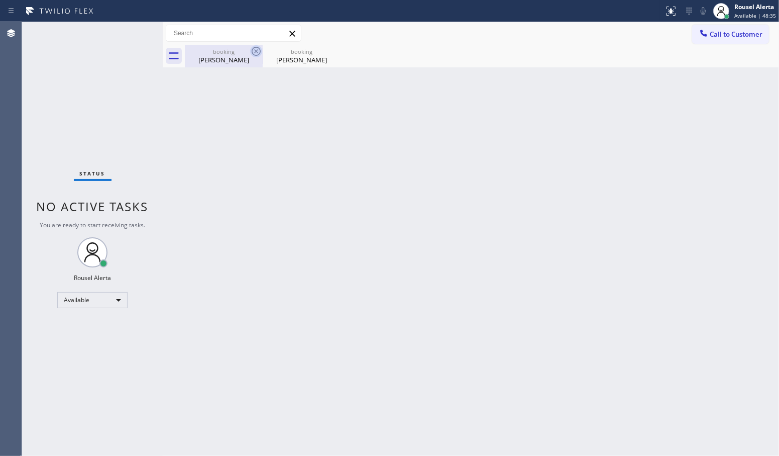
click at [259, 52] on icon at bounding box center [256, 51] width 12 height 12
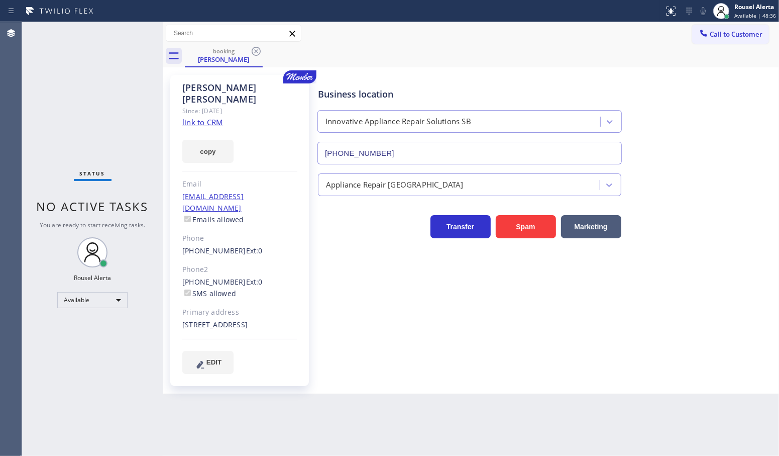
click at [259, 52] on icon at bounding box center [256, 51] width 12 height 12
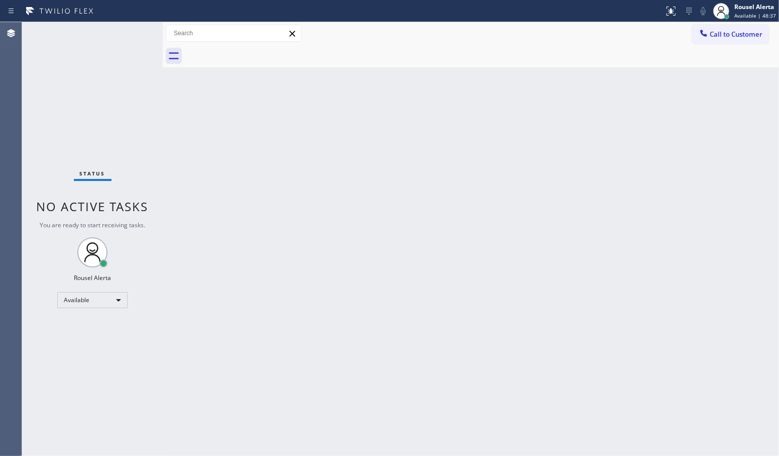
click at [118, 99] on div "Status No active tasks You are ready to start receiving tasks. Rousel Alerta Av…" at bounding box center [92, 238] width 141 height 433
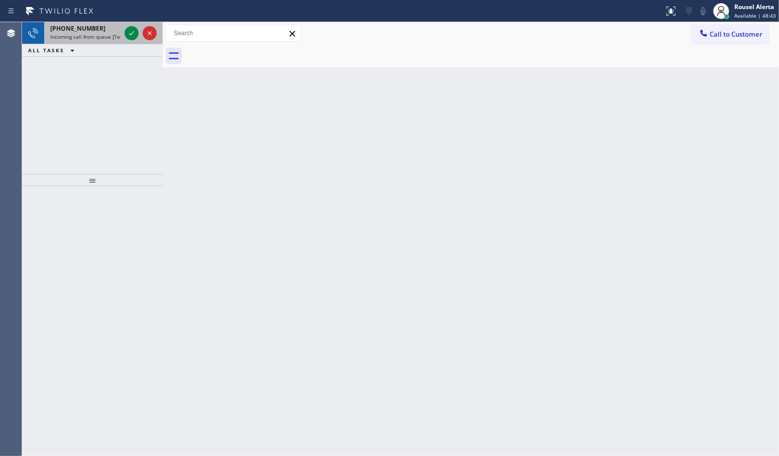
drag, startPoint x: 101, startPoint y: 36, endPoint x: 112, endPoint y: 36, distance: 10.5
click at [101, 36] on span "Incoming call from queue [Test] All" at bounding box center [91, 36] width 83 height 7
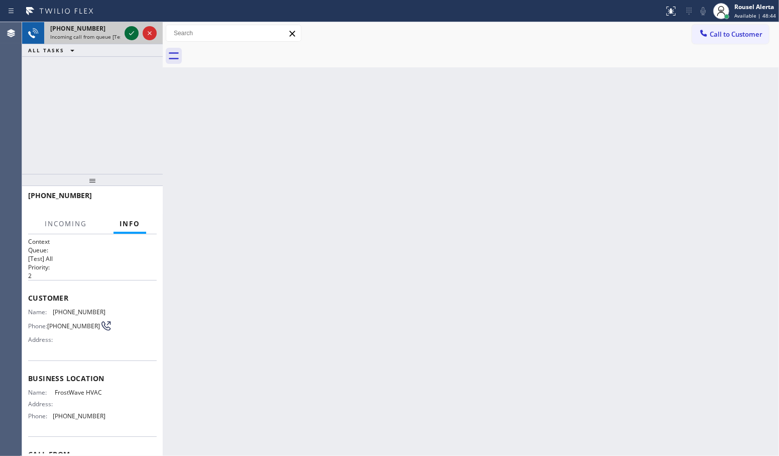
click at [131, 36] on icon at bounding box center [132, 33] width 12 height 12
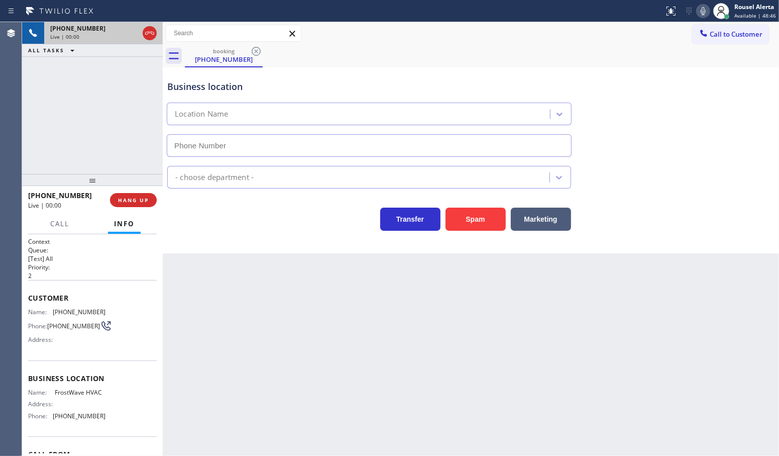
type input "[PHONE_NUMBER]"
click at [470, 223] on button "Spam" at bounding box center [476, 218] width 60 height 23
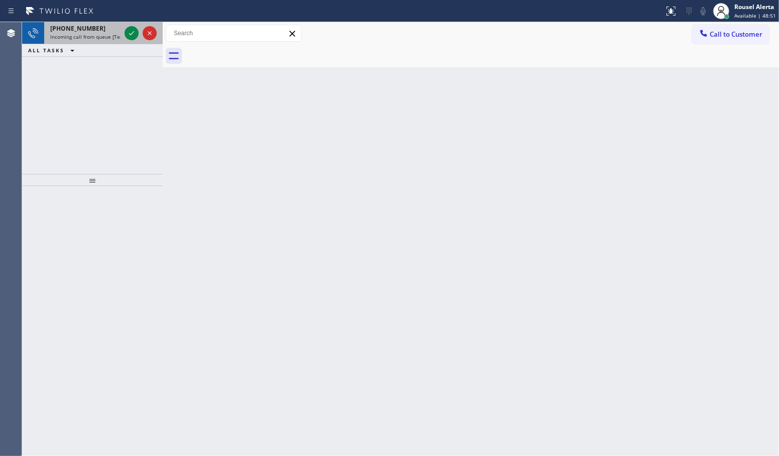
click at [76, 31] on span "[PHONE_NUMBER]" at bounding box center [77, 28] width 55 height 9
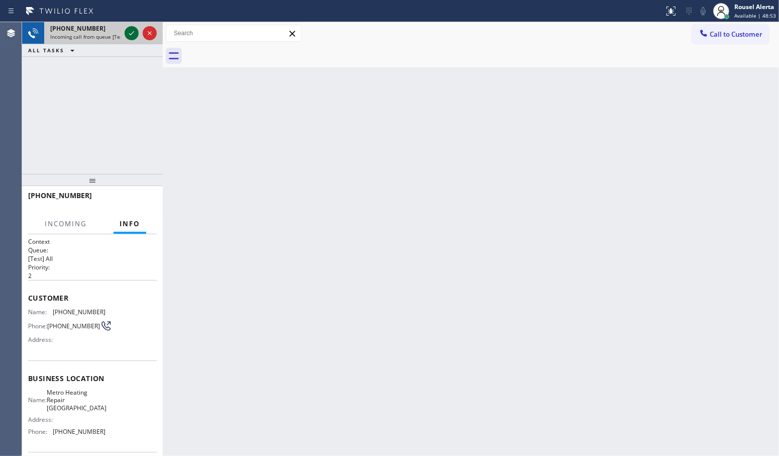
click at [129, 31] on icon at bounding box center [132, 33] width 12 height 12
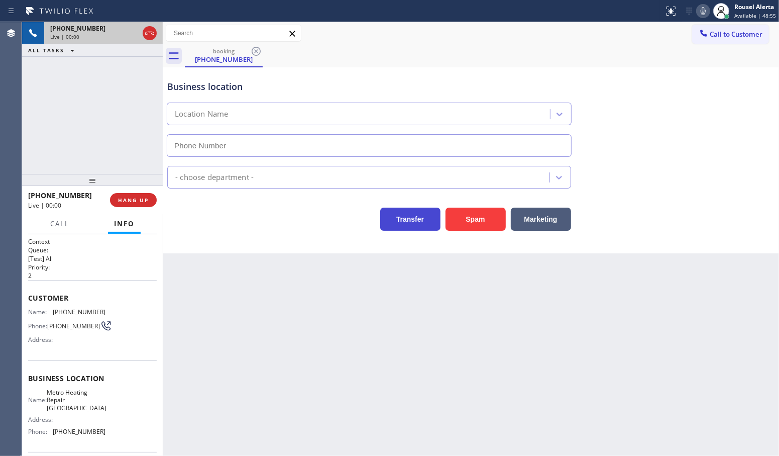
type input "[PHONE_NUMBER]"
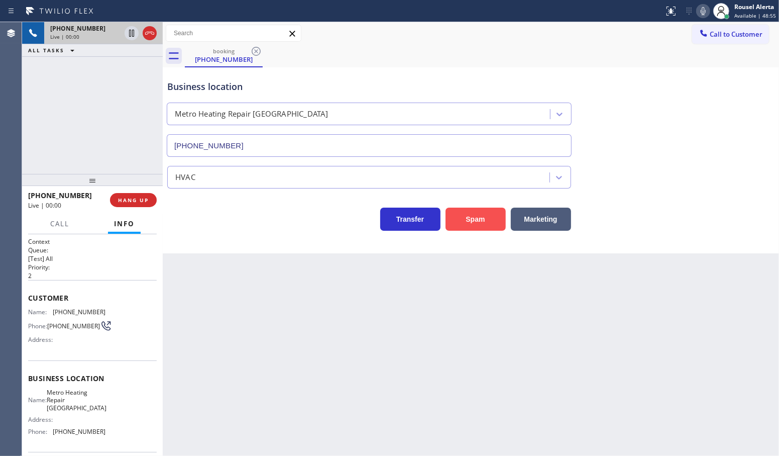
click at [451, 220] on button "Spam" at bounding box center [476, 218] width 60 height 23
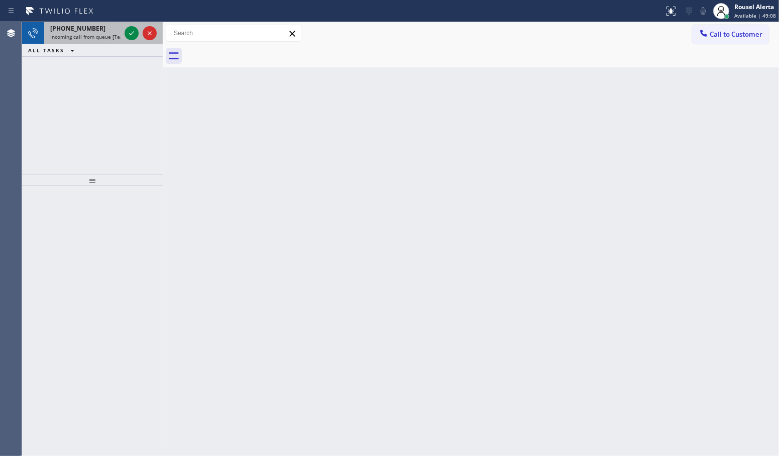
click at [85, 31] on span "[PHONE_NUMBER]" at bounding box center [77, 28] width 55 height 9
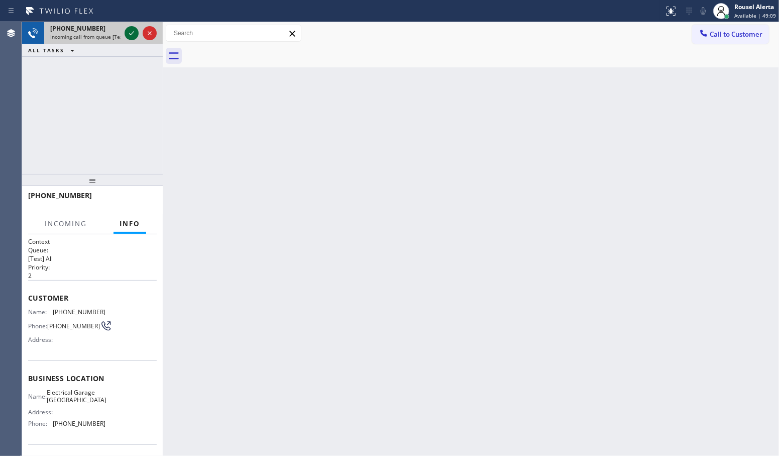
click at [132, 38] on icon at bounding box center [132, 33] width 12 height 12
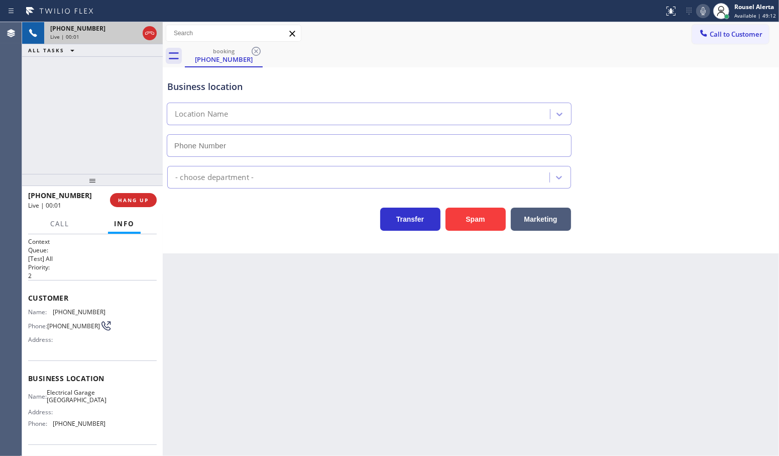
type input "[PHONE_NUMBER]"
click at [492, 217] on button "Spam" at bounding box center [476, 218] width 60 height 23
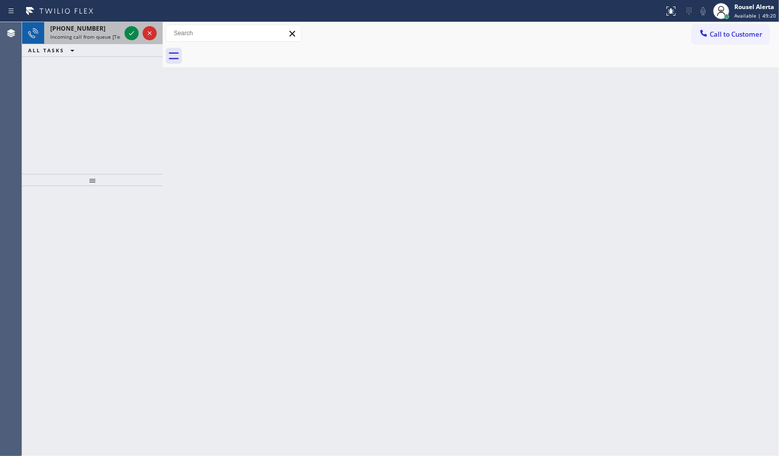
click at [82, 40] on div "[PHONE_NUMBER] Incoming call from queue [Test] All" at bounding box center [83, 33] width 78 height 22
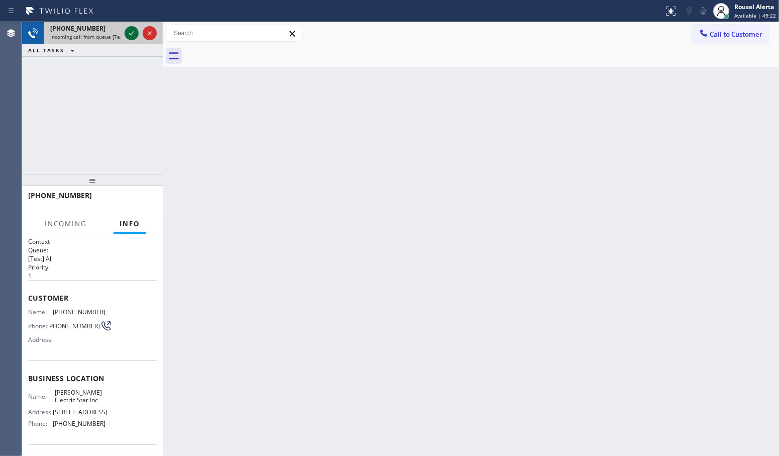
click at [129, 31] on icon at bounding box center [132, 33] width 12 height 12
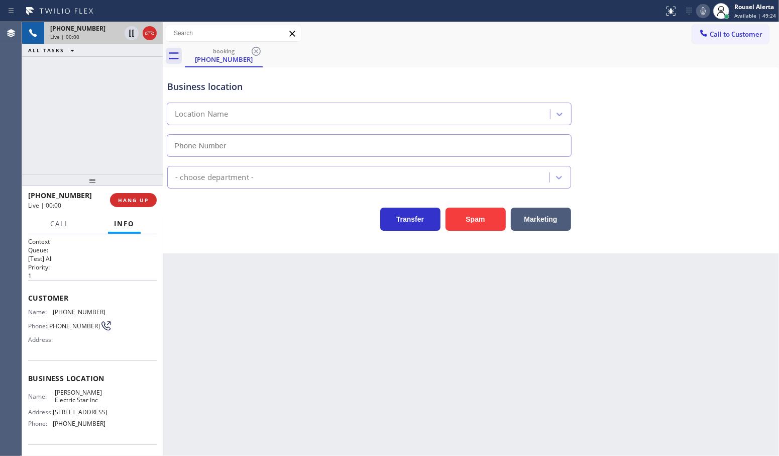
type input "[PHONE_NUMBER]"
click at [396, 390] on div "Back to Dashboard Change Sender ID Customers Technicians Select a contact Outbo…" at bounding box center [471, 238] width 616 height 433
click at [76, 115] on div "[PHONE_NUMBER] Live | 00:03 ALL TASKS ALL TASKS ACTIVE TASKS TASKS IN WRAP UP" at bounding box center [92, 98] width 141 height 152
click at [290, 329] on div "Back to Dashboard Change Sender ID Customers Technicians Select a contact Outbo…" at bounding box center [471, 238] width 616 height 433
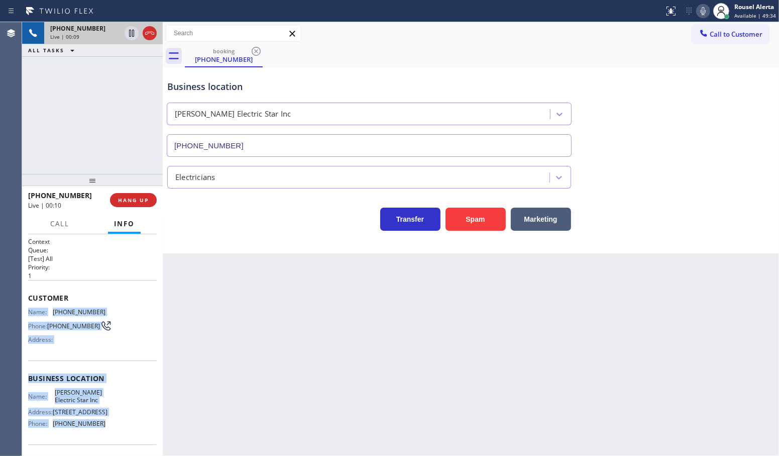
scroll to position [68, 0]
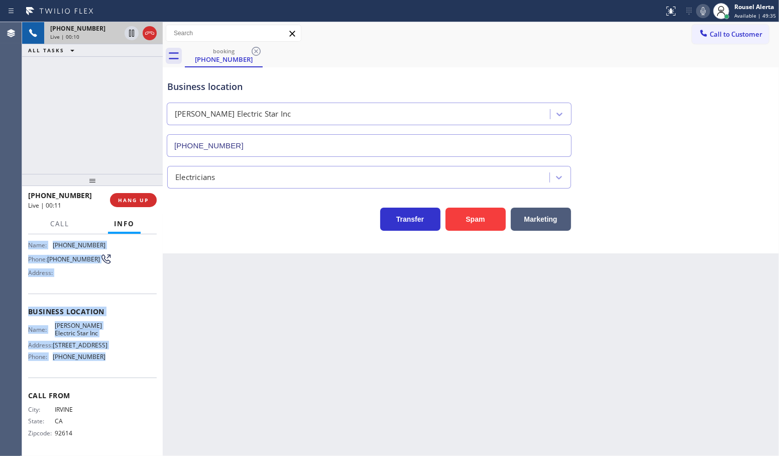
drag, startPoint x: 25, startPoint y: 309, endPoint x: 124, endPoint y: 363, distance: 112.4
click at [124, 363] on div "Context Queue: [Test] All Priority: 1 Customer Name: [PHONE_NUMBER] Phone: [PHO…" at bounding box center [92, 345] width 141 height 222
copy div "Name: [PHONE_NUMBER] Phone: [PHONE_NUMBER] Address: Business location Name: [PE…"
click at [106, 274] on div "Name: [PHONE_NUMBER] Phone: [PHONE_NUMBER] Address:" at bounding box center [92, 261] width 129 height 40
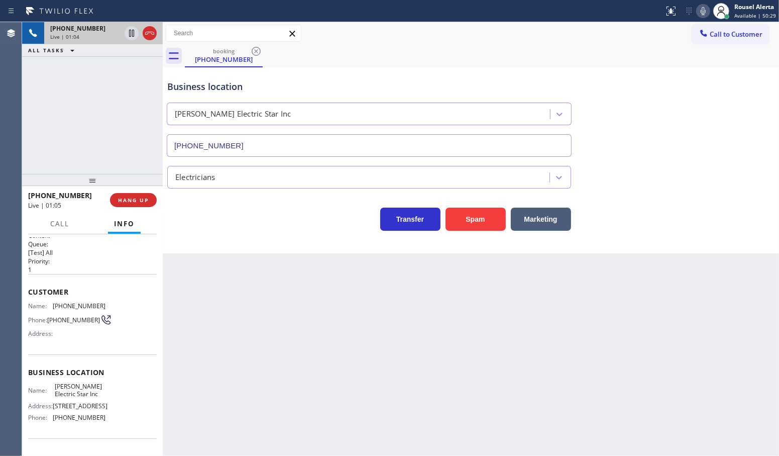
scroll to position [6, 0]
click at [99, 299] on div "Customer Name: [PHONE_NUMBER] Phone: [PHONE_NUMBER] Address:" at bounding box center [92, 314] width 129 height 80
click at [101, 299] on div "Customer Name: [PHONE_NUMBER] Phone: [PHONE_NUMBER] Address:" at bounding box center [92, 314] width 129 height 80
drag, startPoint x: 104, startPoint y: 299, endPoint x: 54, endPoint y: 299, distance: 49.7
click at [54, 299] on div "Customer Name: [PHONE_NUMBER] Phone: [PHONE_NUMBER] Address:" at bounding box center [92, 314] width 129 height 80
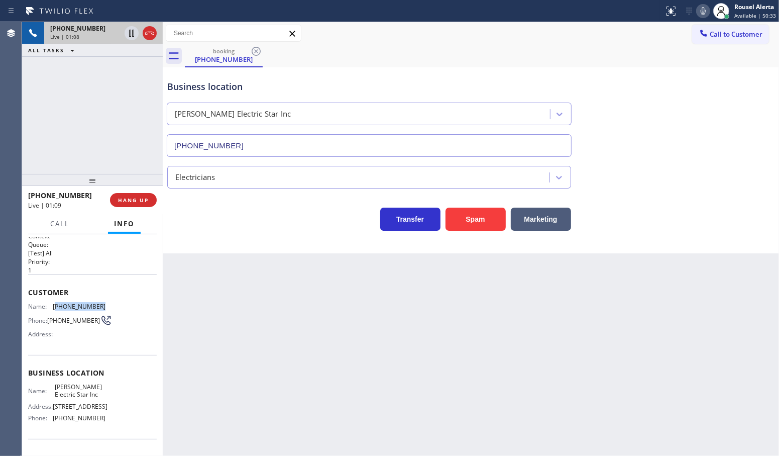
copy span "323) 861-8255"
click at [272, 299] on div "Back to Dashboard Change Sender ID Customers Technicians Select a contact Outbo…" at bounding box center [471, 238] width 616 height 433
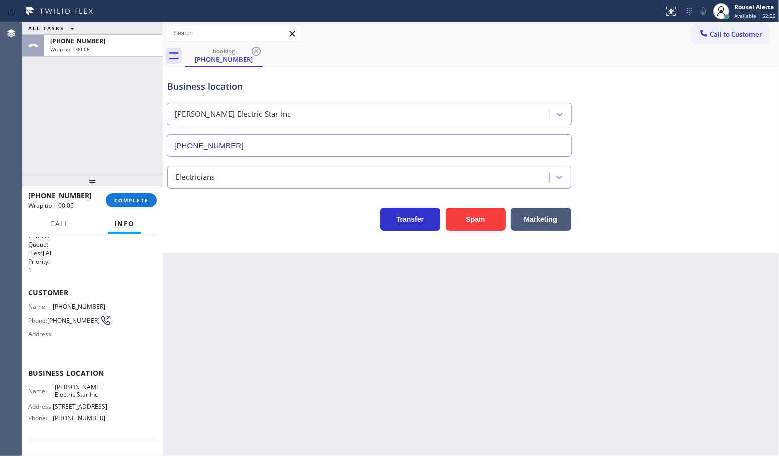
click at [437, 385] on div "Back to Dashboard Change Sender ID Customers Technicians Select a contact Outbo…" at bounding box center [471, 238] width 616 height 433
click at [236, 297] on div "Back to Dashboard Change Sender ID Customers Technicians Select a contact Outbo…" at bounding box center [471, 238] width 616 height 433
click at [125, 200] on span "COMPLETE" at bounding box center [131, 199] width 35 height 7
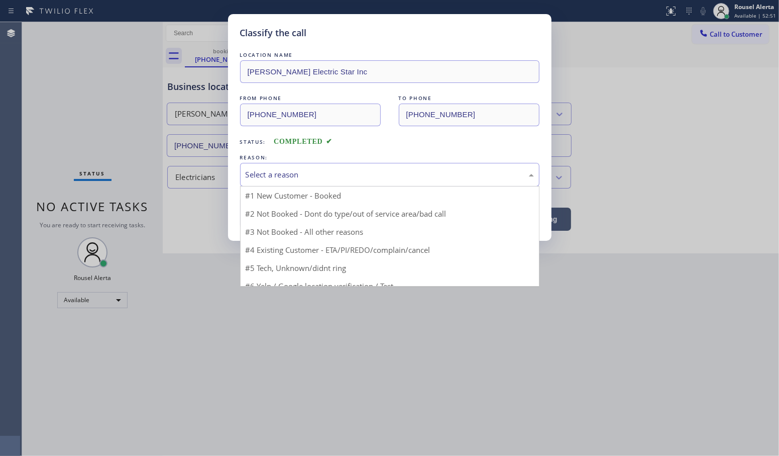
click at [382, 167] on div "Select a reason" at bounding box center [389, 175] width 299 height 24
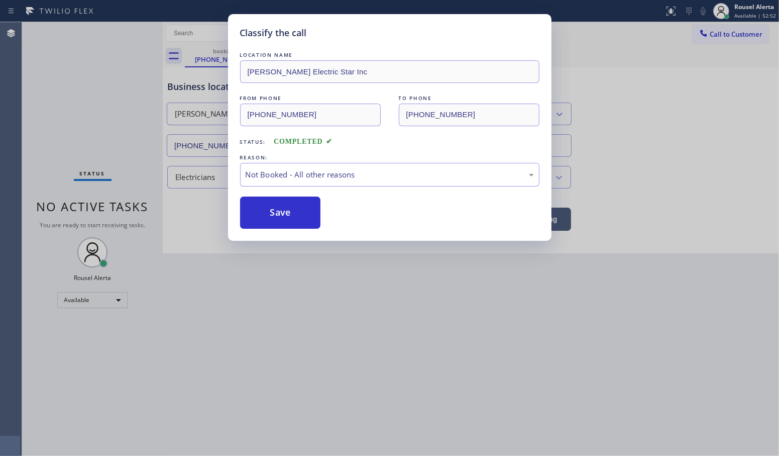
click at [282, 212] on button "Save" at bounding box center [280, 212] width 81 height 32
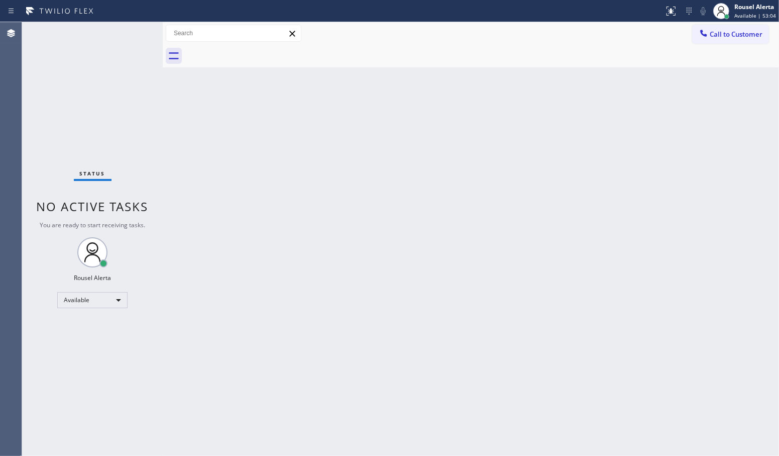
click at [309, 255] on div "Back to Dashboard Change Sender ID Customers Technicians Select a contact Outbo…" at bounding box center [471, 238] width 616 height 433
click at [117, 34] on div "Status No active tasks You are ready to start receiving tasks. Rousel Alerta Av…" at bounding box center [92, 238] width 141 height 433
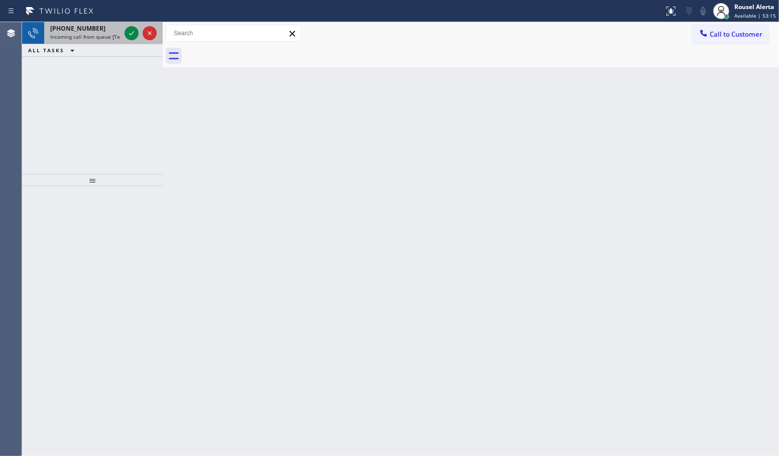
click at [84, 32] on span "[PHONE_NUMBER]" at bounding box center [77, 28] width 55 height 9
click at [98, 31] on div "[PHONE_NUMBER]" at bounding box center [85, 28] width 70 height 9
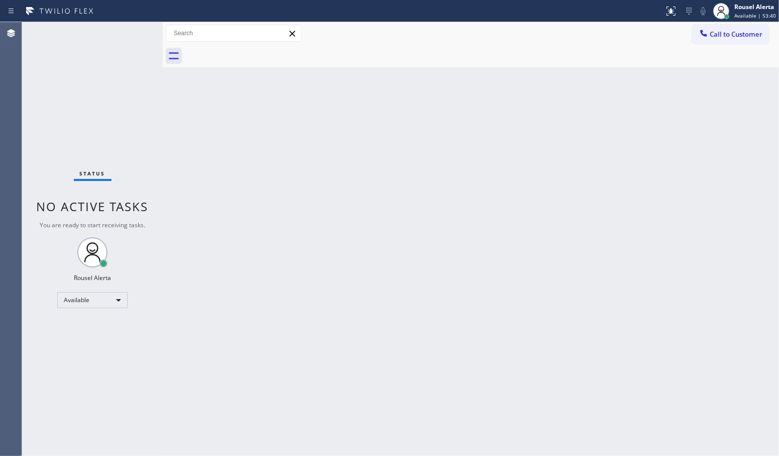
click at [252, 147] on div "Back to Dashboard Change Sender ID Customers Technicians Select a contact Outbo…" at bounding box center [471, 238] width 616 height 433
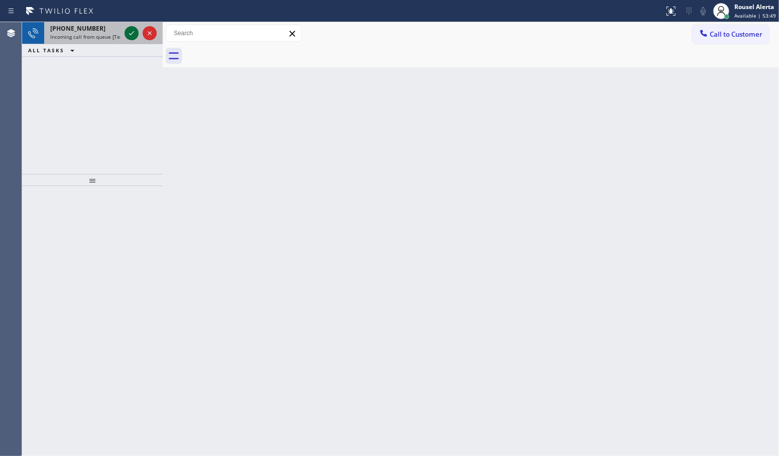
click at [136, 31] on icon at bounding box center [132, 33] width 12 height 12
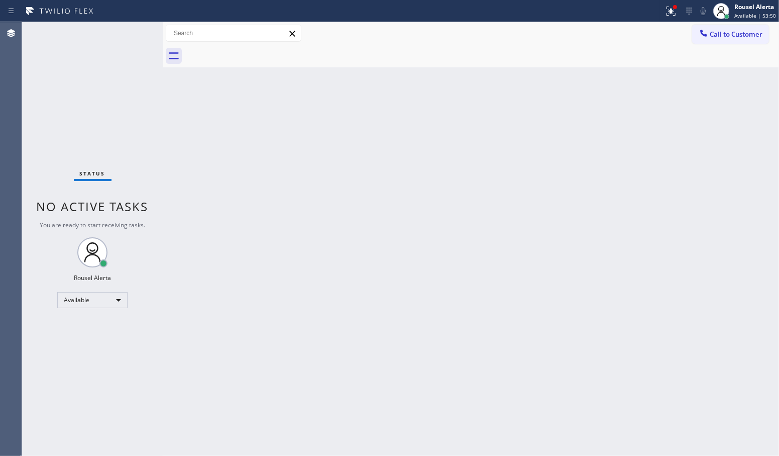
click at [174, 118] on div "Back to Dashboard Change Sender ID Customers Technicians Select a contact Outbo…" at bounding box center [471, 238] width 616 height 433
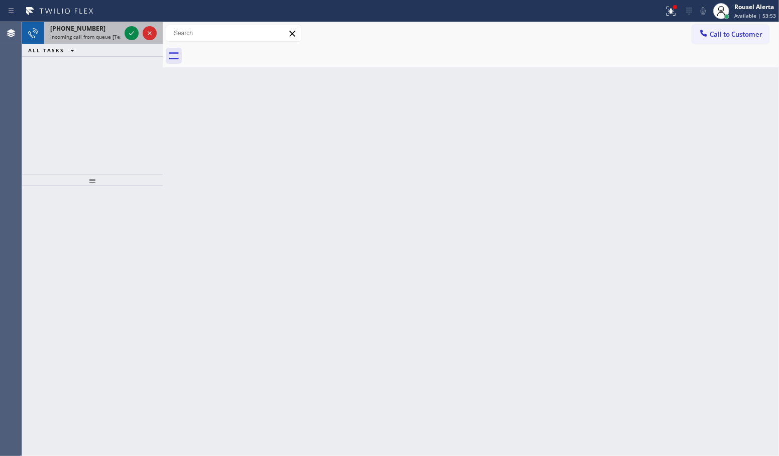
click at [106, 36] on span "Incoming call from queue [Test] All" at bounding box center [91, 36] width 83 height 7
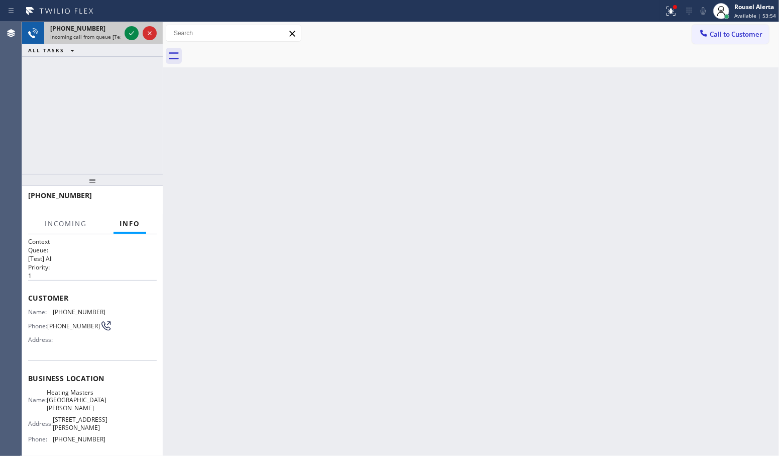
click at [124, 34] on div at bounding box center [141, 33] width 36 height 22
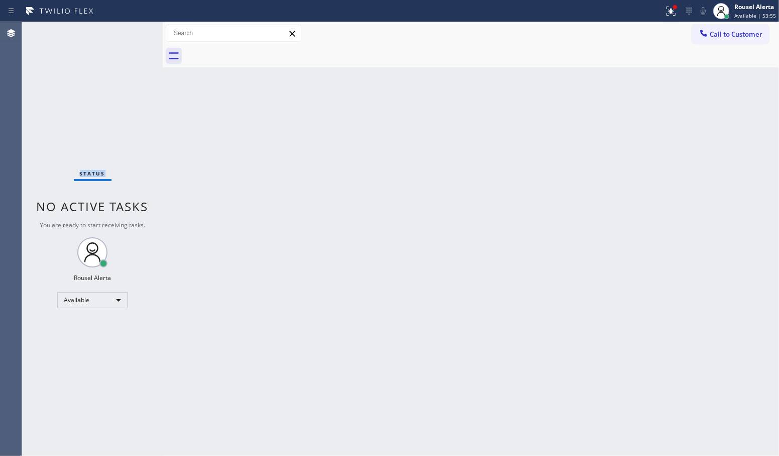
click at [124, 34] on div "Status No active tasks You are ready to start receiving tasks. Rousel Alerta Av…" at bounding box center [92, 238] width 141 height 433
click at [322, 343] on div "Back to Dashboard Change Sender ID Customers Technicians Select a contact Outbo…" at bounding box center [471, 238] width 616 height 433
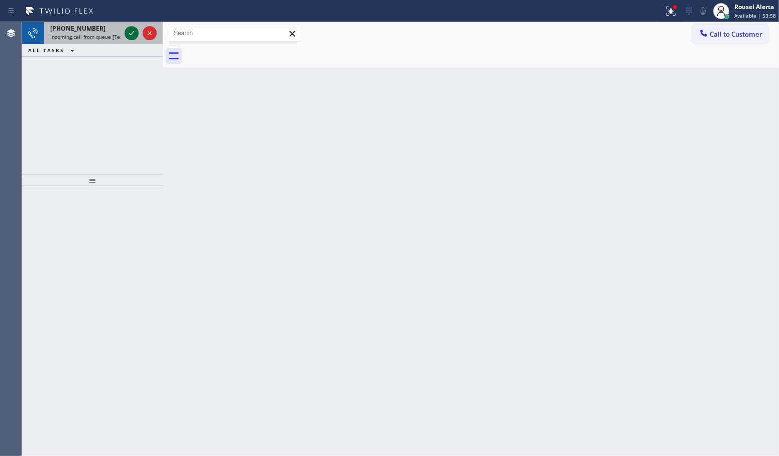
click at [129, 36] on icon at bounding box center [132, 33] width 12 height 12
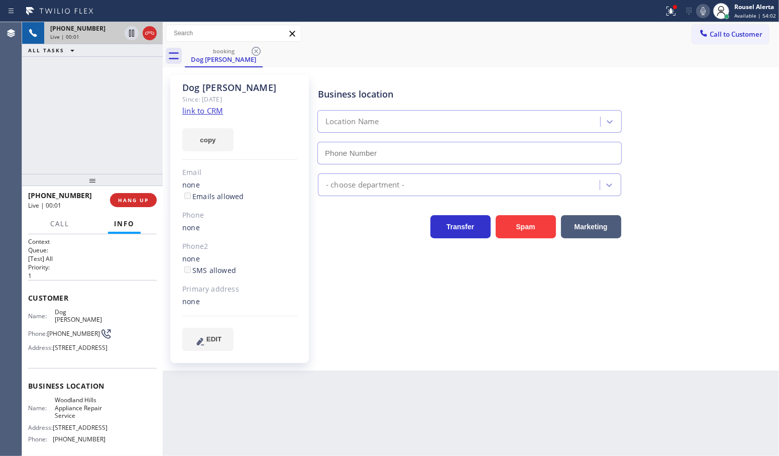
type input "[PHONE_NUMBER]"
click at [200, 109] on link "link to CRM" at bounding box center [202, 110] width 41 height 10
click at [126, 35] on icon at bounding box center [132, 33] width 12 height 12
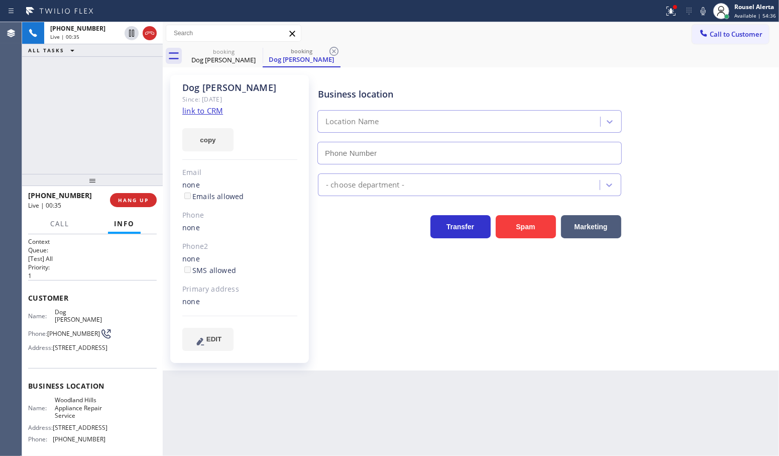
drag, startPoint x: 704, startPoint y: 11, endPoint x: 692, endPoint y: 24, distance: 17.4
click at [702, 10] on icon at bounding box center [703, 11] width 5 height 8
type input "[PHONE_NUMBER]"
drag, startPoint x: 131, startPoint y: 34, endPoint x: 174, endPoint y: 33, distance: 43.2
click at [131, 34] on icon at bounding box center [132, 33] width 12 height 12
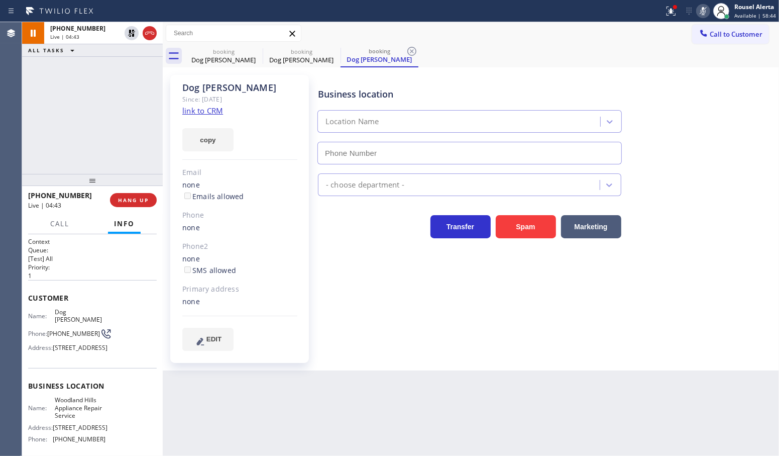
type input "[PHONE_NUMBER]"
click at [702, 10] on icon at bounding box center [703, 11] width 12 height 12
click at [109, 80] on div "[PHONE_NUMBER] Live | 05:00 ALL TASKS ALL TASKS ACTIVE TASKS TASKS IN WRAP UP" at bounding box center [92, 98] width 141 height 152
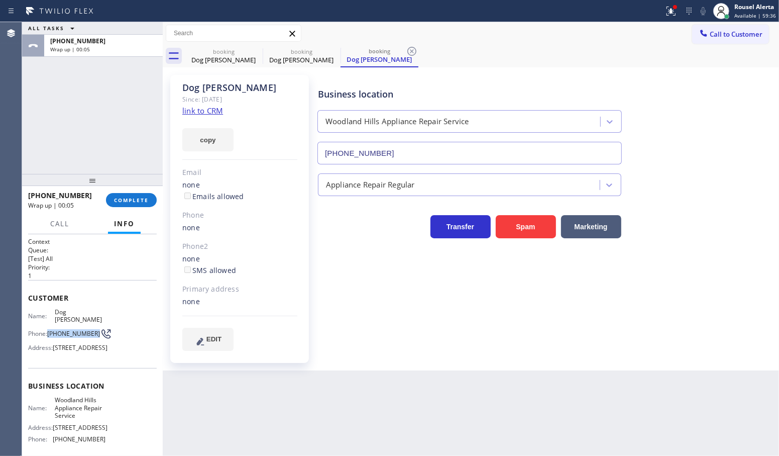
drag, startPoint x: 68, startPoint y: 330, endPoint x: 49, endPoint y: 317, distance: 22.8
click at [49, 329] on span "[PHONE_NUMBER]" at bounding box center [73, 333] width 53 height 8
copy span "[PHONE_NUMBER]"
click at [135, 195] on button "COMPLETE" at bounding box center [131, 200] width 51 height 14
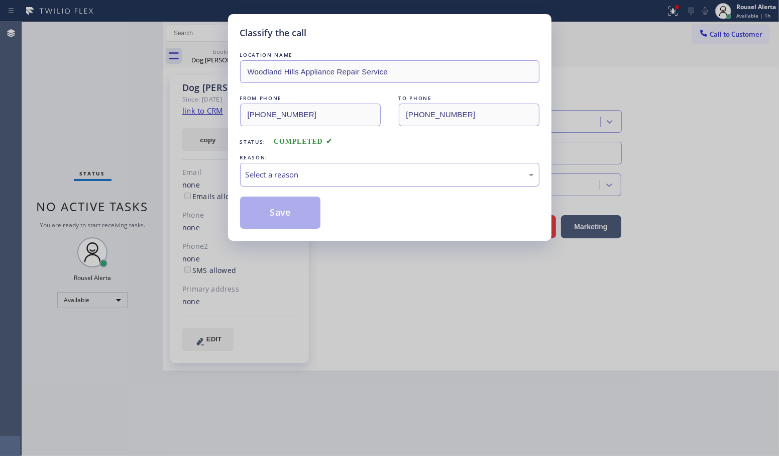
click at [340, 170] on div "Select a reason" at bounding box center [390, 175] width 288 height 12
drag, startPoint x: 293, startPoint y: 211, endPoint x: 415, endPoint y: 96, distance: 167.7
click at [294, 211] on button "Save" at bounding box center [280, 212] width 81 height 32
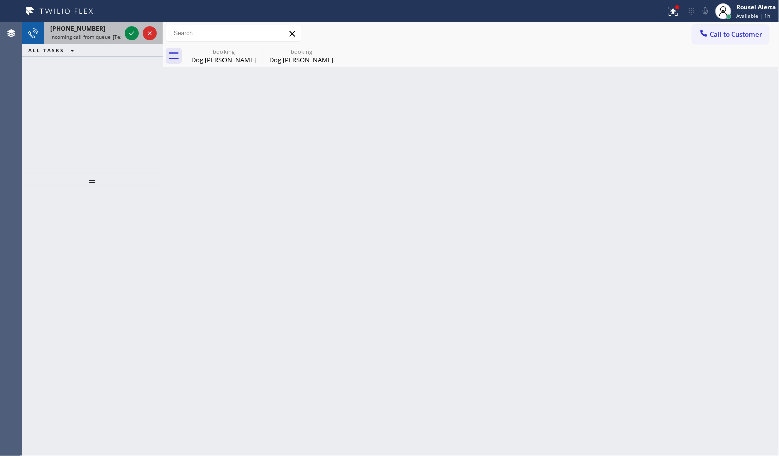
click at [98, 29] on div "[PHONE_NUMBER]" at bounding box center [85, 28] width 70 height 9
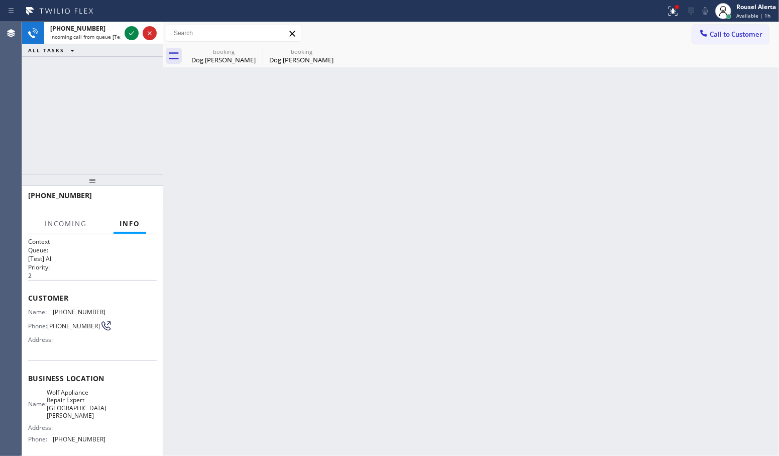
drag, startPoint x: 132, startPoint y: 33, endPoint x: 134, endPoint y: 52, distance: 18.7
click at [132, 33] on icon at bounding box center [131, 33] width 5 height 4
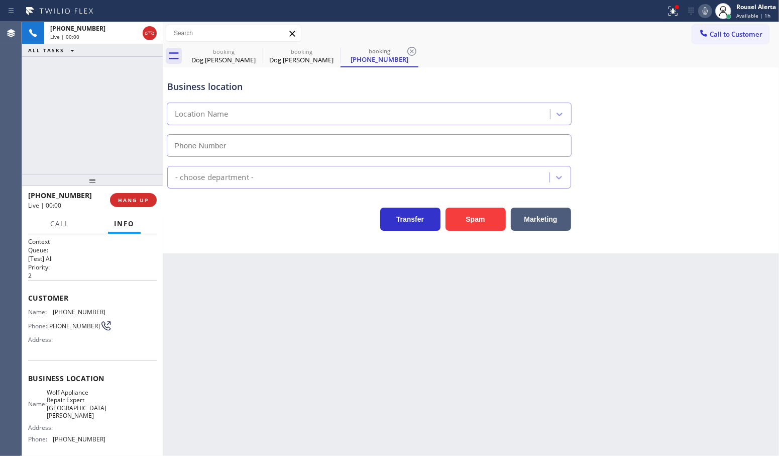
type input "[PHONE_NUMBER]"
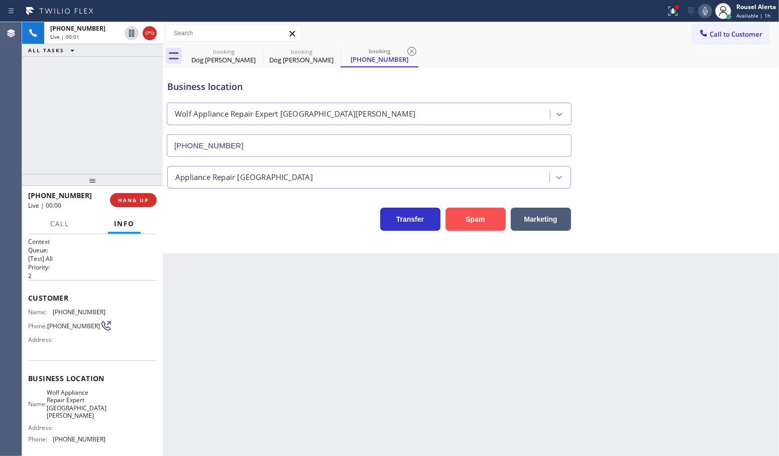
click at [456, 230] on button "Spam" at bounding box center [476, 218] width 60 height 23
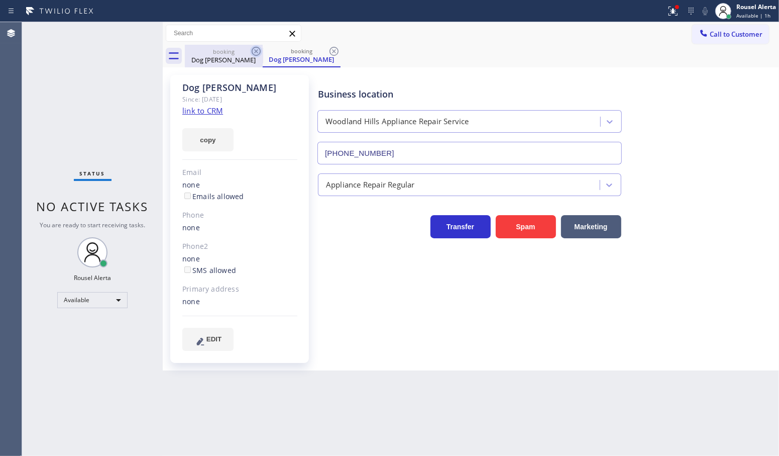
click at [254, 49] on icon at bounding box center [256, 51] width 12 height 12
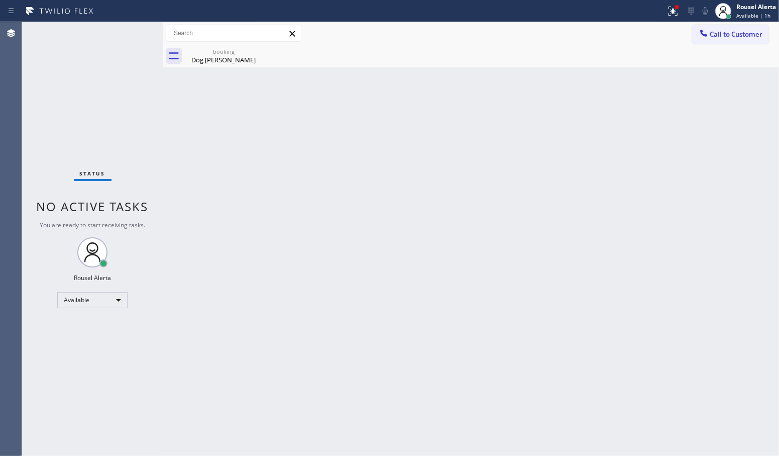
click at [0, 0] on icon at bounding box center [0, 0] width 0 height 0
click at [327, 179] on div "Back to Dashboard Change Sender ID Customers Technicians Select a contact Outbo…" at bounding box center [471, 238] width 616 height 433
click at [227, 65] on div "booking Dog [PERSON_NAME]" at bounding box center [224, 56] width 76 height 23
click at [347, 204] on div "Back to Dashboard Change Sender ID Customers Technicians Select a contact Outbo…" at bounding box center [471, 238] width 616 height 433
click at [668, 16] on icon at bounding box center [673, 11] width 12 height 12
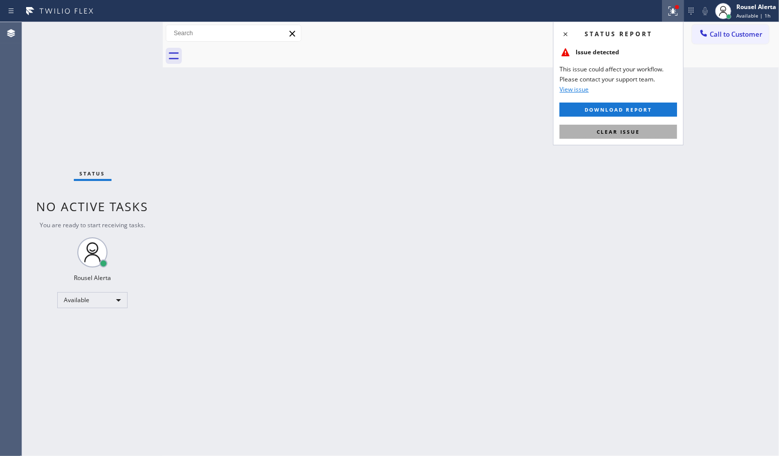
click at [653, 129] on button "Clear issue" at bounding box center [619, 132] width 118 height 14
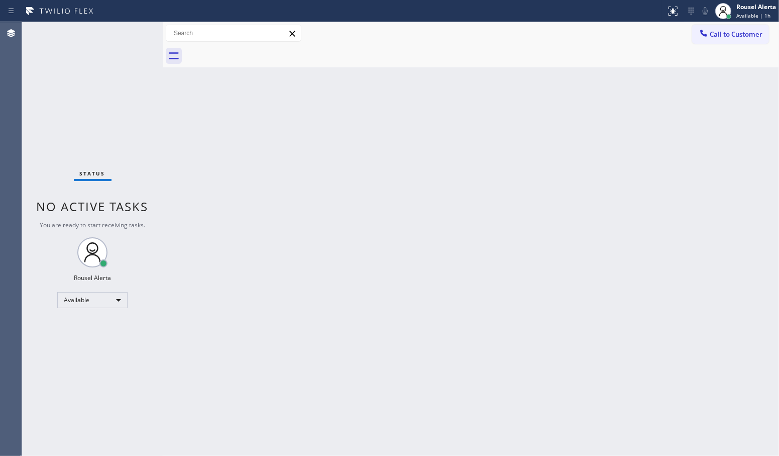
click at [652, 149] on div "Back to Dashboard Change Sender ID Customers Technicians Select a contact Outbo…" at bounding box center [471, 238] width 616 height 433
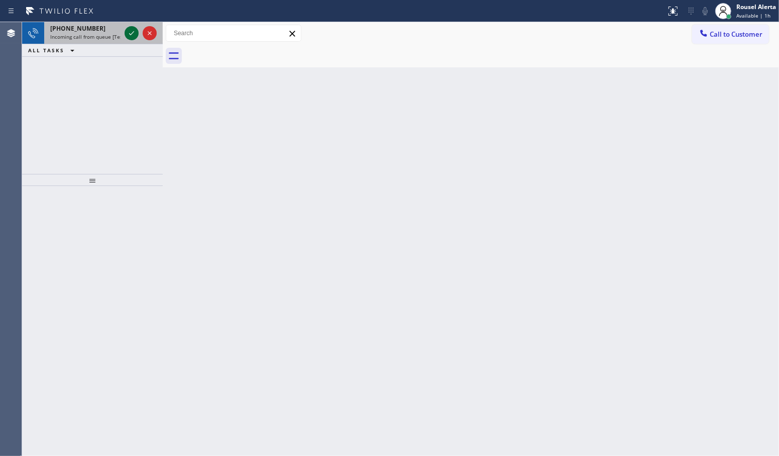
click at [127, 36] on icon at bounding box center [132, 33] width 12 height 12
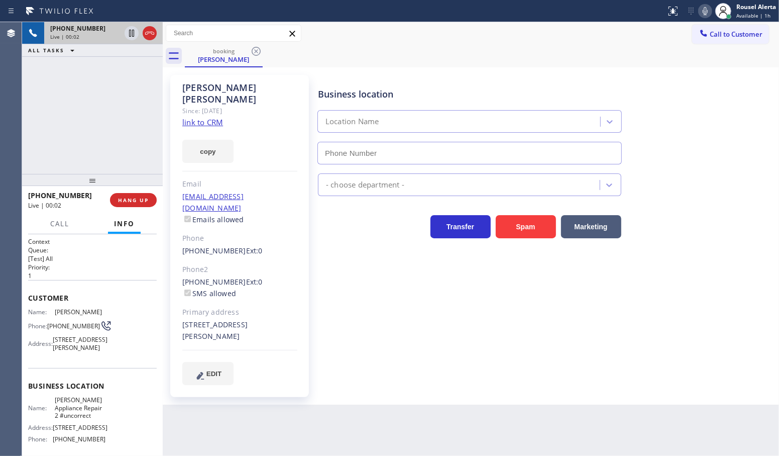
type input "[PHONE_NUMBER]"
click at [216, 128] on div "copy" at bounding box center [239, 145] width 115 height 35
click at [214, 117] on link "link to CRM" at bounding box center [202, 122] width 41 height 10
click at [85, 79] on div "[PHONE_NUMBER] Live | 01:15 ALL TASKS ALL TASKS ACTIVE TASKS TASKS IN WRAP UP" at bounding box center [92, 98] width 141 height 152
click at [130, 36] on icon at bounding box center [132, 33] width 12 height 12
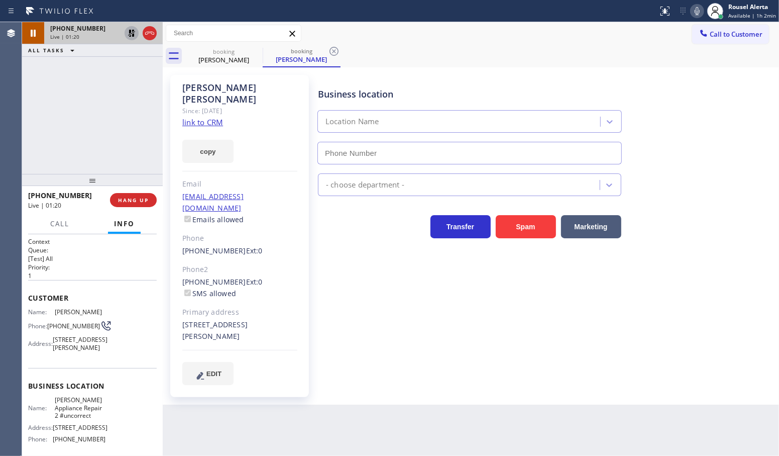
type input "[PHONE_NUMBER]"
drag, startPoint x: 700, startPoint y: 14, endPoint x: 680, endPoint y: 16, distance: 20.2
click at [700, 14] on icon at bounding box center [697, 11] width 5 height 8
drag, startPoint x: 71, startPoint y: 330, endPoint x: 50, endPoint y: 320, distance: 23.6
click at [50, 322] on span "[PHONE_NUMBER]" at bounding box center [73, 326] width 53 height 8
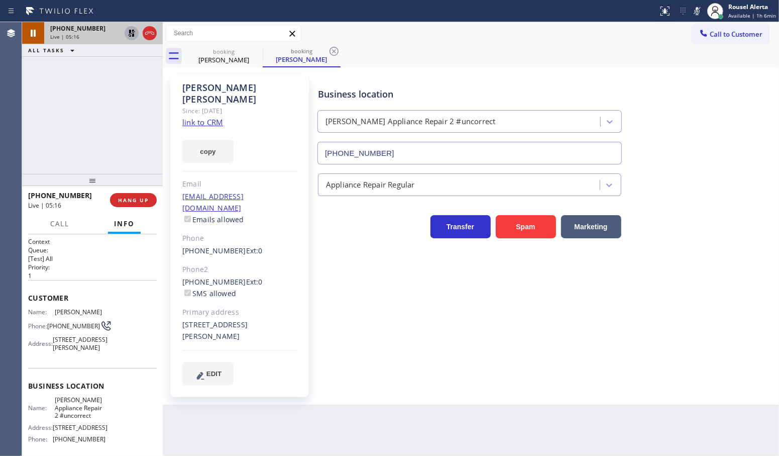
click at [460, 409] on div "Back to Dashboard Change Sender ID Customers Technicians Select a contact Outbo…" at bounding box center [471, 238] width 616 height 433
click at [132, 38] on icon at bounding box center [132, 33] width 12 height 12
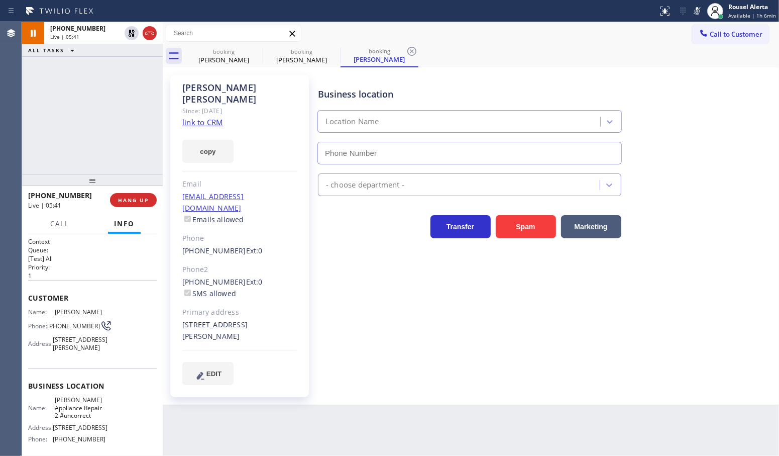
type input "[PHONE_NUMBER]"
click at [697, 13] on rect at bounding box center [697, 10] width 7 height 7
drag, startPoint x: 117, startPoint y: 74, endPoint x: 131, endPoint y: 136, distance: 63.2
click at [117, 74] on div "[PHONE_NUMBER] Live | 06:44 ALL TASKS ALL TASKS ACTIVE TASKS TASKS IN WRAP UP" at bounding box center [92, 98] width 141 height 152
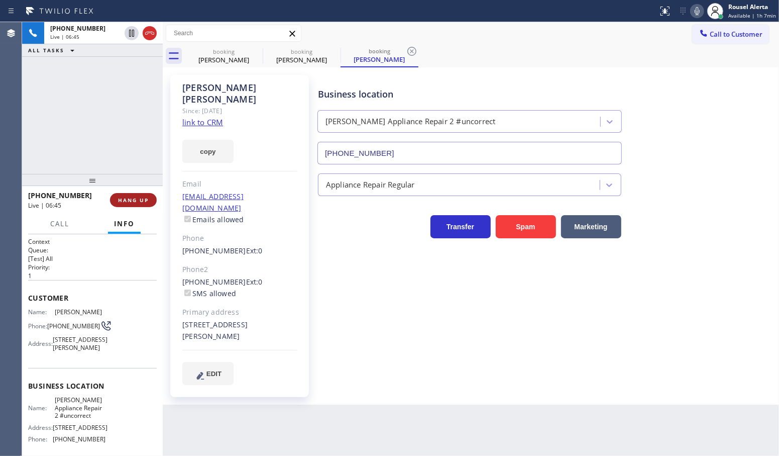
click at [141, 204] on button "HANG UP" at bounding box center [133, 200] width 47 height 14
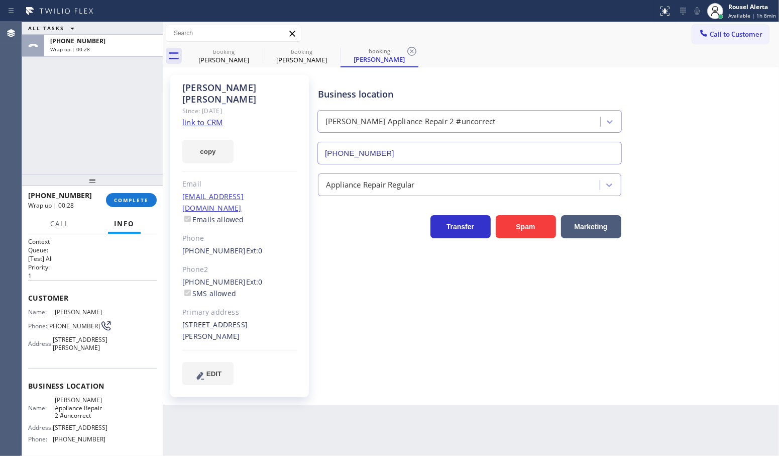
click at [87, 65] on div "ALL TASKS ALL TASKS ACTIVE TASKS TASKS IN WRAP UP [PHONE_NUMBER] Wrap up | 00:28" at bounding box center [92, 98] width 141 height 152
drag, startPoint x: 316, startPoint y: 437, endPoint x: 302, endPoint y: 404, distance: 35.5
click at [314, 432] on div "Back to Dashboard Change Sender ID Customers Technicians Select a contact Outbo…" at bounding box center [471, 238] width 616 height 433
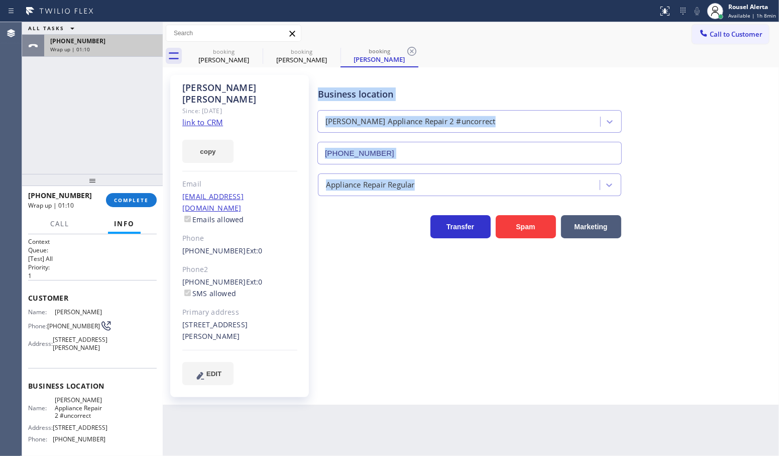
click at [111, 41] on div "[PHONE_NUMBER]" at bounding box center [103, 41] width 106 height 9
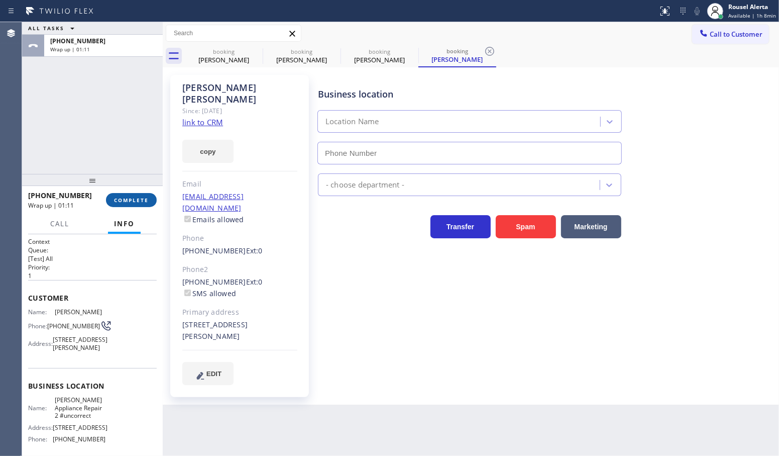
click at [132, 199] on span "COMPLETE" at bounding box center [131, 199] width 35 height 7
type input "[PHONE_NUMBER]"
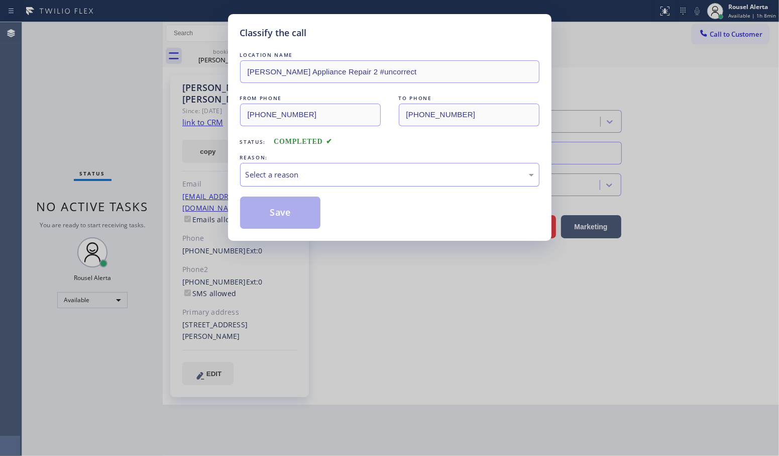
click at [270, 184] on div "Select a reason" at bounding box center [389, 175] width 299 height 24
click at [285, 208] on button "Save" at bounding box center [280, 212] width 81 height 32
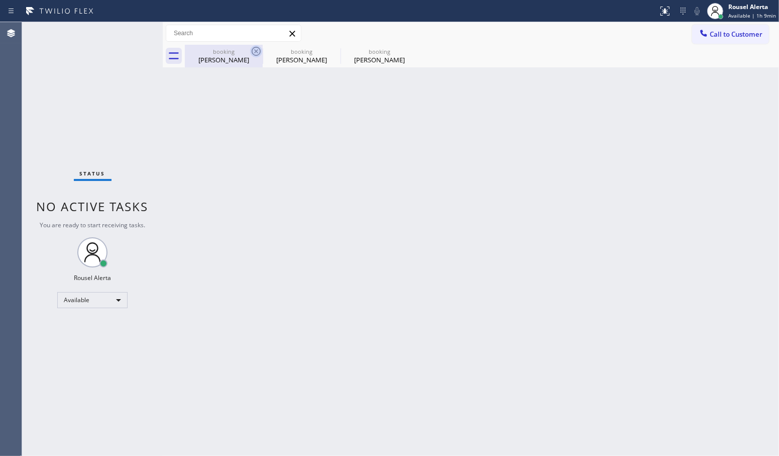
click at [254, 48] on icon at bounding box center [256, 51] width 12 height 12
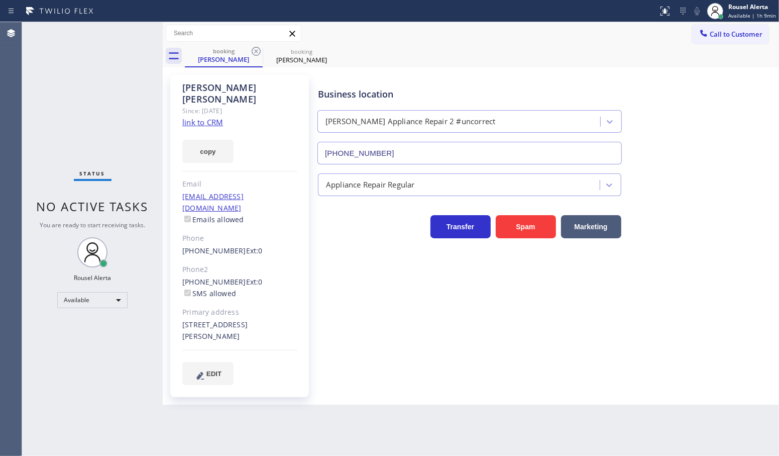
click at [254, 48] on icon at bounding box center [256, 51] width 12 height 12
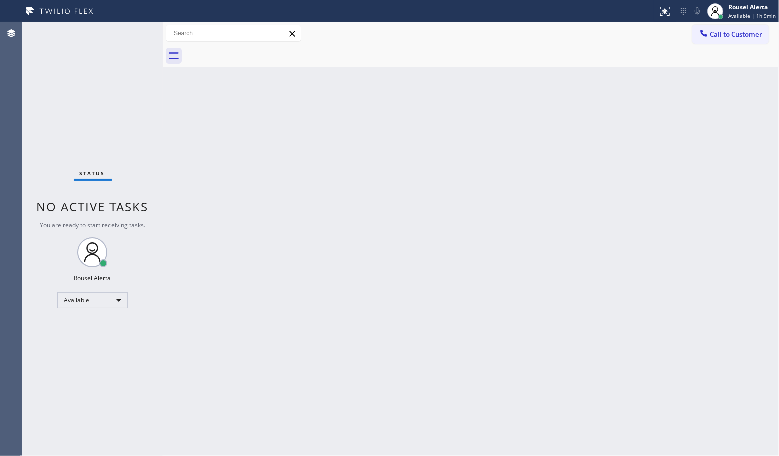
click at [436, 414] on div "Back to Dashboard Change Sender ID Customers Technicians Select a contact Outbo…" at bounding box center [471, 238] width 616 height 433
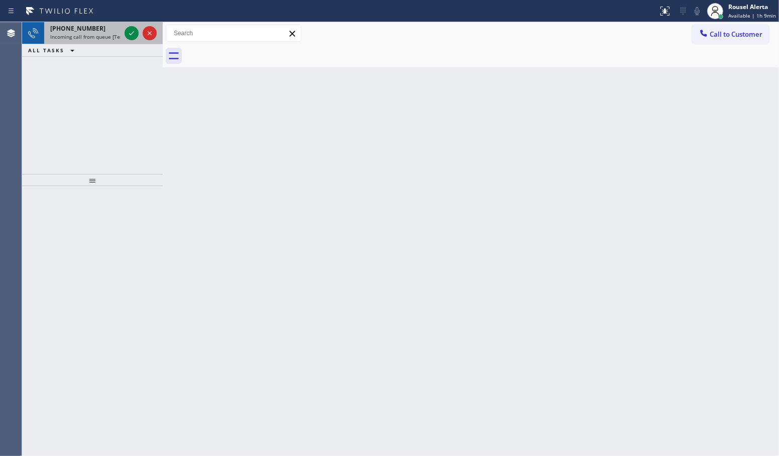
click at [109, 33] on span "Incoming call from queue [Test] All" at bounding box center [91, 36] width 83 height 7
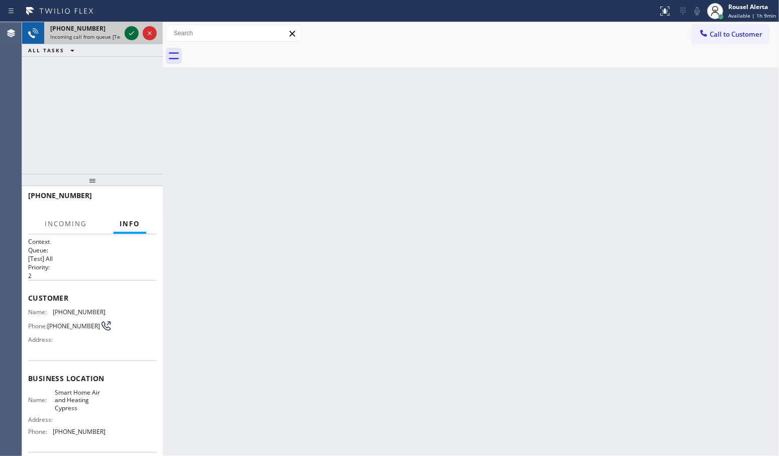
click at [132, 36] on icon at bounding box center [132, 33] width 12 height 12
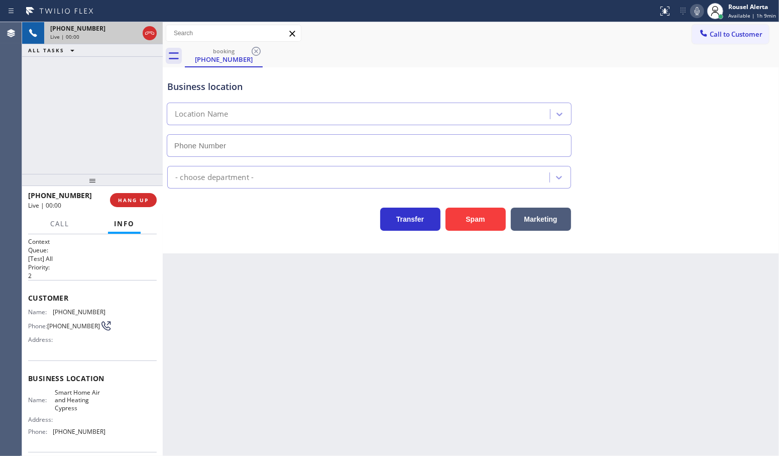
type input "[PHONE_NUMBER]"
click at [483, 214] on button "Spam" at bounding box center [476, 218] width 60 height 23
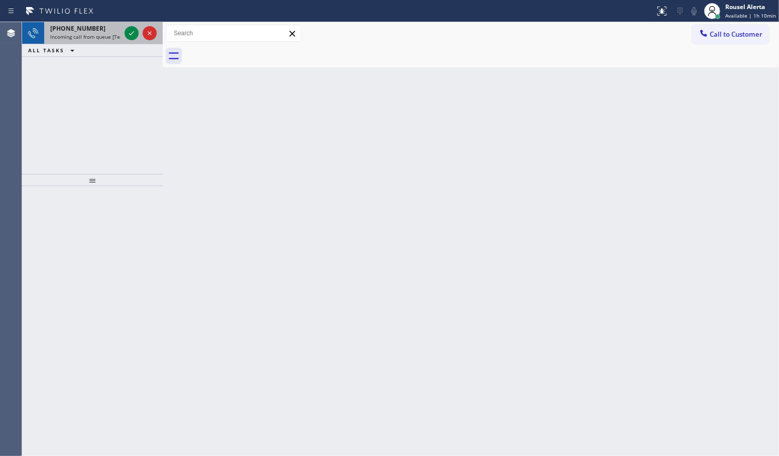
click at [103, 38] on span "Incoming call from queue [Test] All" at bounding box center [91, 36] width 83 height 7
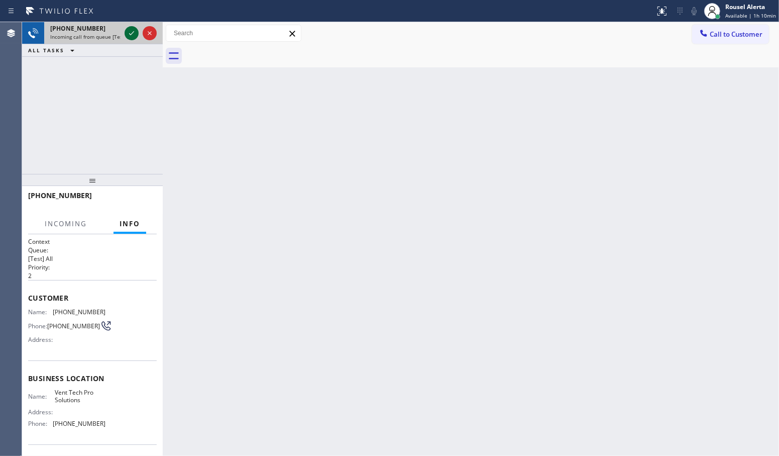
click at [129, 37] on icon at bounding box center [132, 33] width 12 height 12
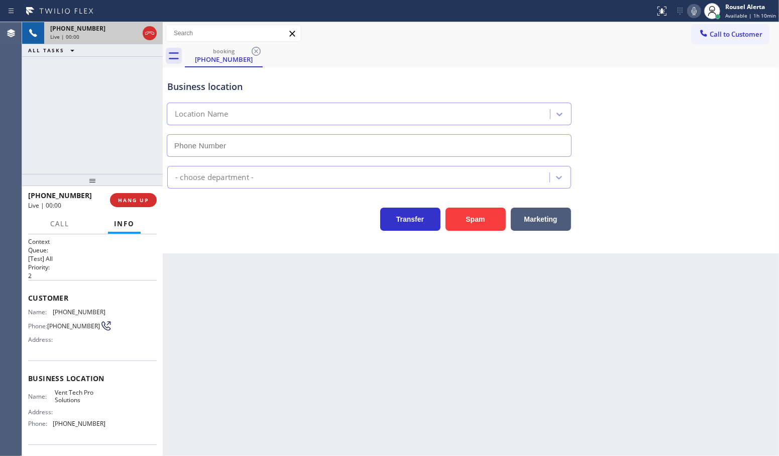
type input "[PHONE_NUMBER]"
drag, startPoint x: 355, startPoint y: 91, endPoint x: 358, endPoint y: 119, distance: 27.7
click at [355, 91] on div "Business location" at bounding box center [369, 87] width 404 height 14
click at [473, 222] on button "Spam" at bounding box center [476, 218] width 60 height 23
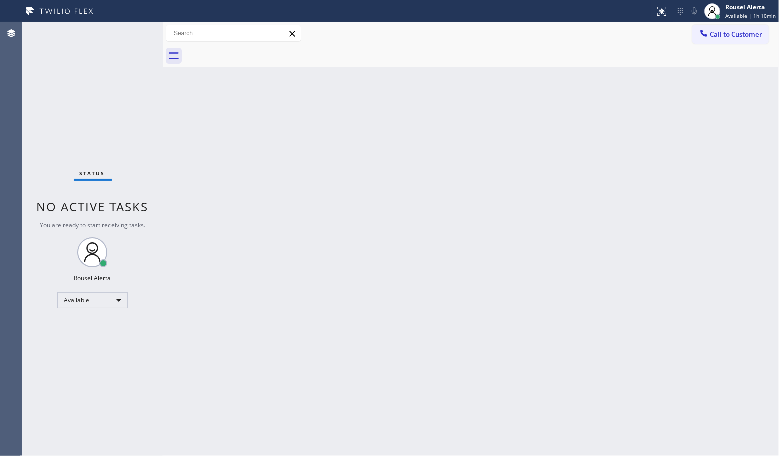
click at [103, 105] on div "Status No active tasks You are ready to start receiving tasks. Rousel Alerta Av…" at bounding box center [92, 238] width 141 height 433
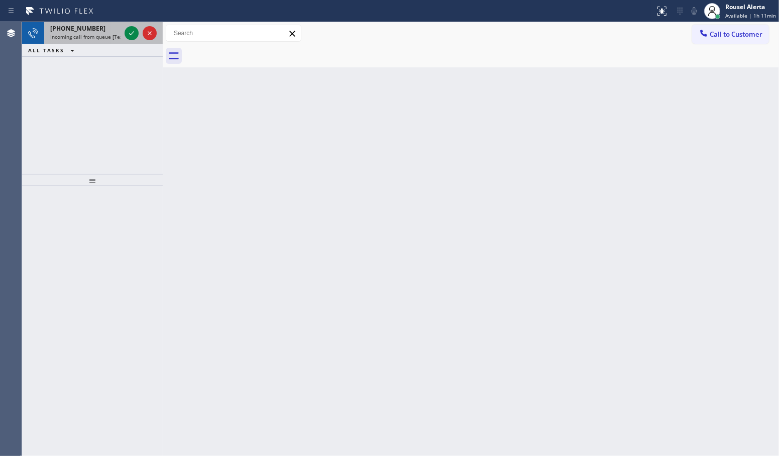
click at [106, 38] on span "Incoming call from queue [Test] All" at bounding box center [91, 36] width 83 height 7
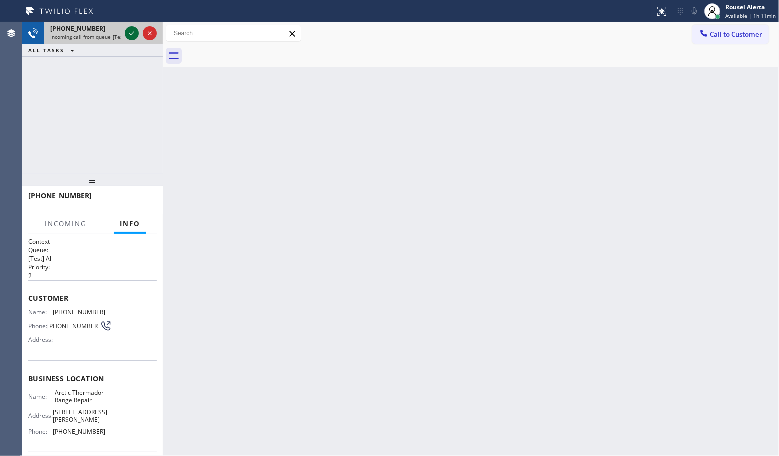
click at [128, 34] on icon at bounding box center [132, 33] width 12 height 12
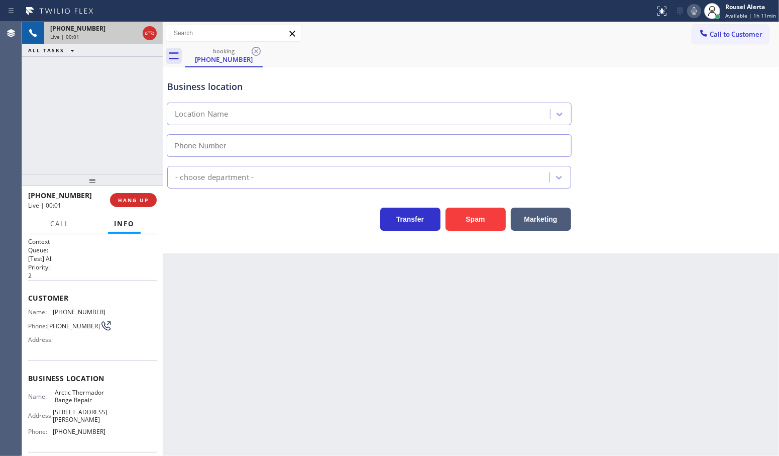
type input "[PHONE_NUMBER]"
click at [490, 222] on button "Spam" at bounding box center [476, 218] width 60 height 23
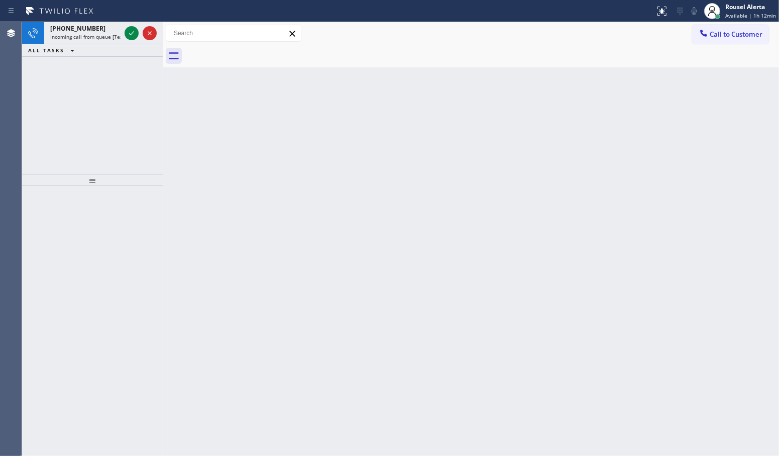
click at [131, 90] on div "[PHONE_NUMBER] Incoming call from queue [Test] All ALL TASKS ALL TASKS ACTIVE T…" at bounding box center [92, 98] width 141 height 152
click at [132, 36] on icon at bounding box center [132, 33] width 12 height 12
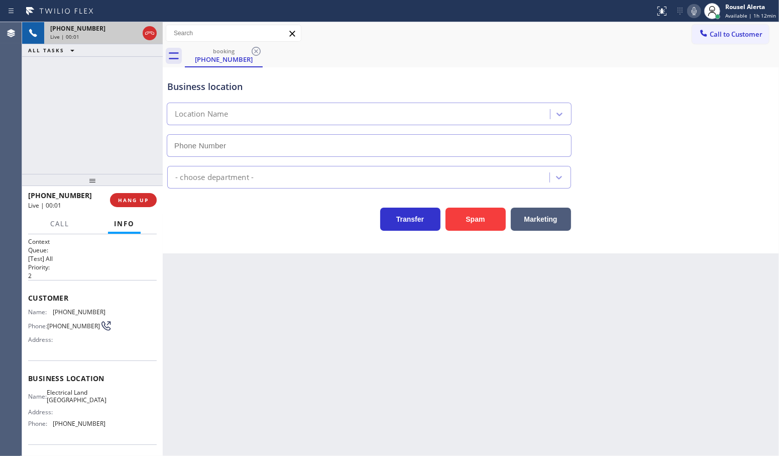
type input "[PHONE_NUMBER]"
click at [473, 219] on button "Spam" at bounding box center [476, 218] width 60 height 23
click at [480, 338] on div "Back to Dashboard Change Sender ID Customers Technicians Select a contact Outbo…" at bounding box center [471, 238] width 616 height 433
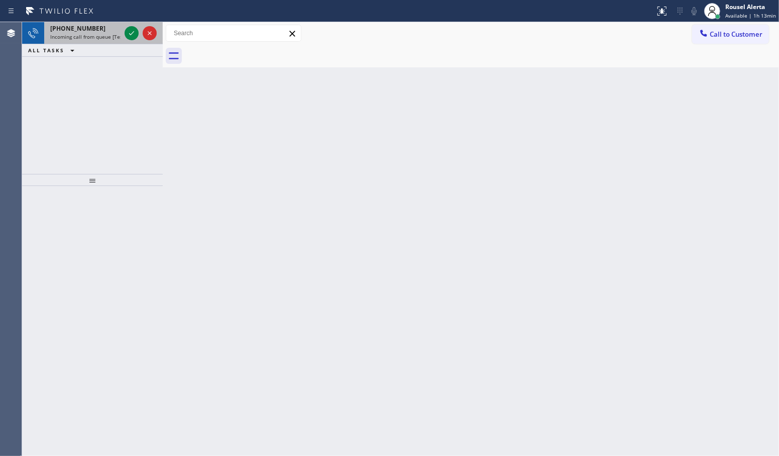
click at [109, 39] on span "Incoming call from queue [Test] All" at bounding box center [91, 36] width 83 height 7
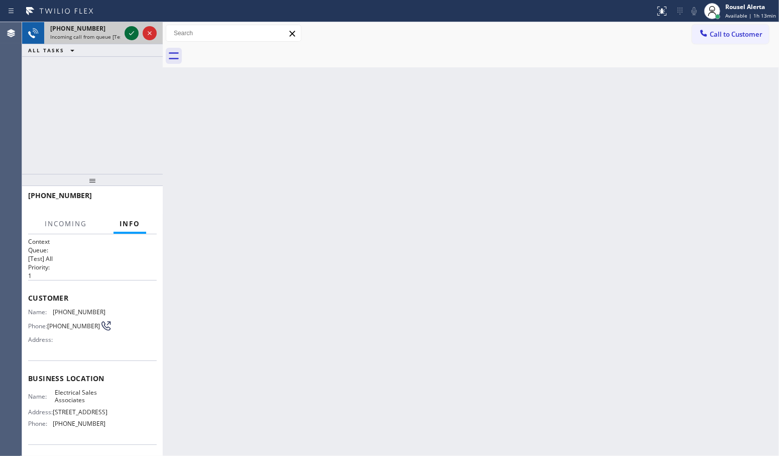
click at [126, 35] on icon at bounding box center [132, 33] width 12 height 12
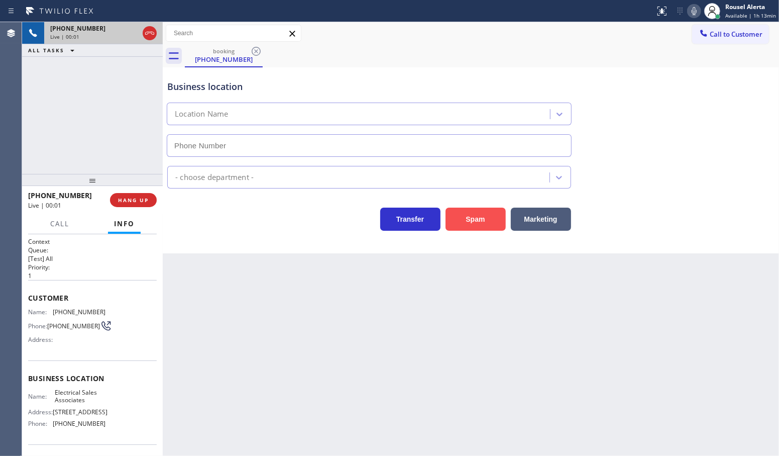
type input "[PHONE_NUMBER]"
click at [470, 229] on button "Spam" at bounding box center [476, 218] width 60 height 23
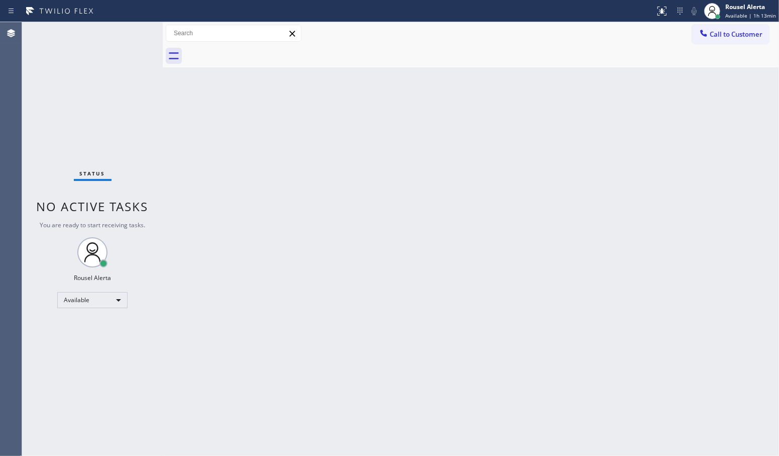
drag, startPoint x: 157, startPoint y: 111, endPoint x: 166, endPoint y: 119, distance: 12.2
click at [157, 113] on div "Status No active tasks You are ready to start receiving tasks. Rousel Alerta Av…" at bounding box center [92, 238] width 141 height 433
click at [233, 161] on div "Back to Dashboard Change Sender ID Customers Technicians Select a contact Outbo…" at bounding box center [471, 238] width 616 height 433
drag, startPoint x: 92, startPoint y: 54, endPoint x: 280, endPoint y: 82, distance: 190.4
click at [94, 54] on div "Status No active tasks You are ready to start receiving tasks. Rousel Alerta Av…" at bounding box center [92, 238] width 141 height 433
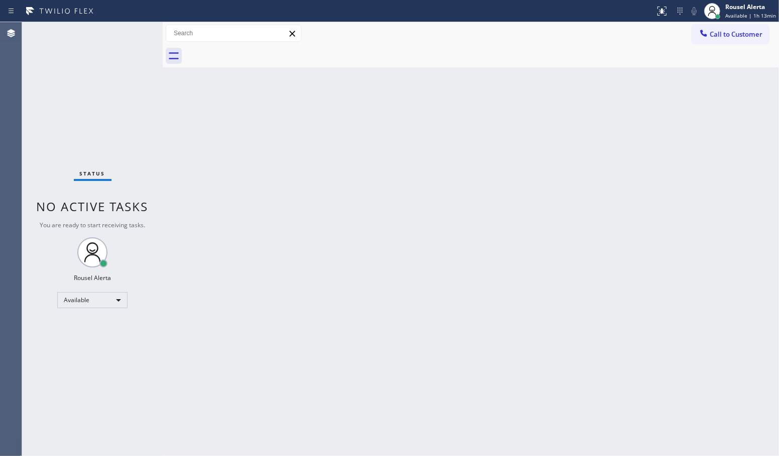
click at [498, 146] on div "Back to Dashboard Change Sender ID Customers Technicians Select a contact Outbo…" at bounding box center [471, 238] width 616 height 433
drag, startPoint x: 332, startPoint y: 266, endPoint x: 347, endPoint y: 269, distance: 14.3
click at [345, 269] on div "Back to Dashboard Change Sender ID Customers Technicians Select a contact Outbo…" at bounding box center [471, 238] width 616 height 433
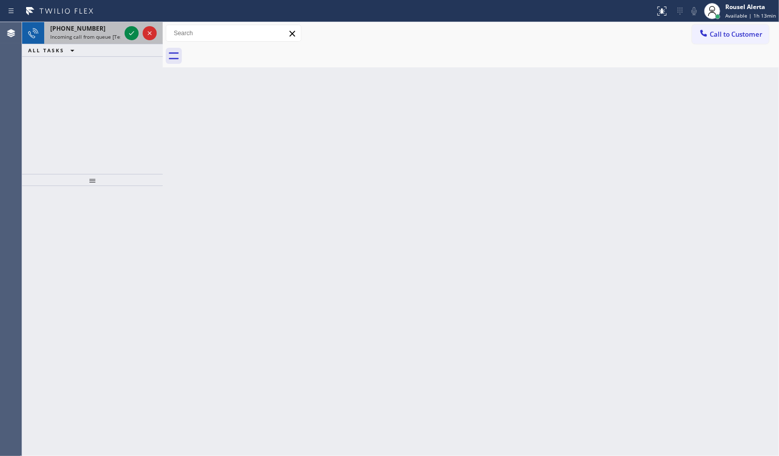
click at [82, 31] on span "[PHONE_NUMBER]" at bounding box center [77, 28] width 55 height 9
drag, startPoint x: 102, startPoint y: 27, endPoint x: 115, endPoint y: 28, distance: 12.6
click at [102, 27] on div "[PHONE_NUMBER]" at bounding box center [85, 28] width 70 height 9
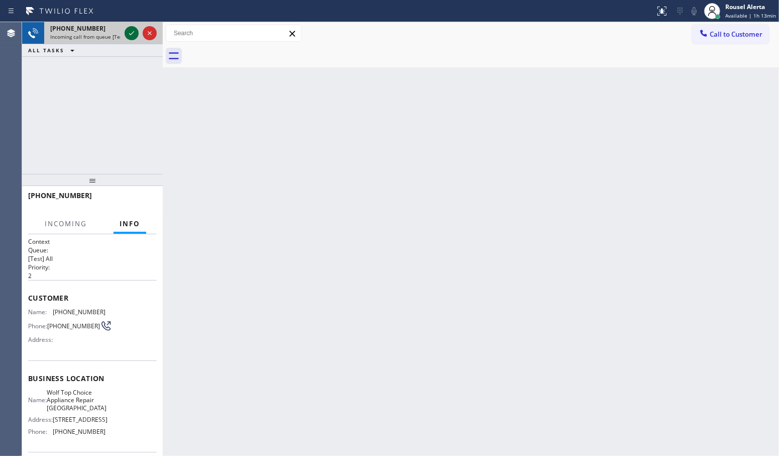
click at [131, 35] on icon at bounding box center [132, 33] width 12 height 12
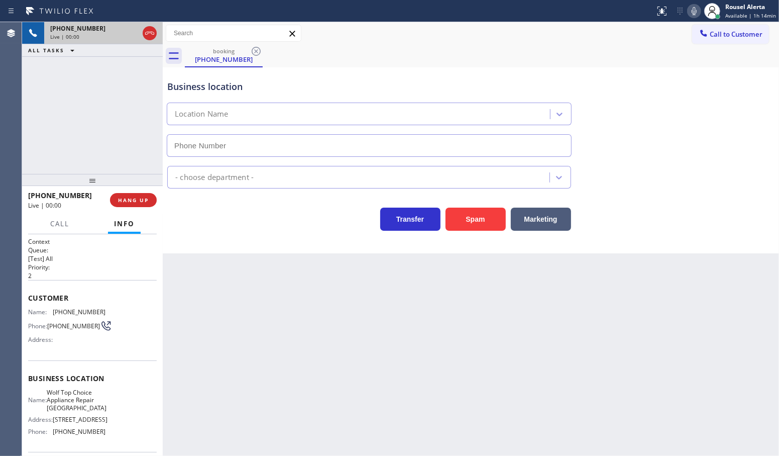
type input "[PHONE_NUMBER]"
click at [232, 313] on div "Back to Dashboard Change Sender ID Customers Technicians Select a contact Outbo…" at bounding box center [471, 238] width 616 height 433
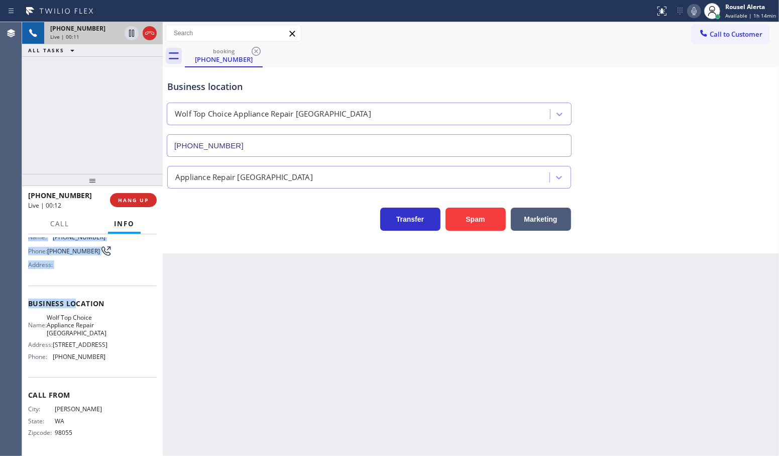
scroll to position [84, 0]
drag, startPoint x: 24, startPoint y: 308, endPoint x: 116, endPoint y: 361, distance: 105.5
click at [116, 361] on div "Context Queue: [Test] All Priority: 2 Customer Name: [PHONE_NUMBER] Phone: [PHO…" at bounding box center [92, 345] width 141 height 222
click at [496, 320] on div "Back to Dashboard Change Sender ID Customers Technicians Select a contact Outbo…" at bounding box center [471, 238] width 616 height 433
click at [604, 292] on div "Back to Dashboard Change Sender ID Customers Technicians Select a contact Outbo…" at bounding box center [471, 238] width 616 height 433
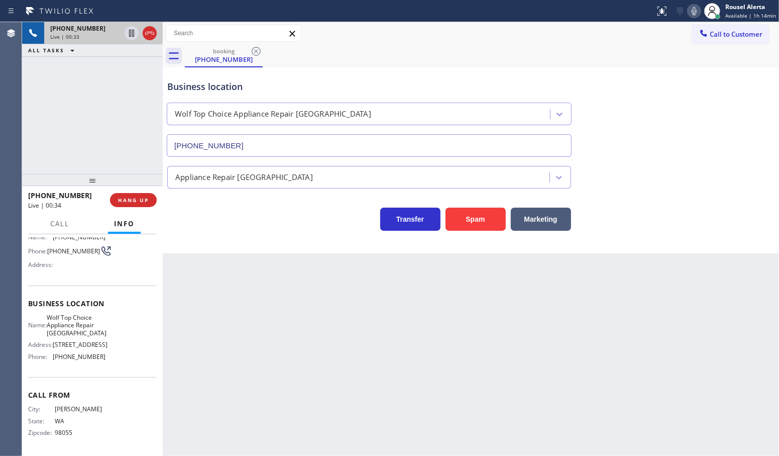
click at [112, 156] on div "[PHONE_NUMBER] Live | 00:33 ALL TASKS ALL TASKS ACTIVE TASKS TASKS IN WRAP UP" at bounding box center [92, 98] width 141 height 152
click at [259, 355] on div "Back to Dashboard Change Sender ID Customers Technicians Select a contact Outbo…" at bounding box center [471, 238] width 616 height 433
click at [134, 202] on span "HANG UP" at bounding box center [133, 199] width 31 height 7
click at [322, 332] on div "Back to Dashboard Change Sender ID Customers Technicians Select a contact Outbo…" at bounding box center [471, 238] width 616 height 433
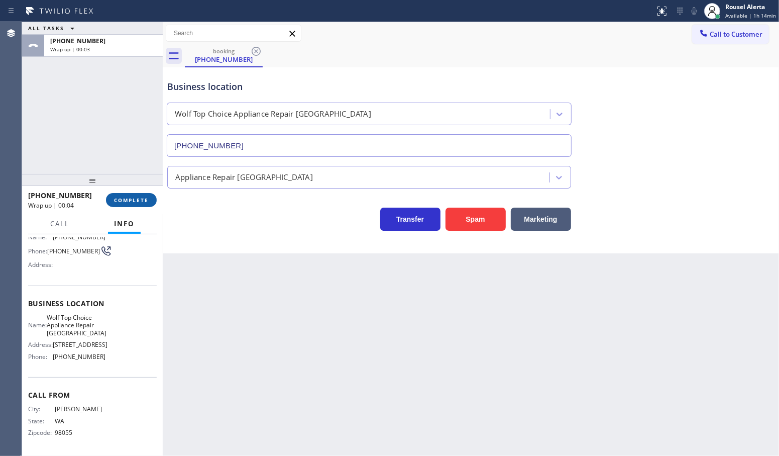
drag, startPoint x: 127, startPoint y: 202, endPoint x: 122, endPoint y: 201, distance: 5.0
click at [126, 201] on span "COMPLETE" at bounding box center [131, 199] width 35 height 7
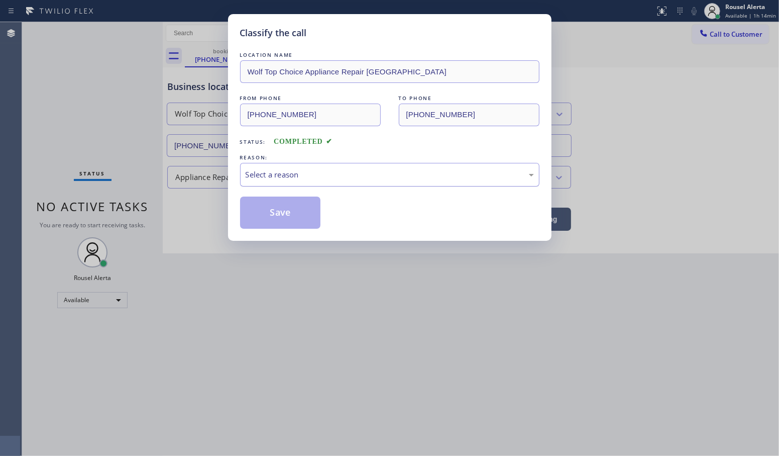
click at [304, 186] on div "Select a reason" at bounding box center [389, 175] width 299 height 24
drag, startPoint x: 287, startPoint y: 206, endPoint x: 357, endPoint y: 293, distance: 110.8
click at [287, 206] on button "Save" at bounding box center [280, 212] width 81 height 32
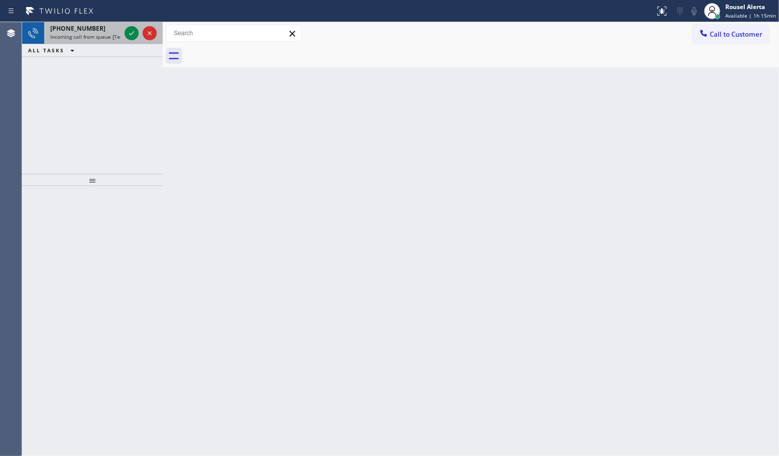
click at [88, 31] on span "[PHONE_NUMBER]" at bounding box center [77, 28] width 55 height 9
click at [113, 53] on div "ALL TASKS ALL TASKS ACTIVE TASKS TASKS IN WRAP UP" at bounding box center [92, 50] width 141 height 13
click at [125, 36] on div at bounding box center [132, 33] width 14 height 12
click at [121, 87] on div "[PHONE_NUMBER] Incoming call from queue [Test] All ALL TASKS ALL TASKS ACTIVE T…" at bounding box center [92, 98] width 141 height 152
click at [99, 34] on span "Incoming call from queue [Test] All" at bounding box center [91, 36] width 83 height 7
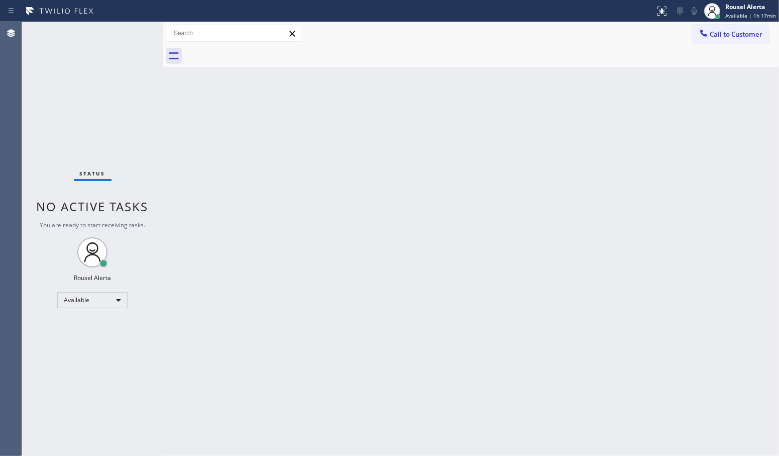
click at [227, 254] on div "Back to Dashboard Change Sender ID Customers Technicians Select a contact Outbo…" at bounding box center [471, 238] width 616 height 433
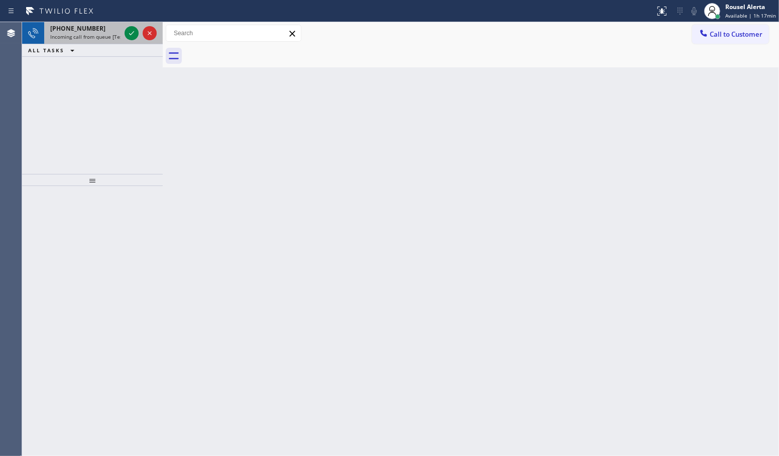
drag, startPoint x: 98, startPoint y: 31, endPoint x: 106, endPoint y: 36, distance: 9.9
click at [98, 31] on div "[PHONE_NUMBER]" at bounding box center [85, 28] width 70 height 9
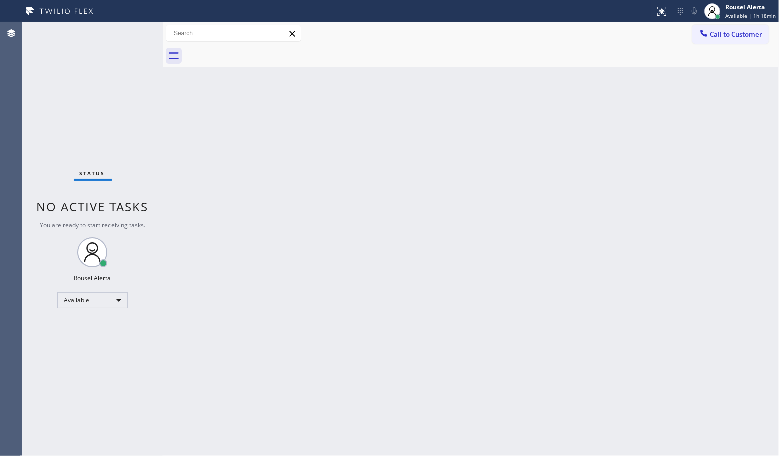
click at [134, 54] on div "Status No active tasks You are ready to start receiving tasks. Rousel Alerta Av…" at bounding box center [92, 238] width 141 height 433
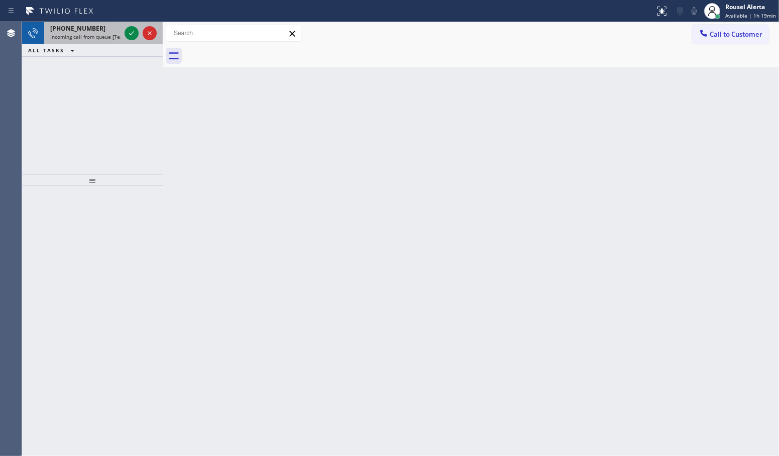
click at [86, 39] on span "Incoming call from queue [Test] All" at bounding box center [91, 36] width 83 height 7
click at [126, 38] on icon at bounding box center [132, 33] width 12 height 12
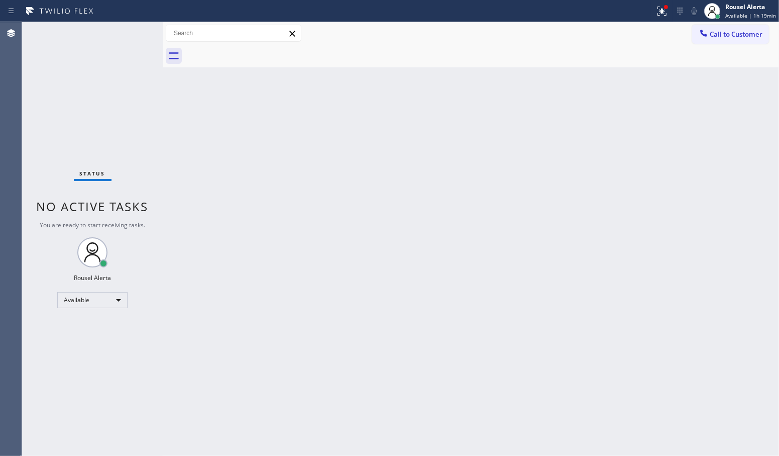
click at [297, 184] on div "Back to Dashboard Change Sender ID Customers Technicians Select a contact Outbo…" at bounding box center [471, 238] width 616 height 433
click at [668, 6] on div at bounding box center [666, 7] width 4 height 4
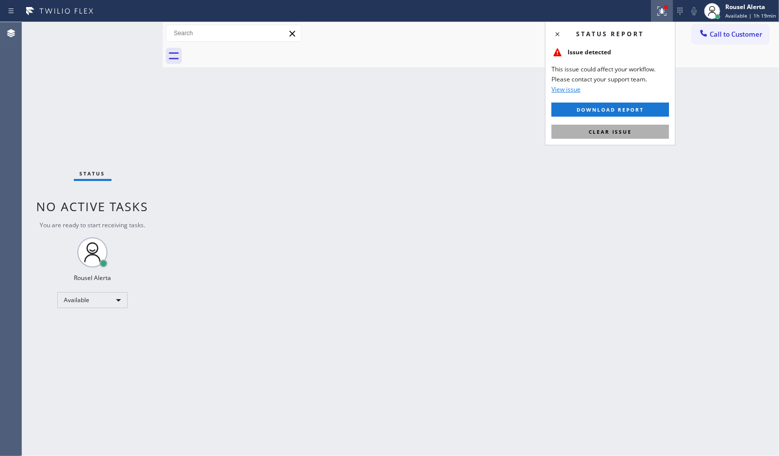
click at [631, 125] on button "Clear issue" at bounding box center [610, 132] width 118 height 14
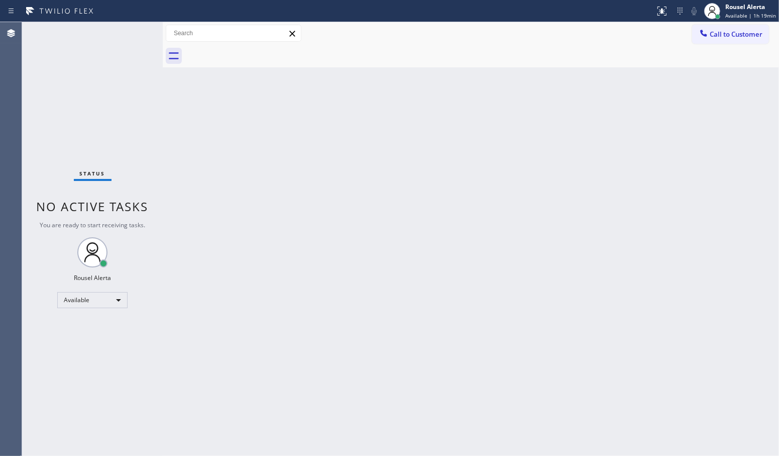
click at [586, 189] on div "Back to Dashboard Change Sender ID Customers Technicians Select a contact Outbo…" at bounding box center [471, 238] width 616 height 433
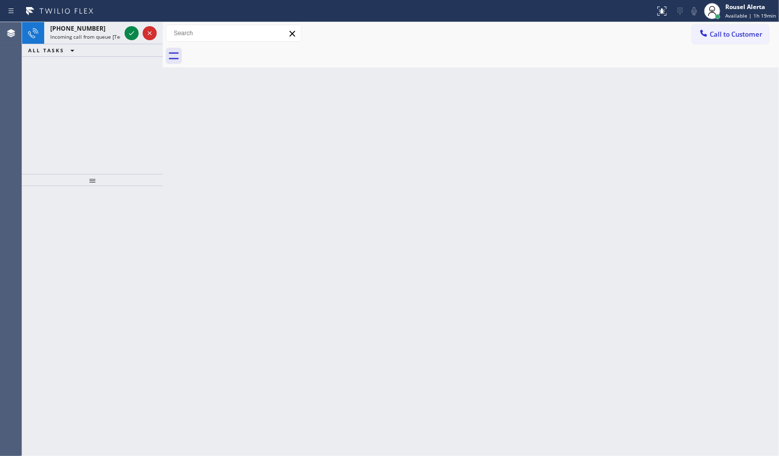
drag, startPoint x: 225, startPoint y: 129, endPoint x: 192, endPoint y: 102, distance: 42.1
click at [219, 123] on div "Back to Dashboard Change Sender ID Customers Technicians Select a contact Outbo…" at bounding box center [471, 238] width 616 height 433
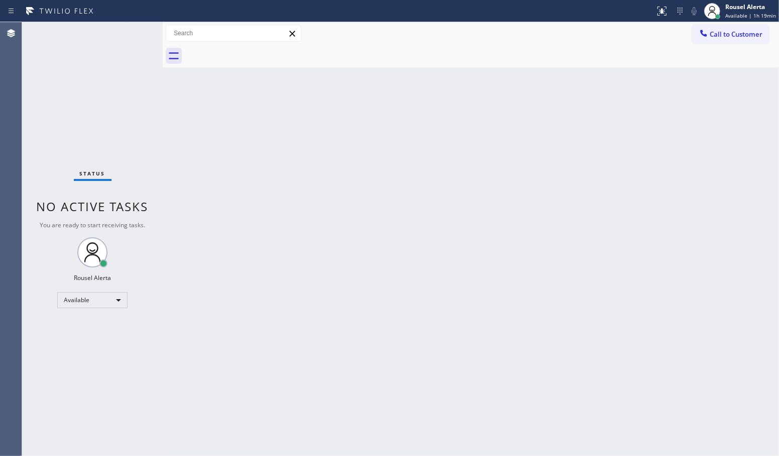
click at [97, 28] on div "Status No active tasks You are ready to start receiving tasks. Rousel Alerta Av…" at bounding box center [92, 238] width 141 height 433
click at [370, 252] on div "Back to Dashboard Change Sender ID Customers Technicians Select a contact Outbo…" at bounding box center [471, 238] width 616 height 433
click at [101, 38] on div "Status No active tasks You are ready to start receiving tasks. Rousel Alerta Av…" at bounding box center [92, 238] width 141 height 433
click at [178, 101] on div "Back to Dashboard Change Sender ID Customers Technicians Select a contact Outbo…" at bounding box center [471, 238] width 616 height 433
click at [267, 179] on div "Back to Dashboard Change Sender ID Customers Technicians Select a contact Outbo…" at bounding box center [471, 238] width 616 height 433
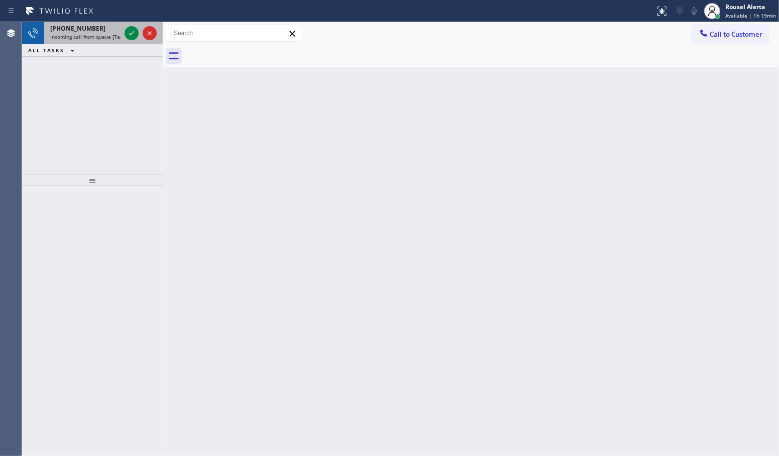
click at [84, 31] on span "[PHONE_NUMBER]" at bounding box center [77, 28] width 55 height 9
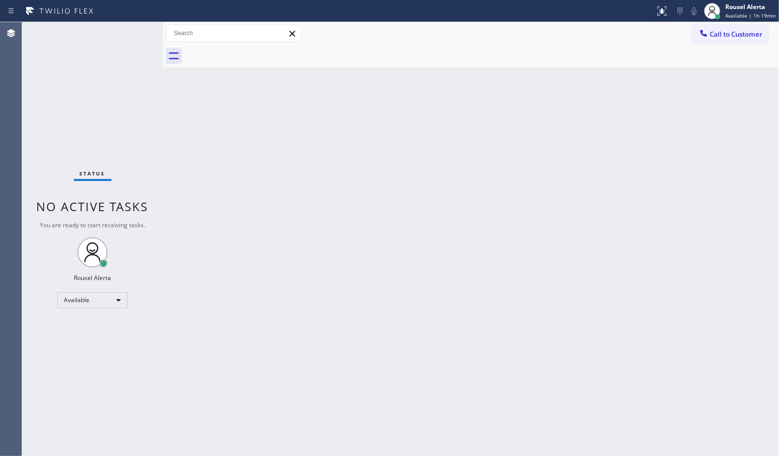
click at [440, 270] on div "Back to Dashboard Change Sender ID Customers Technicians Select a contact Outbo…" at bounding box center [471, 238] width 616 height 433
click at [126, 36] on div "Status No active tasks You are ready to start receiving tasks. Rousel Alerta Av…" at bounding box center [92, 238] width 141 height 433
click at [295, 249] on div "Back to Dashboard Change Sender ID Customers Technicians Select a contact Outbo…" at bounding box center [471, 238] width 616 height 433
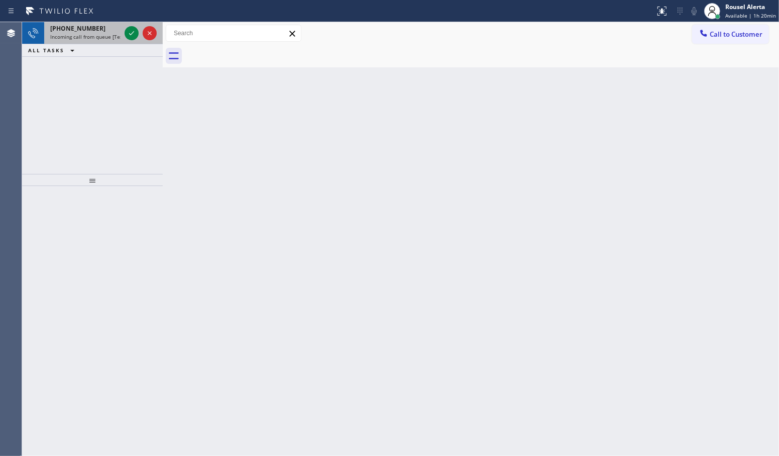
click at [90, 36] on span "Incoming call from queue [Test] All" at bounding box center [91, 36] width 83 height 7
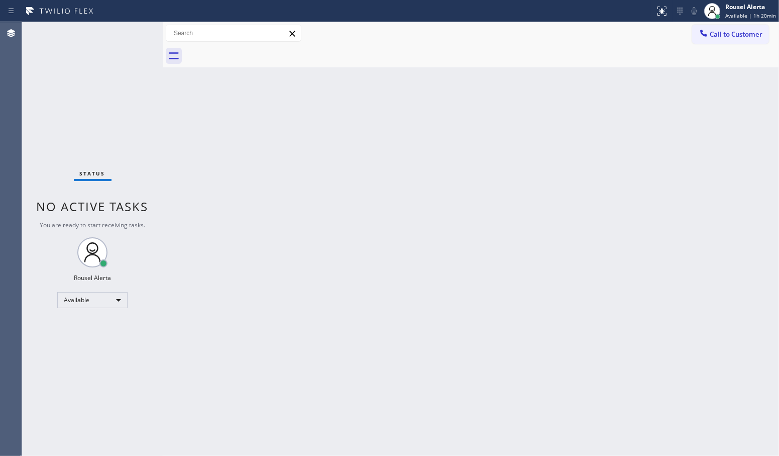
click at [236, 174] on div "Back to Dashboard Change Sender ID Customers Technicians Select a contact Outbo…" at bounding box center [471, 238] width 616 height 433
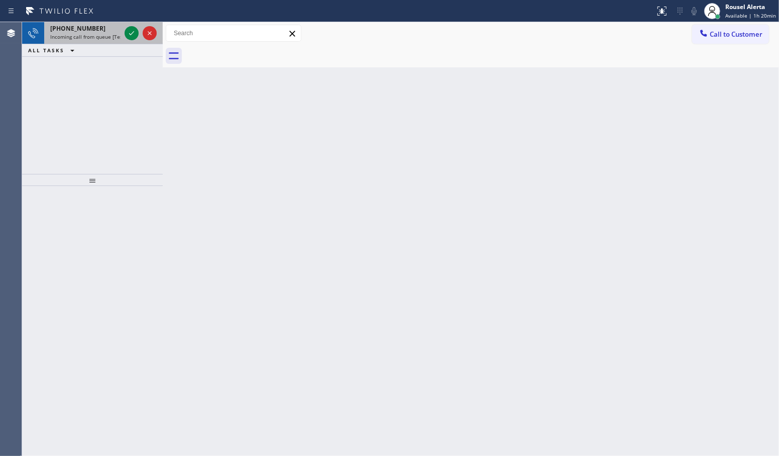
click at [92, 33] on span "Incoming call from queue [Test] All" at bounding box center [91, 36] width 83 height 7
click at [109, 36] on span "Incoming call from queue [Test] All" at bounding box center [91, 36] width 83 height 7
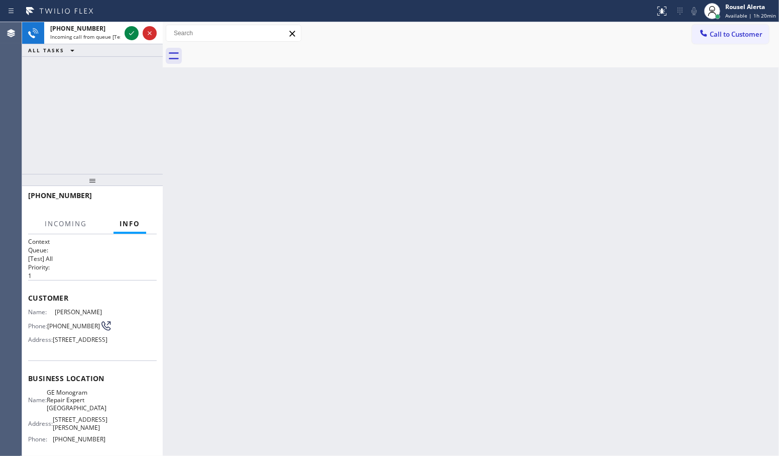
click at [280, 273] on div "Back to Dashboard Change Sender ID Customers Technicians Select a contact Outbo…" at bounding box center [471, 238] width 616 height 433
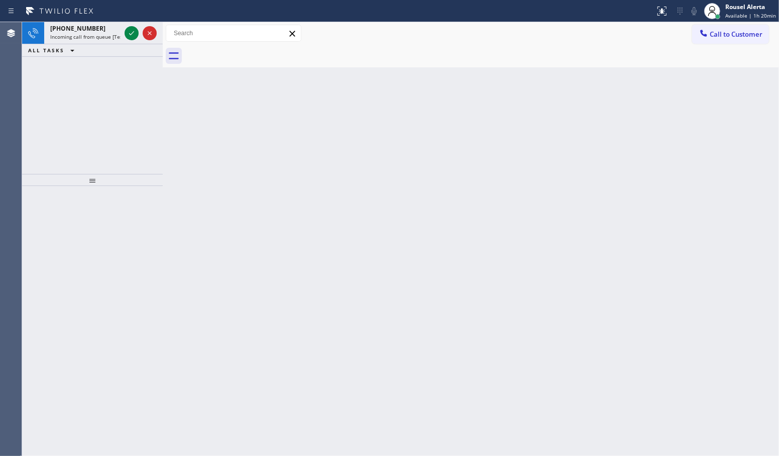
drag, startPoint x: 90, startPoint y: 36, endPoint x: 146, endPoint y: 79, distance: 70.1
click at [104, 52] on div "ALL TASKS ALL TASKS ACTIVE TASKS TASKS IN WRAP UP" at bounding box center [92, 50] width 141 height 13
click at [81, 28] on span "[PHONE_NUMBER]" at bounding box center [77, 28] width 55 height 9
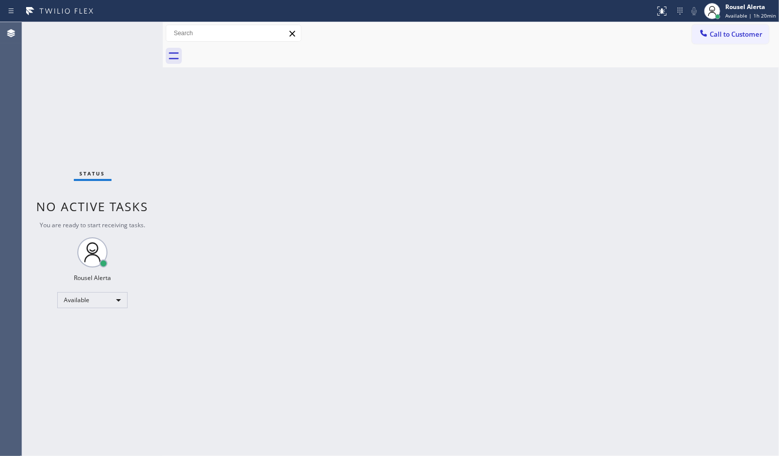
click at [267, 147] on div "Back to Dashboard Change Sender ID Customers Technicians Select a contact Outbo…" at bounding box center [471, 238] width 616 height 433
click at [106, 26] on div "Status No active tasks You are ready to start receiving tasks. Rousel Alerta Av…" at bounding box center [92, 238] width 141 height 433
click at [355, 242] on div "Back to Dashboard Change Sender ID Customers Technicians Select a contact Outbo…" at bounding box center [471, 238] width 616 height 433
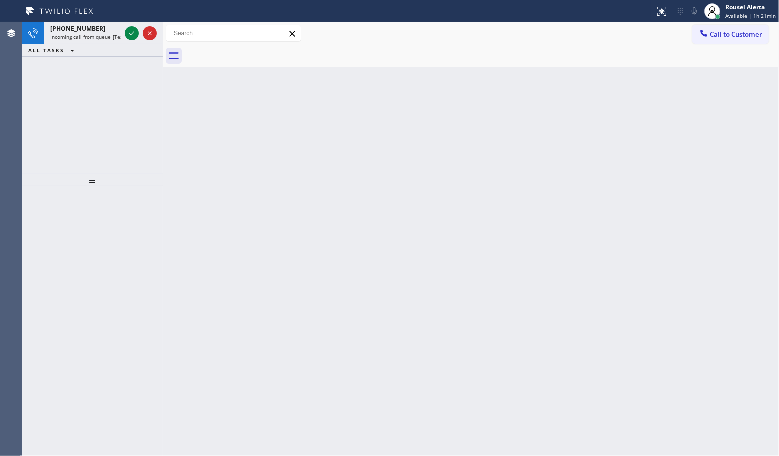
drag, startPoint x: 83, startPoint y: 37, endPoint x: 103, endPoint y: 44, distance: 21.0
click at [83, 38] on span "Incoming call from queue [Test] All" at bounding box center [91, 36] width 83 height 7
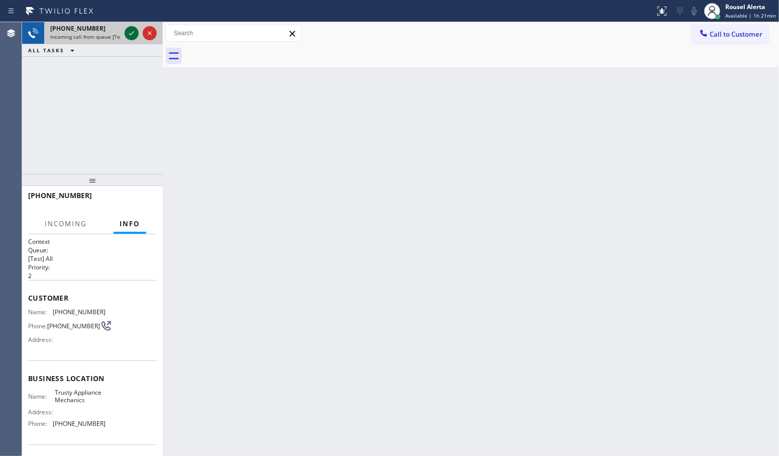
click at [125, 36] on div at bounding box center [132, 33] width 14 height 12
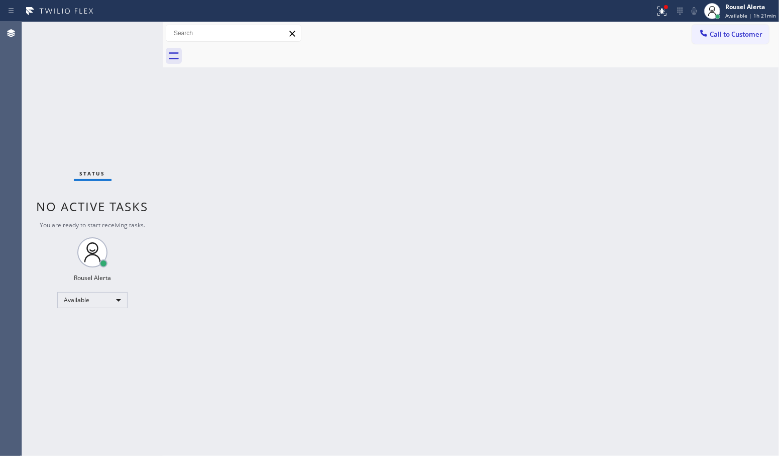
click at [112, 26] on div "Status No active tasks You are ready to start receiving tasks. Rousel Alerta Av…" at bounding box center [92, 238] width 141 height 433
click at [121, 94] on div "Status No active tasks You are ready to start receiving tasks. Rousel Alerta Av…" at bounding box center [92, 238] width 141 height 433
click at [604, 357] on div "Back to Dashboard Change Sender ID Customers Technicians Select a contact Outbo…" at bounding box center [471, 238] width 616 height 433
click at [97, 80] on div "Status No active tasks You are ready to start receiving tasks. Rousel Alerta Av…" at bounding box center [92, 238] width 141 height 433
click at [260, 302] on div "Back to Dashboard Change Sender ID Customers Technicians Select a contact Outbo…" at bounding box center [471, 238] width 616 height 433
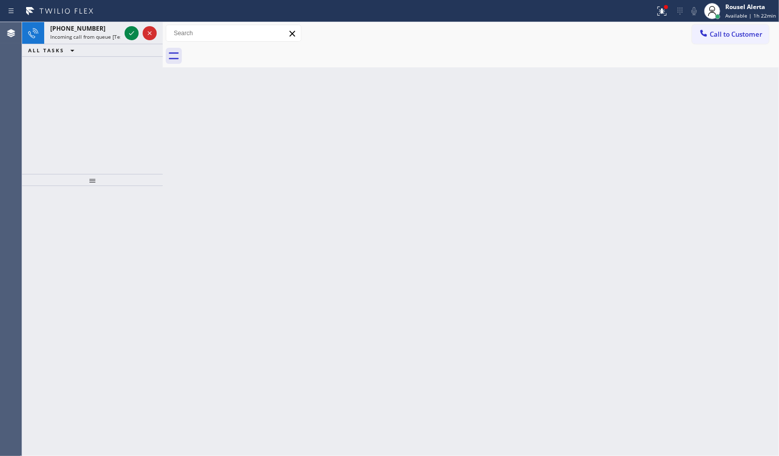
click at [74, 75] on div "[PHONE_NUMBER] Incoming call from queue [Test] All ALL TASKS ALL TASKS ACTIVE T…" at bounding box center [92, 98] width 141 height 152
click at [85, 36] on span "Incoming call from queue [Test] All" at bounding box center [91, 36] width 83 height 7
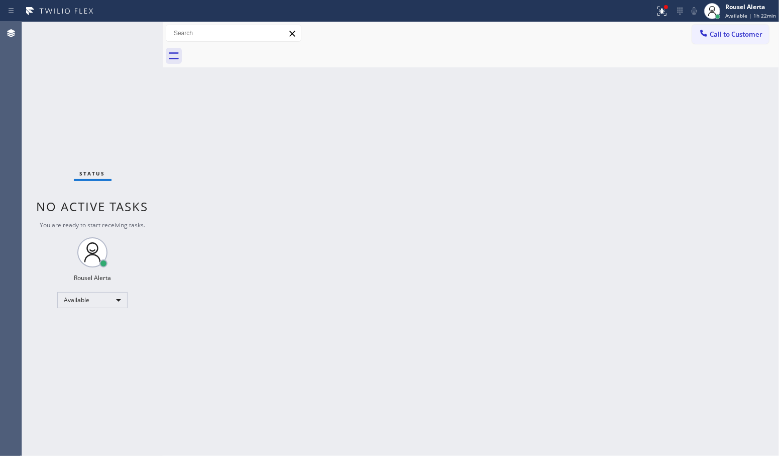
click at [189, 79] on div "Back to Dashboard Change Sender ID Customers Technicians Select a contact Outbo…" at bounding box center [471, 238] width 616 height 433
click at [628, 166] on div "Back to Dashboard Change Sender ID Customers Technicians Select a contact Outbo…" at bounding box center [471, 238] width 616 height 433
click at [736, 9] on div "Rousel Alerta" at bounding box center [750, 7] width 51 height 9
click at [722, 38] on button "Offline" at bounding box center [729, 40] width 100 height 13
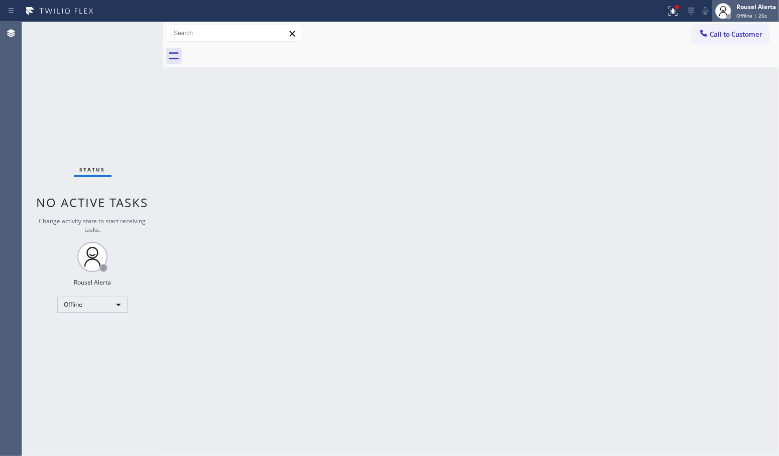
click at [757, 6] on div "Rousel Alerta" at bounding box center [756, 7] width 40 height 9
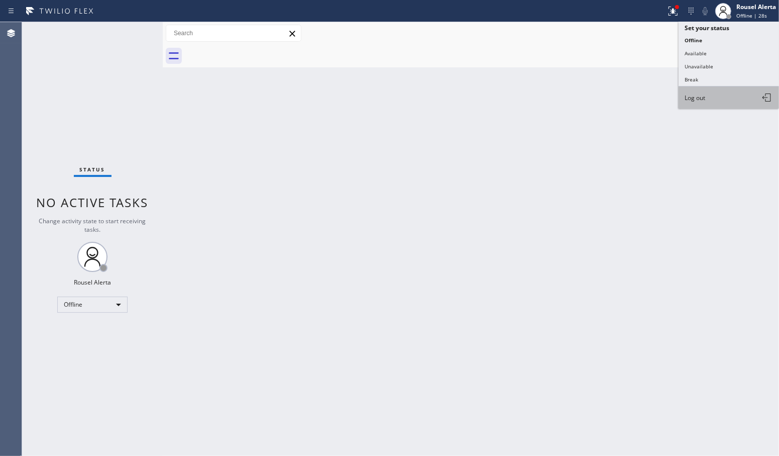
click at [729, 94] on button "Log out" at bounding box center [729, 97] width 100 height 22
